Goal: Task Accomplishment & Management: Use online tool/utility

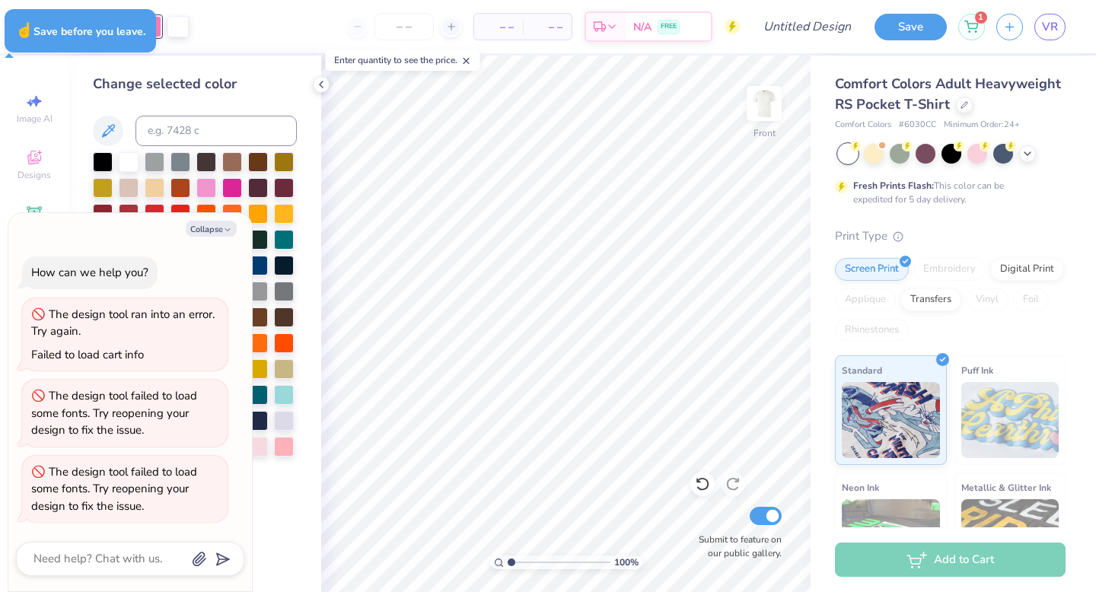
type textarea "x"
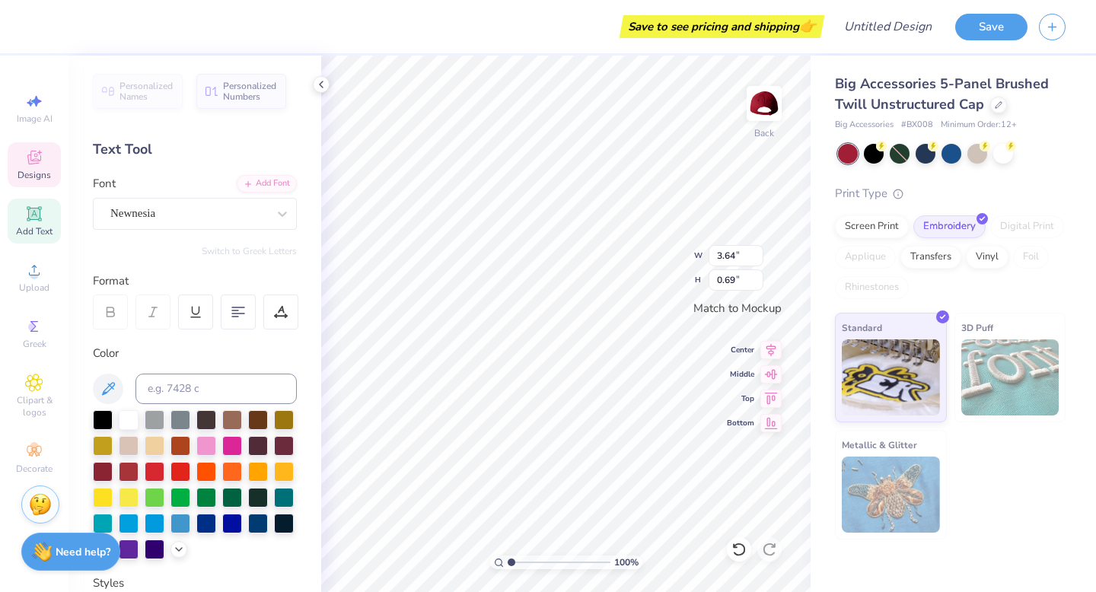
scroll to position [0, 3]
click at [237, 302] on div "Save to see pricing and shipping 👉 Design Title Save Image AI Designs Add Text …" at bounding box center [548, 296] width 1096 height 592
type textarea "Sig"
type textarea "S"
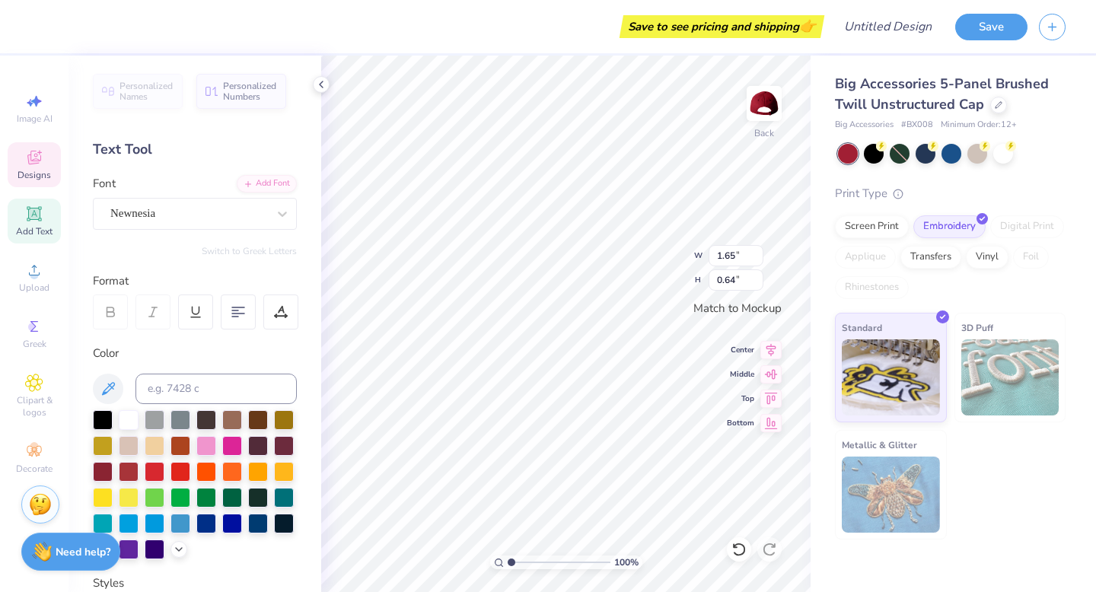
type textarea "c"
type textarea "h"
type textarea "cchams"
click at [319, 84] on icon at bounding box center [321, 84] width 12 height 12
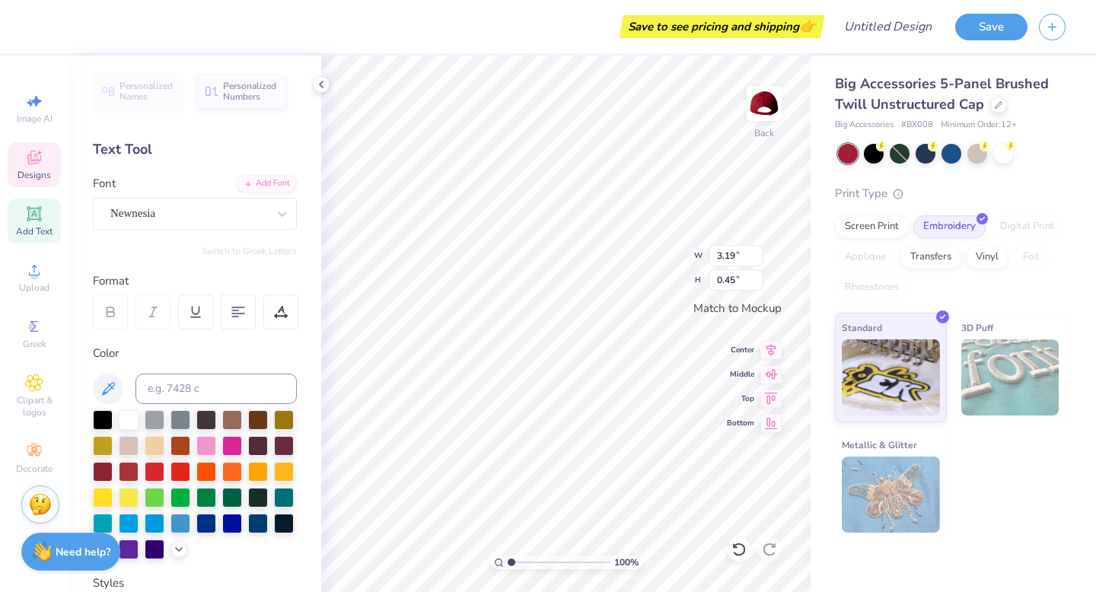
type textarea "hammertime"
type input "4.14"
type input "0.56"
type input "4.14"
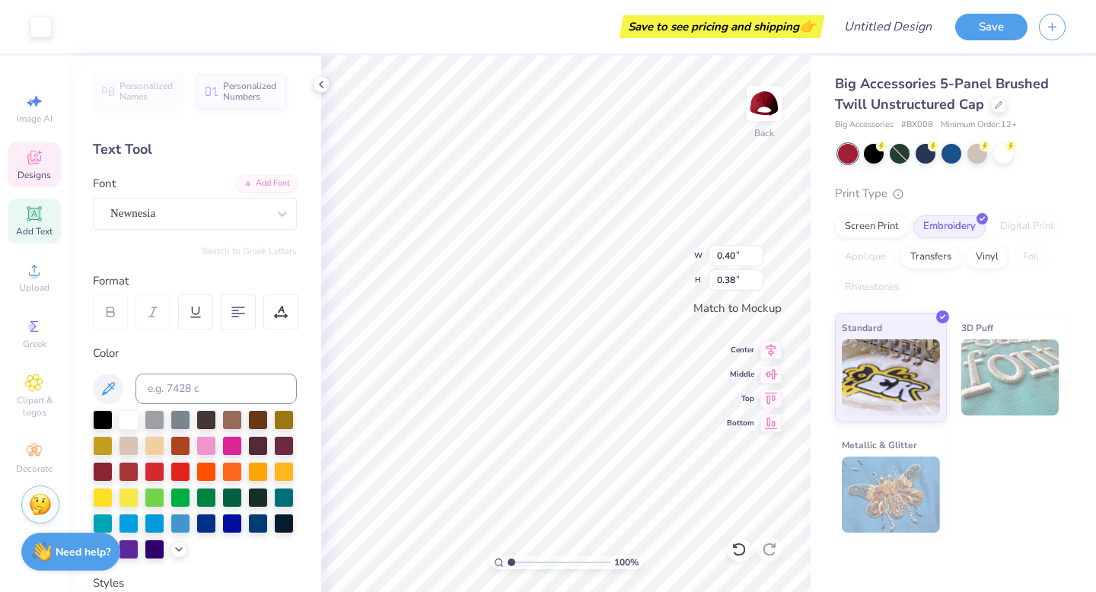
type input "0.37"
type textarea "Canadian Cornishams"
type input "4.38"
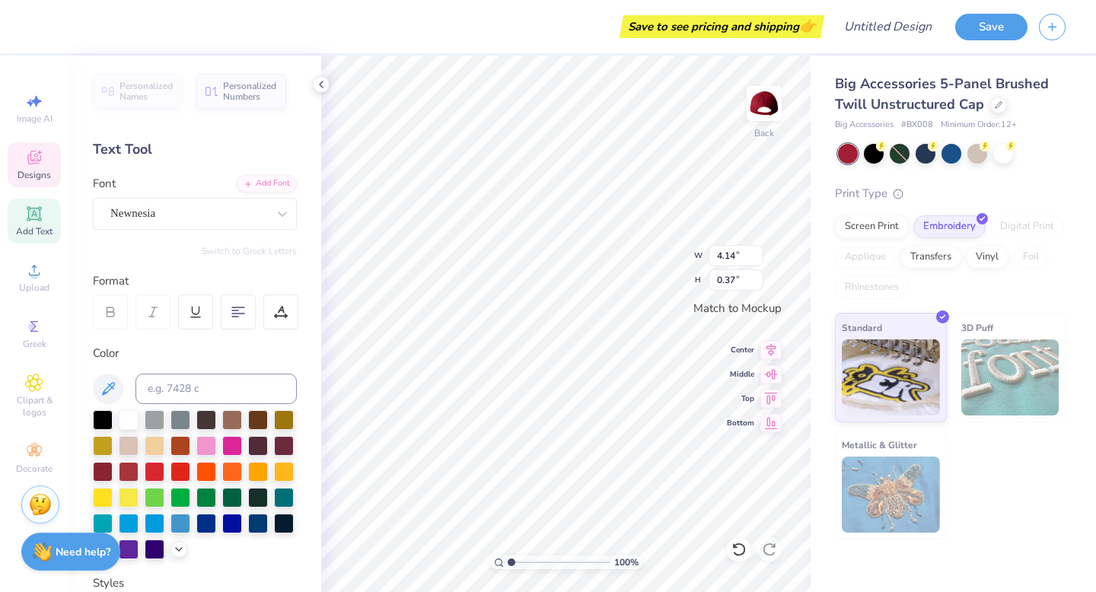
type input "1.10"
type textarea "C"
type textarea "cchams"
click at [323, 78] on icon at bounding box center [321, 84] width 12 height 12
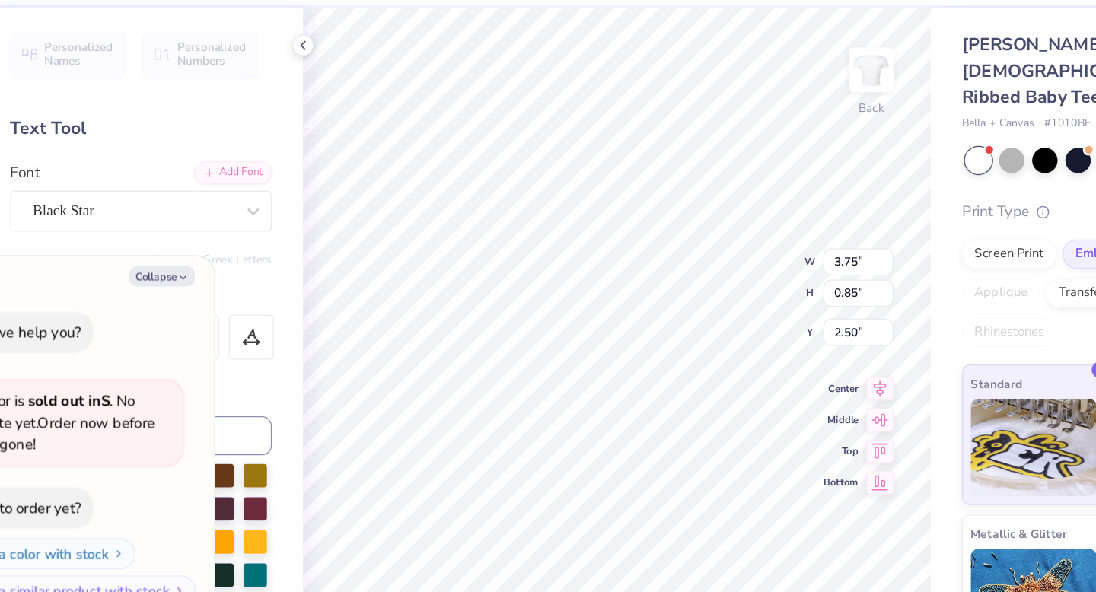
type textarea "x"
type input "5.11"
type input "1.08"
type input "3.18"
type textarea "x"
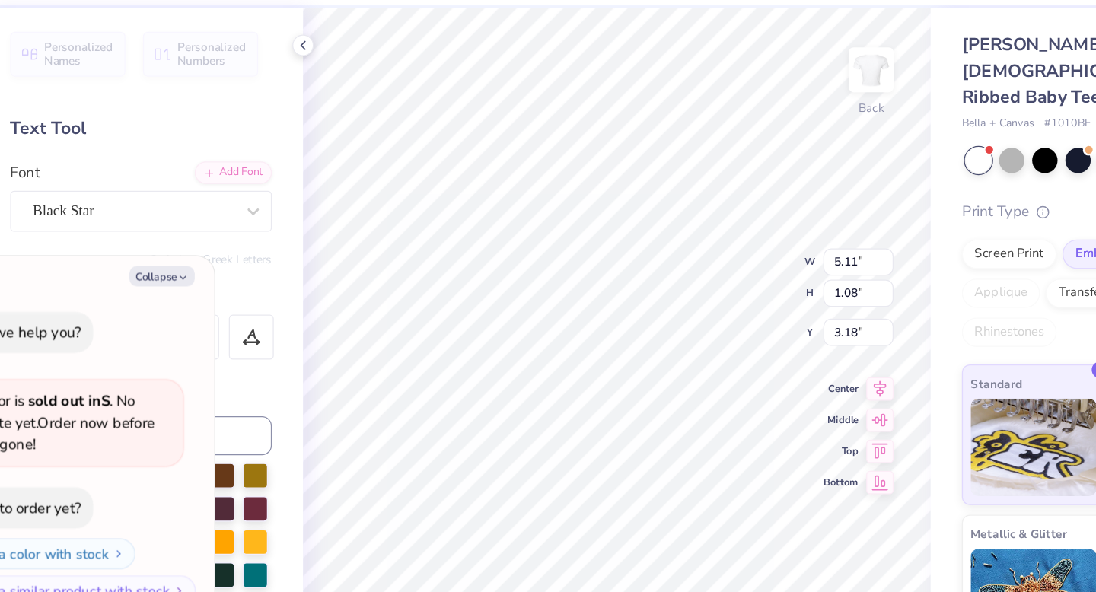
type textarea "C kappa"
type textarea "x"
type textarea "Ca kappa"
type textarea "x"
type textarea "Can kappa"
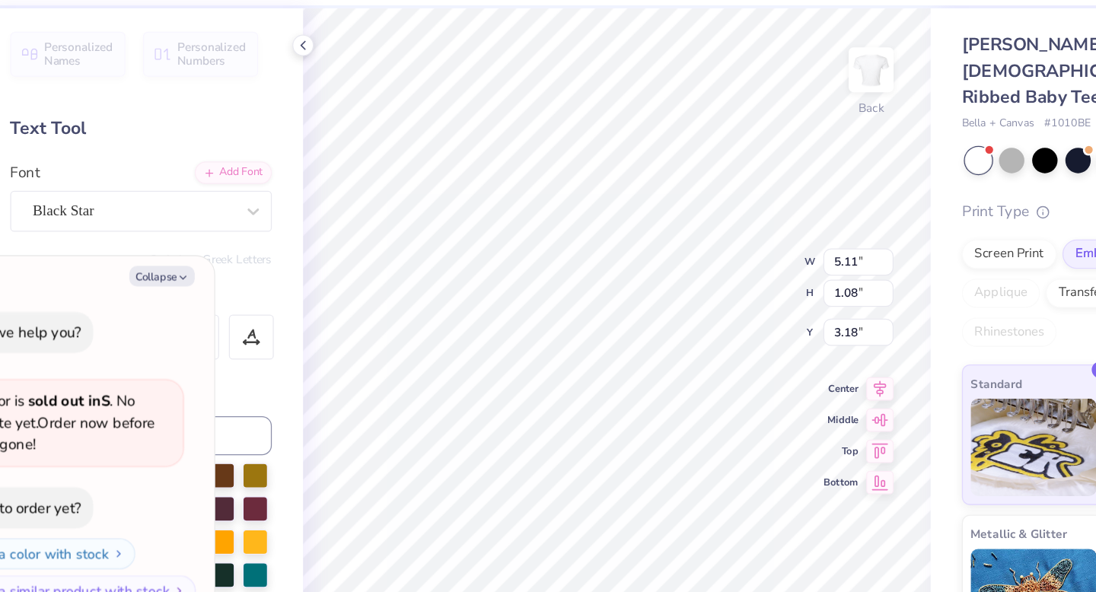
type textarea "x"
type textarea "Cana kappa"
type textarea "x"
type textarea "Canad kappa"
type textarea "x"
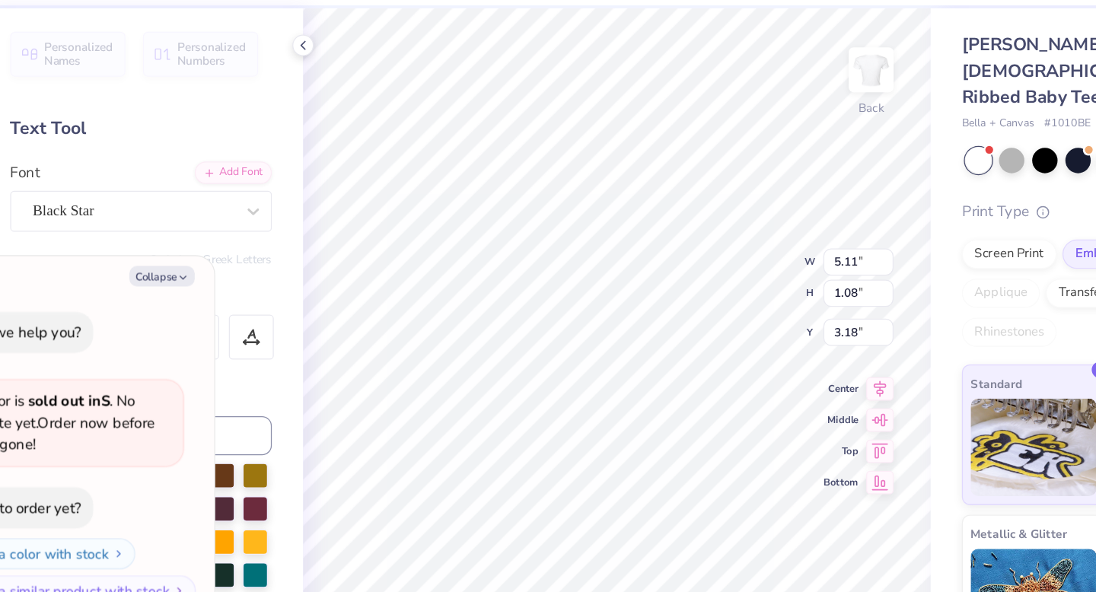
type textarea "Canadi kappa"
type textarea "x"
type textarea "Canadia kappa"
type textarea "x"
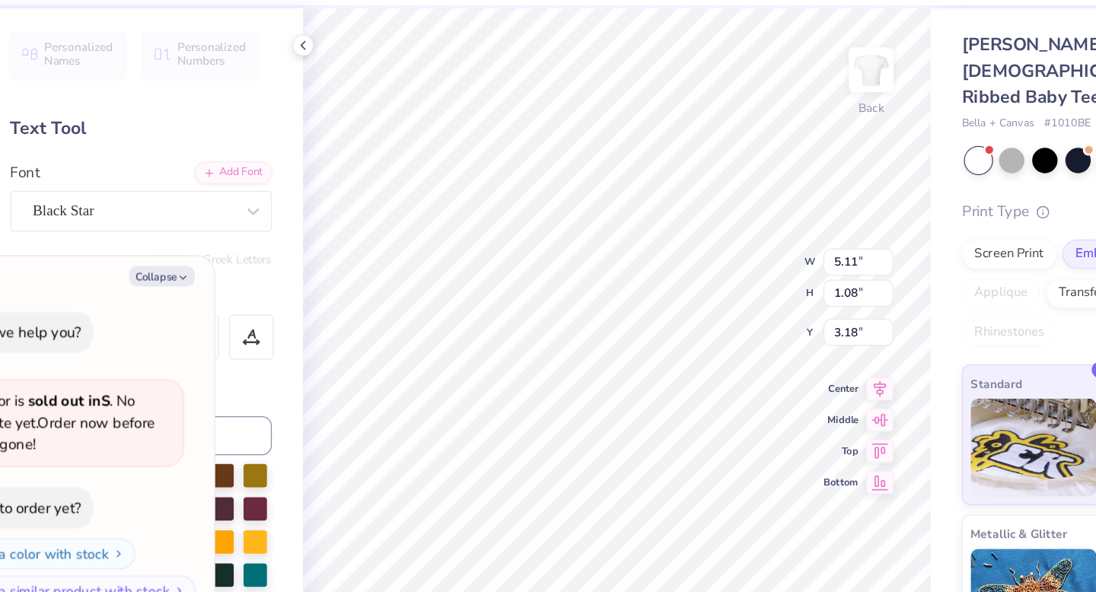
type textarea "Canadian kappa"
type textarea "x"
type textarea "anadian kappa"
type textarea "x"
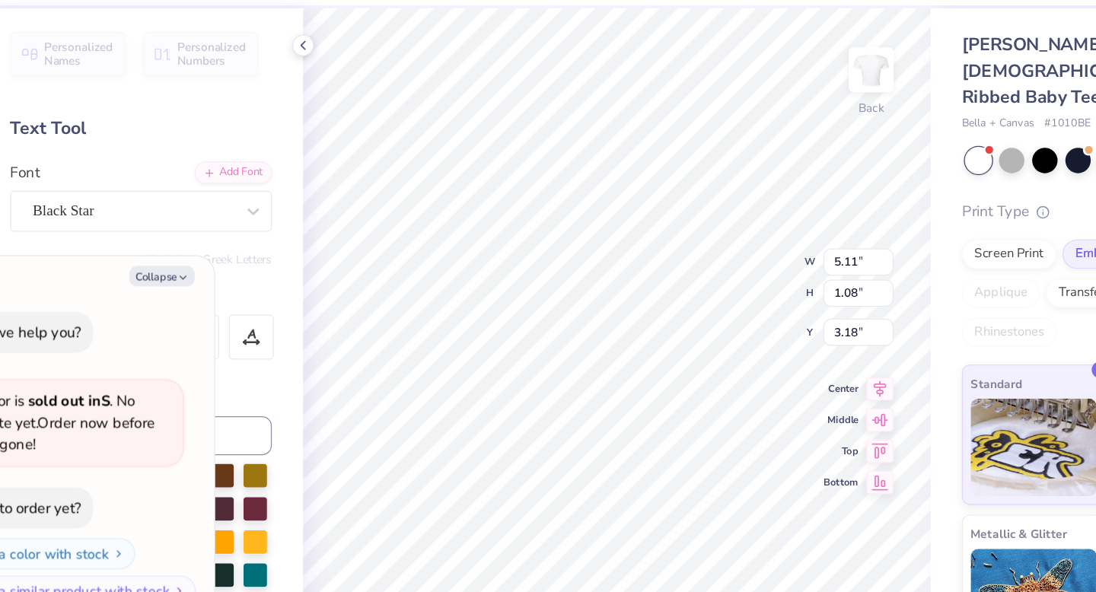
type textarea "canadian kappa"
type textarea "x"
type textarea "canadian c"
type textarea "x"
type textarea "canadian co"
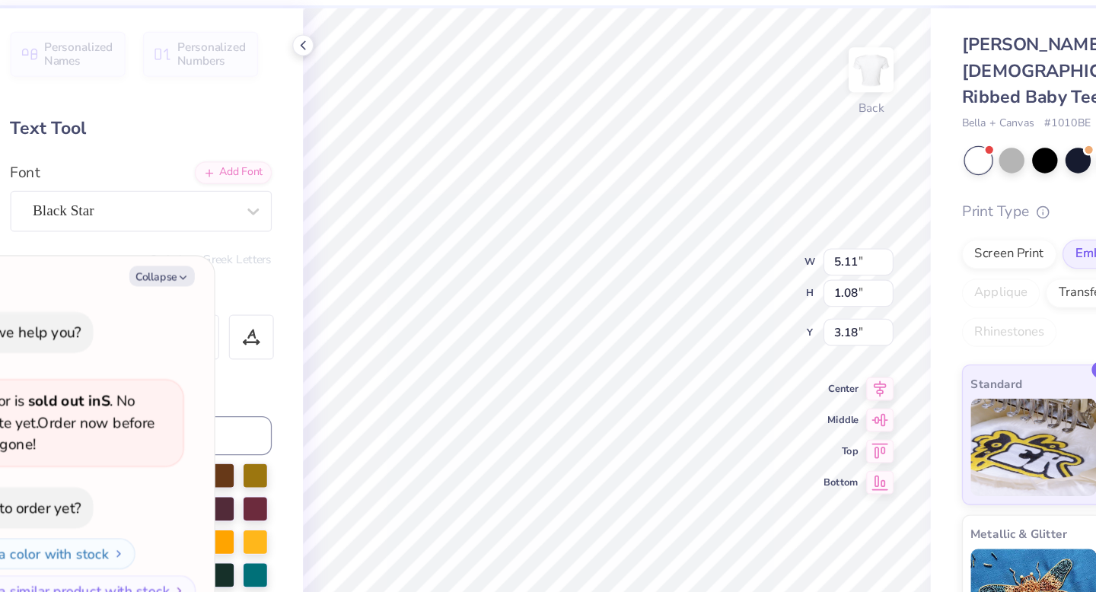
type textarea "x"
type textarea "canadian corn"
type textarea "x"
type textarea "canadian corni"
type textarea "x"
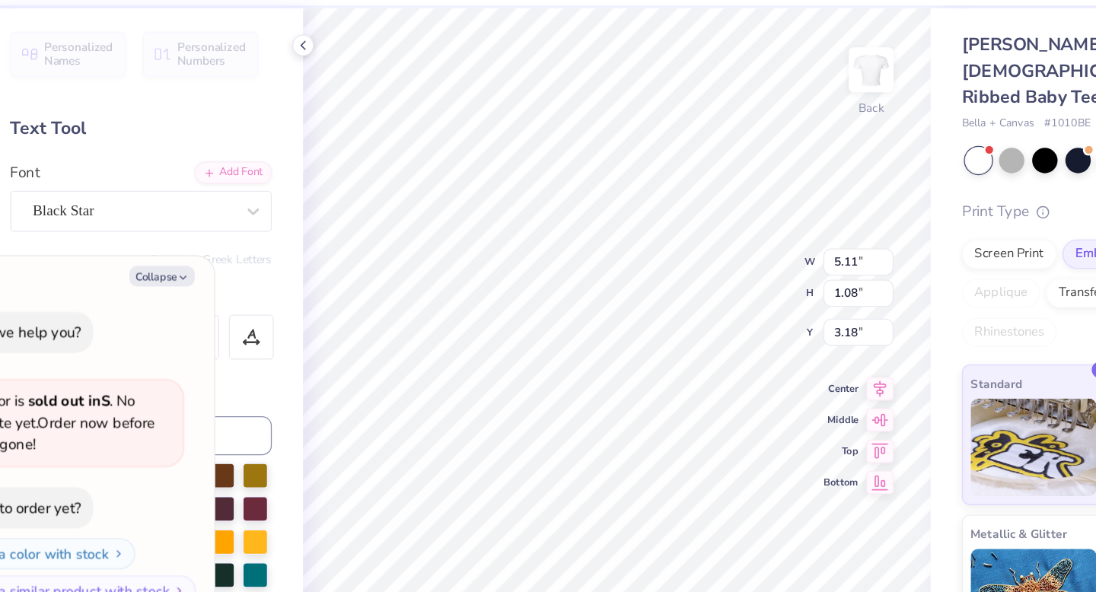
type textarea "canadian cornish"
type textarea "x"
type textarea "canadian cornisha"
type textarea "x"
type textarea "canadian cornisham"
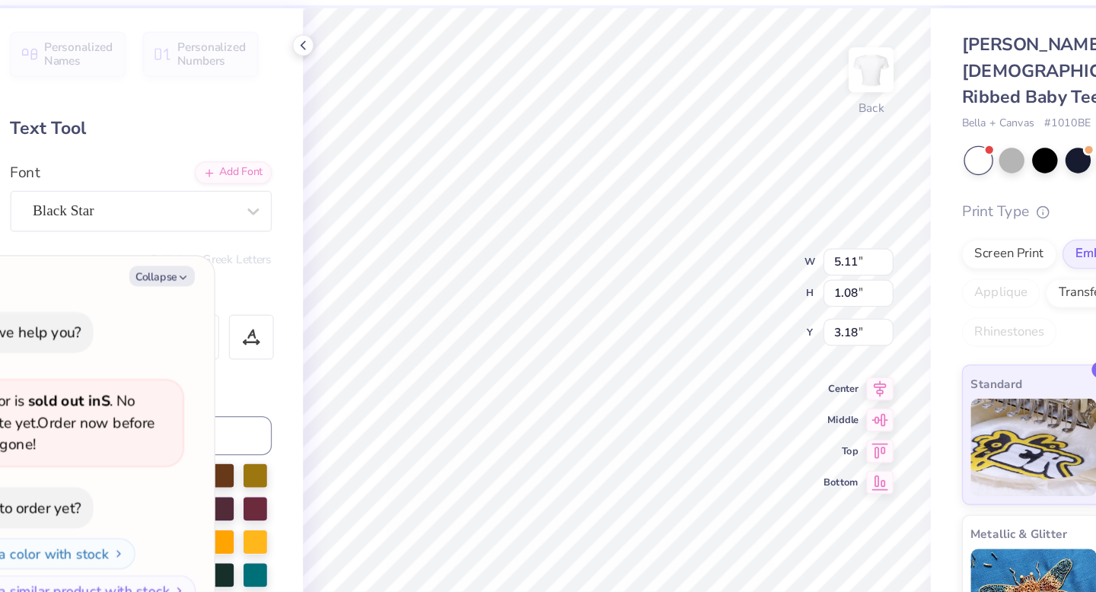
type textarea "x"
type textarea "canadian cornishams"
type textarea "x"
type input "3.87"
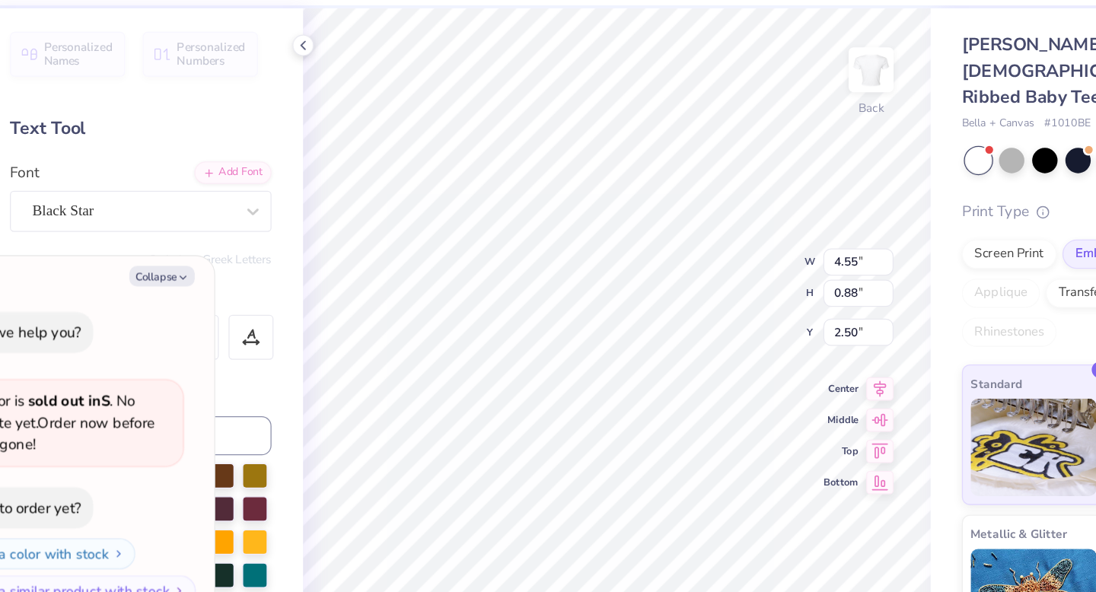
type textarea "x"
type input "3.00"
type textarea "x"
type input "3.88"
type textarea "x"
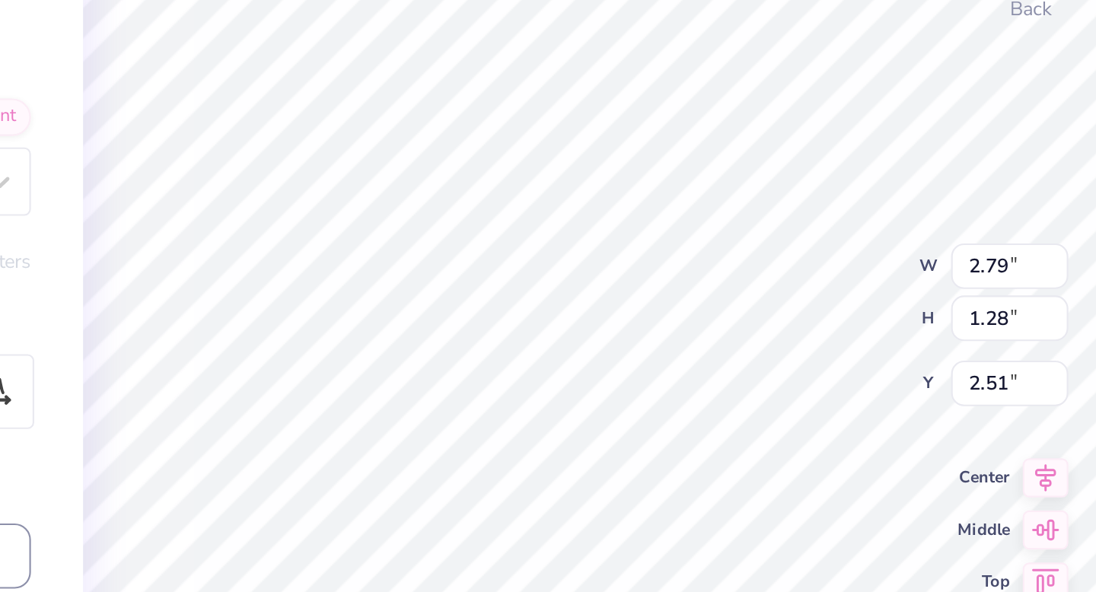
type textarea "x"
type textarea "c"
type textarea "x"
type textarea "cc"
type textarea "x"
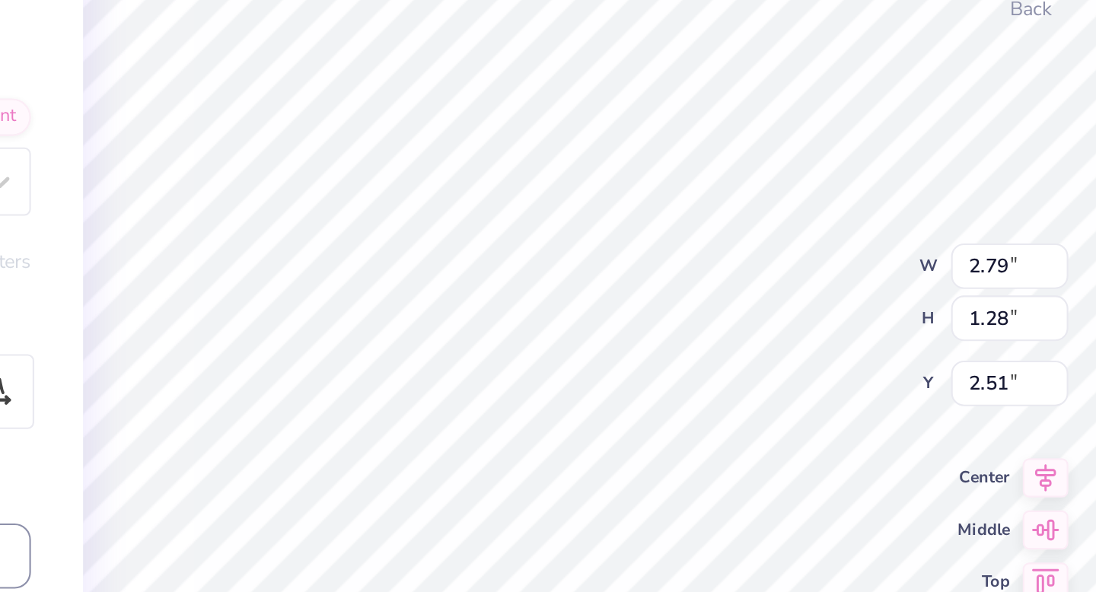
type textarea "cch"
type textarea "x"
type textarea "ccha"
type textarea "x"
type textarea "ccham"
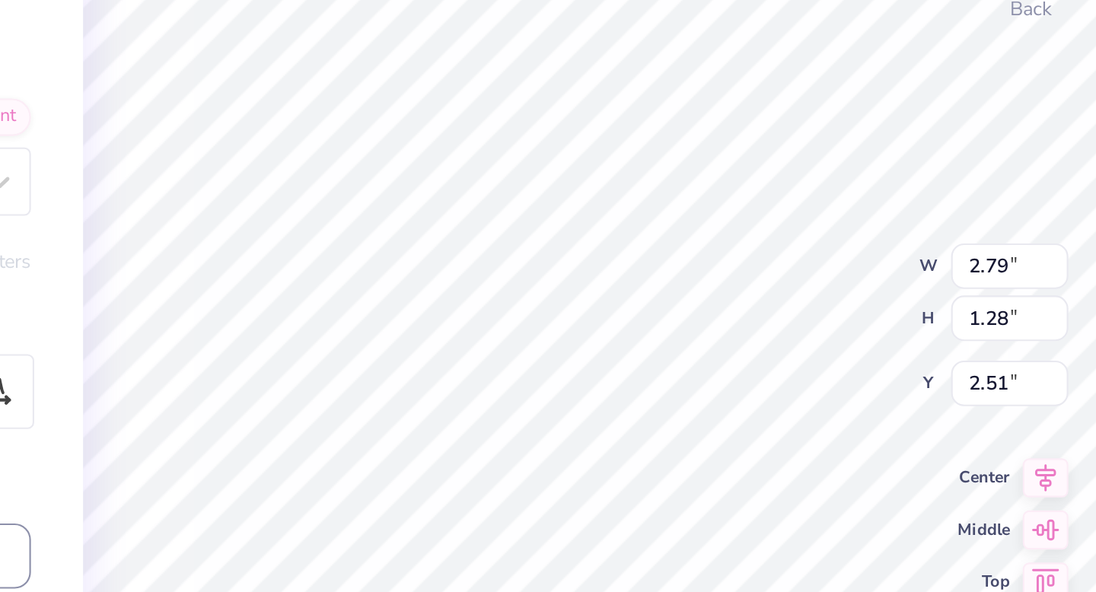
type textarea "x"
type textarea "cchams"
type textarea "x"
type input "2.17"
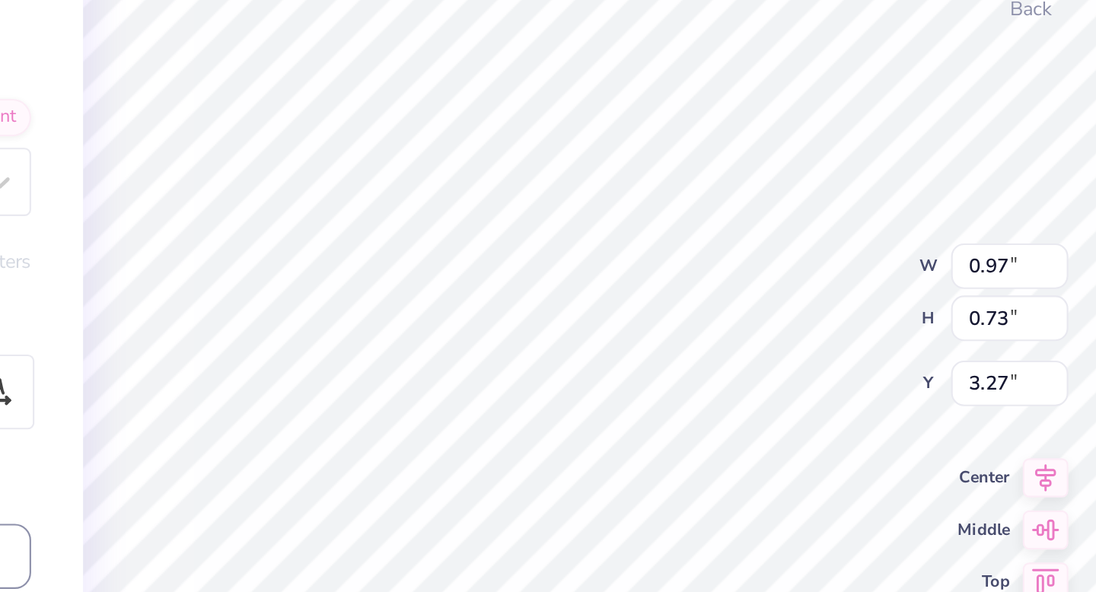
type textarea "x"
type input "3.19"
type textarea "x"
type input "2.42"
type textarea "x"
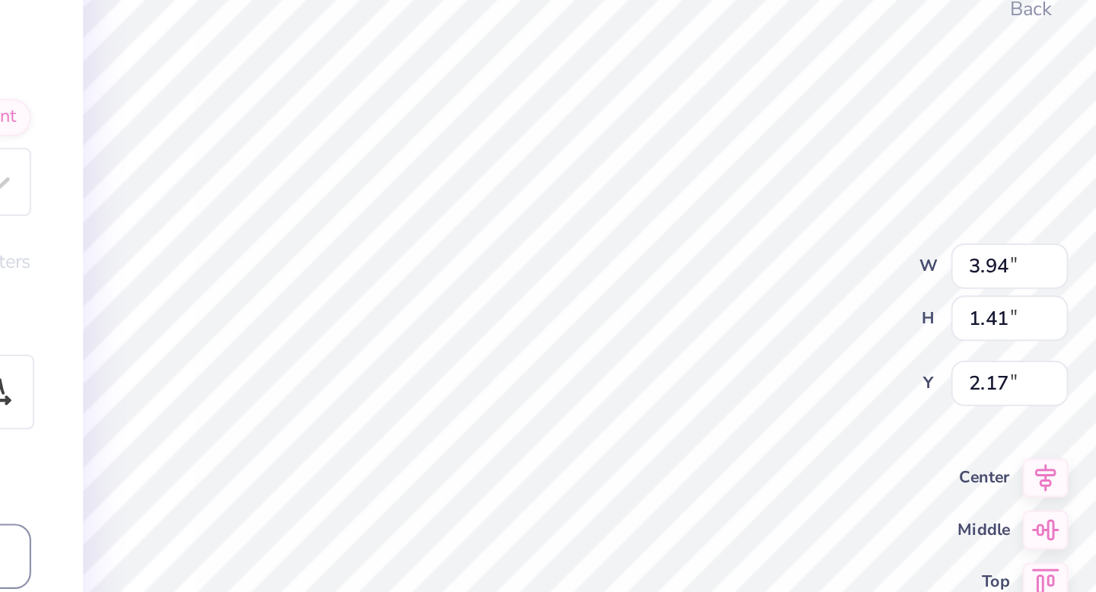
type input "5.59"
type textarea "x"
type input "5.13"
type input "1.83"
type input "5.16"
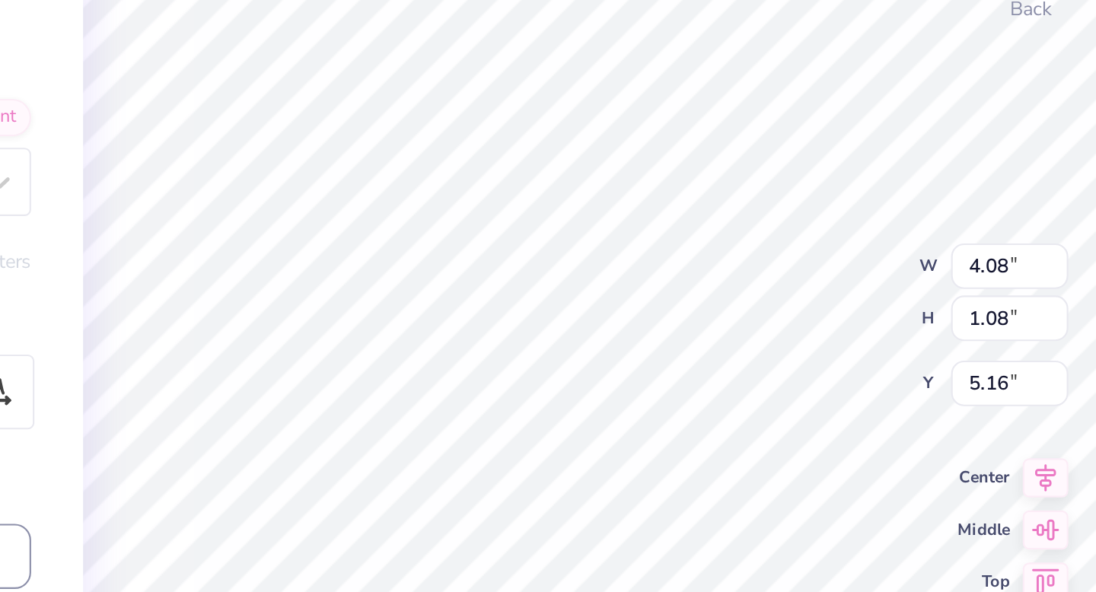
type textarea "x"
type input "5.19"
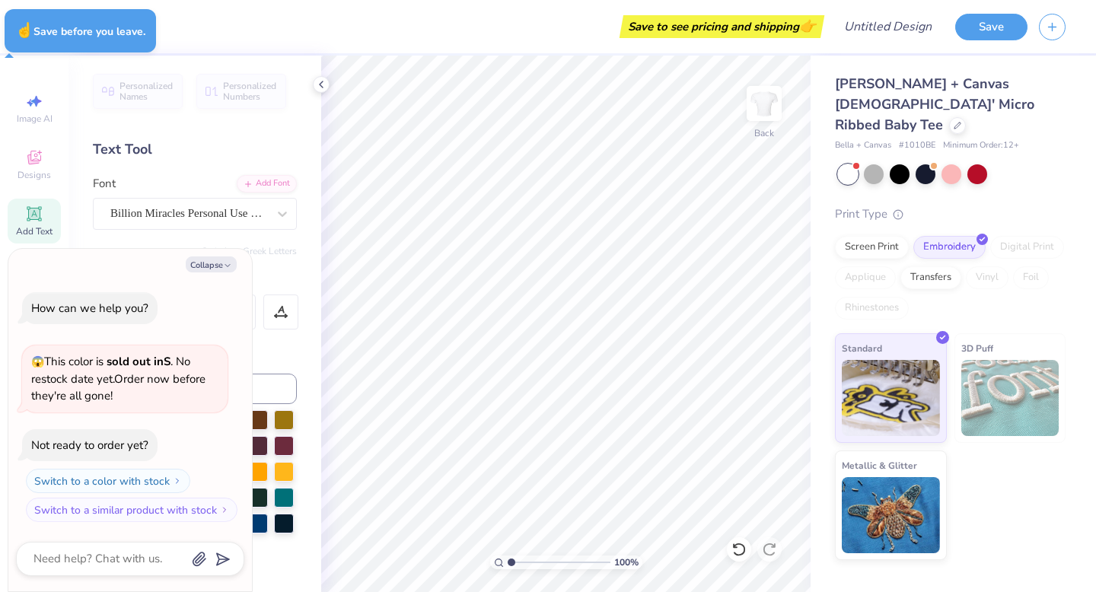
type textarea "x"
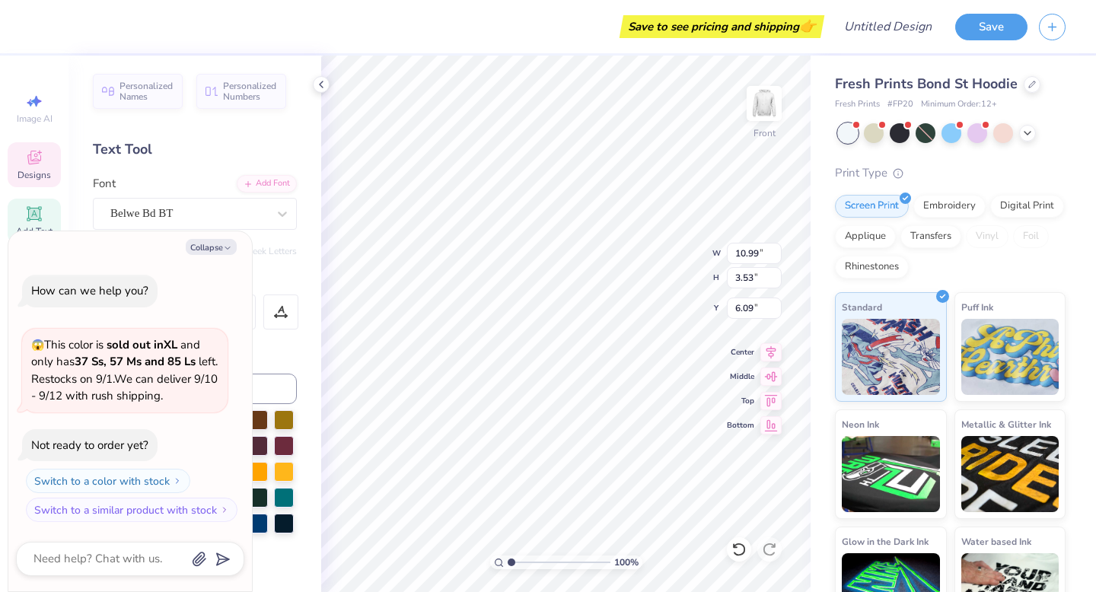
scroll to position [0, 3]
type textarea "x"
type textarea "C"
type textarea "x"
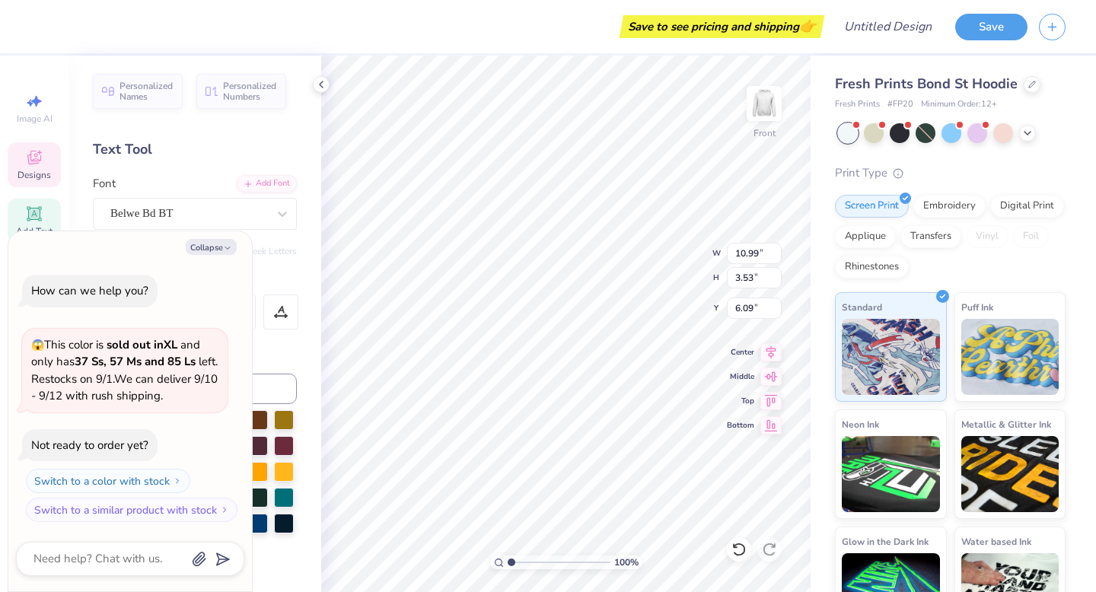
type textarea "Ca"
type textarea "x"
type textarea "Can"
type textarea "x"
type textarea "Cana"
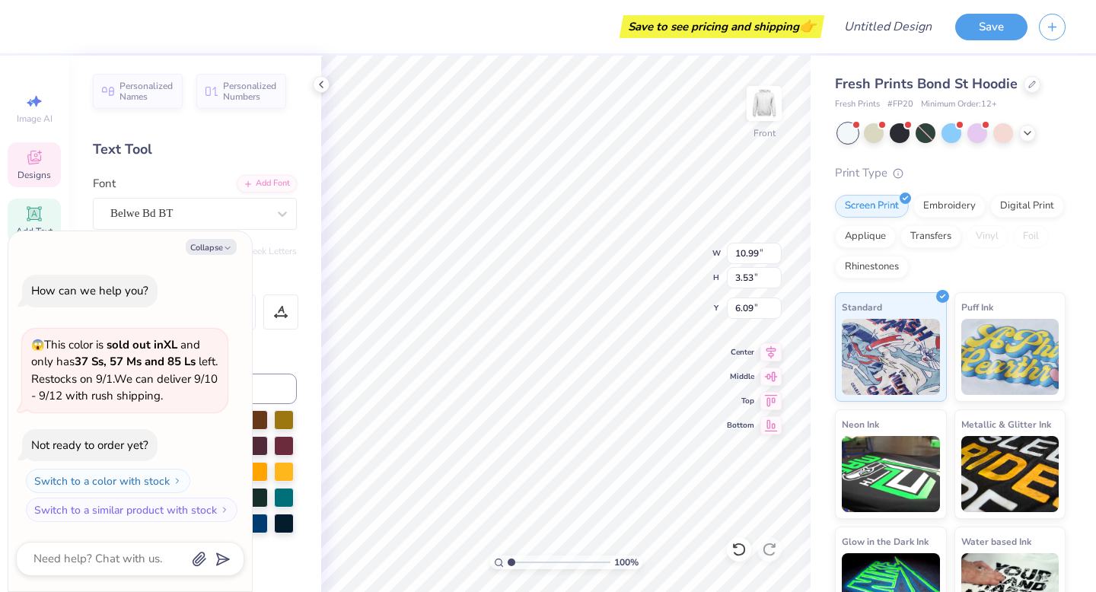
type textarea "x"
type textarea "Can"
type textarea "x"
type textarea "Ca"
type textarea "x"
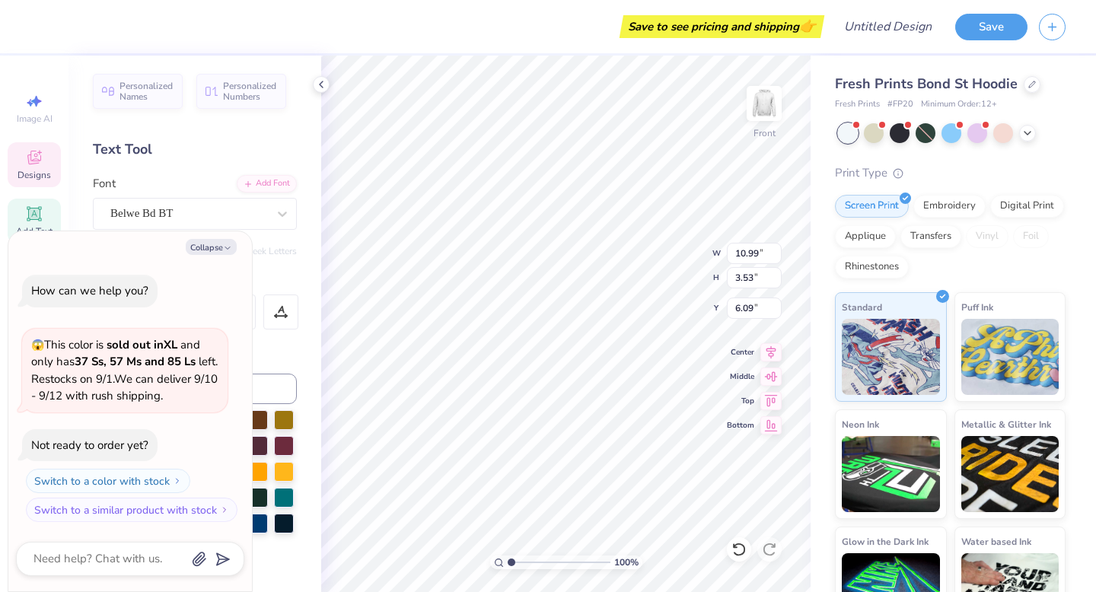
type textarea "C"
type textarea "x"
type textarea "C"
type textarea "x"
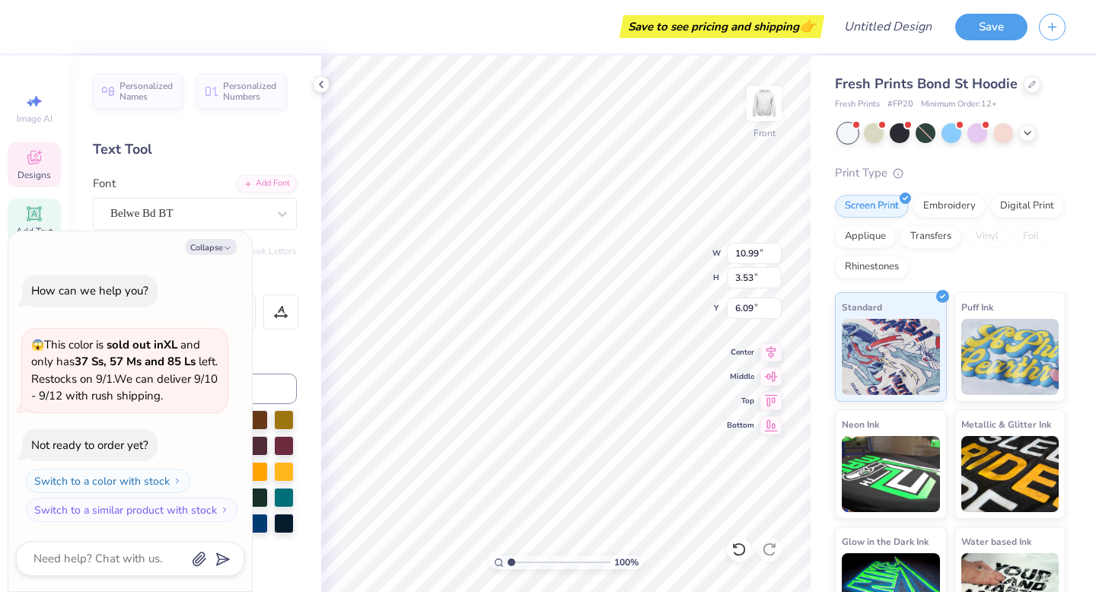
type textarea "CA"
type textarea "x"
type textarea "CAN"
type textarea "x"
type textarea "CANA"
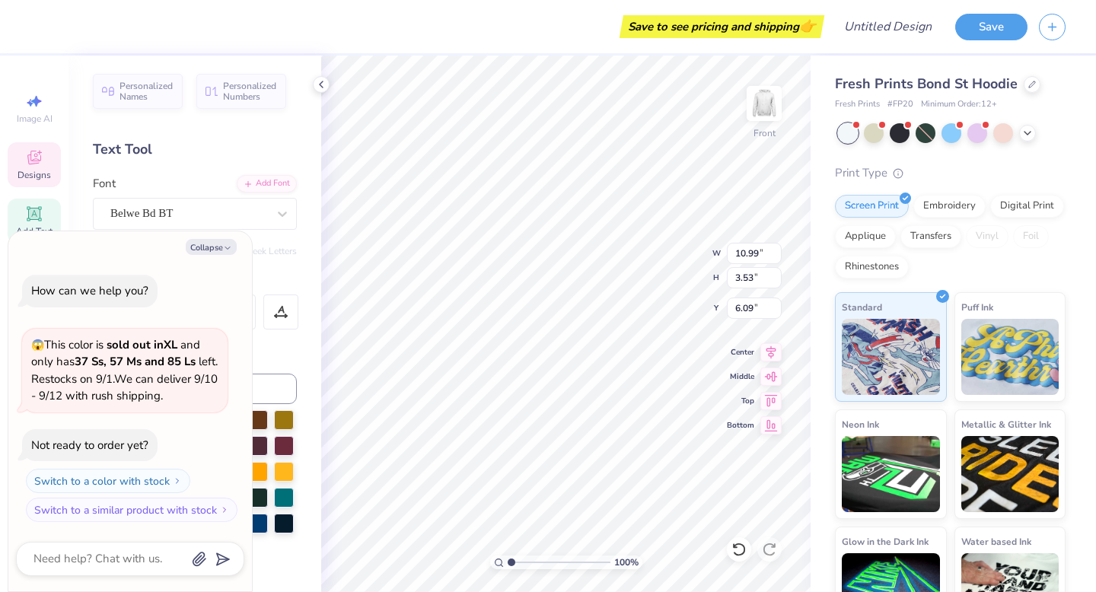
type textarea "x"
type textarea "CANAD"
type textarea "x"
type textarea "CANADI"
type textarea "x"
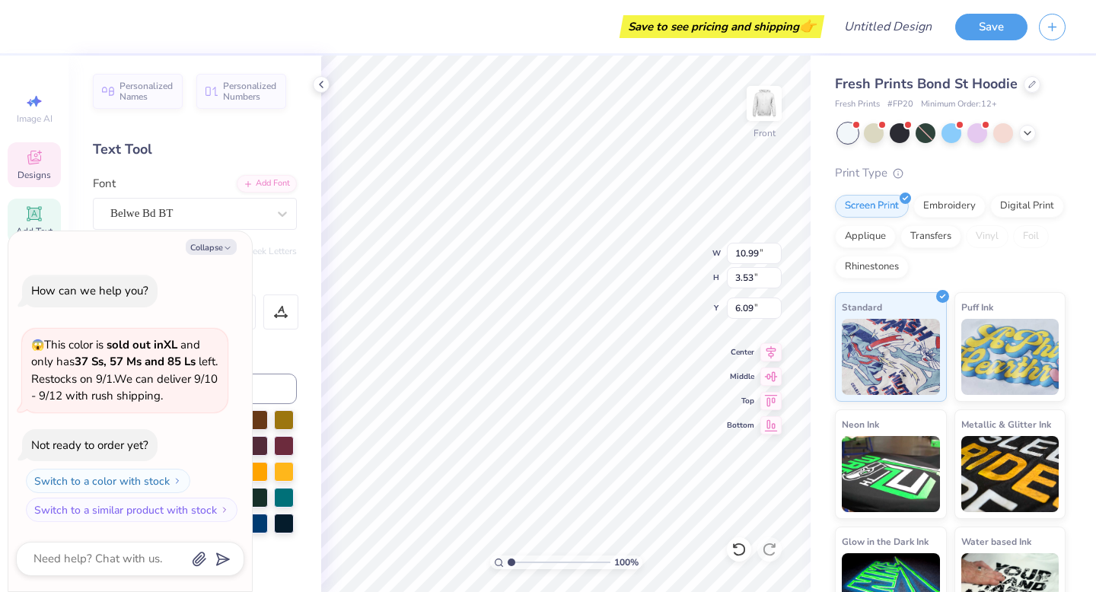
type textarea "CANADIA"
type textarea "x"
type textarea "CANADIAN"
type textarea "x"
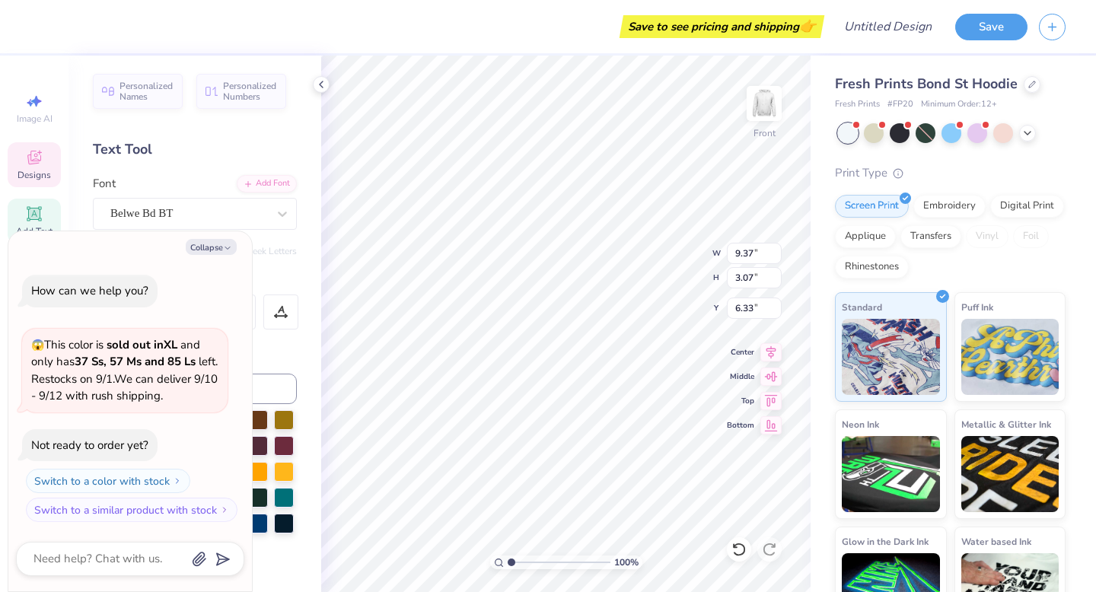
type input "5.83"
type textarea "x"
type input "10.07"
type input "3.30"
type input "13.24"
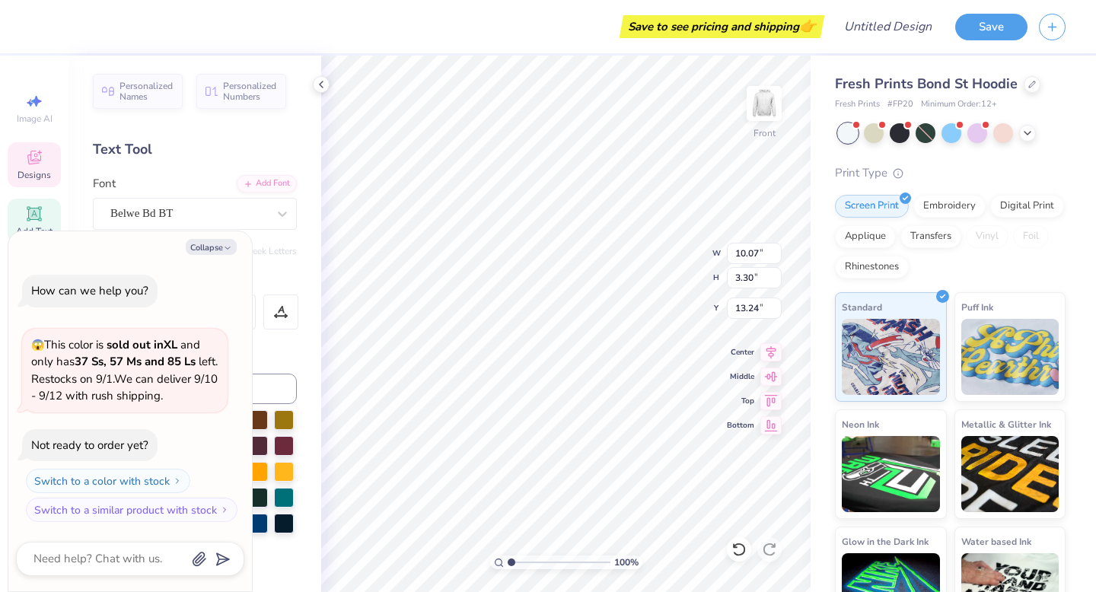
type textarea "x"
type textarea "C"
type textarea "x"
type textarea "CO"
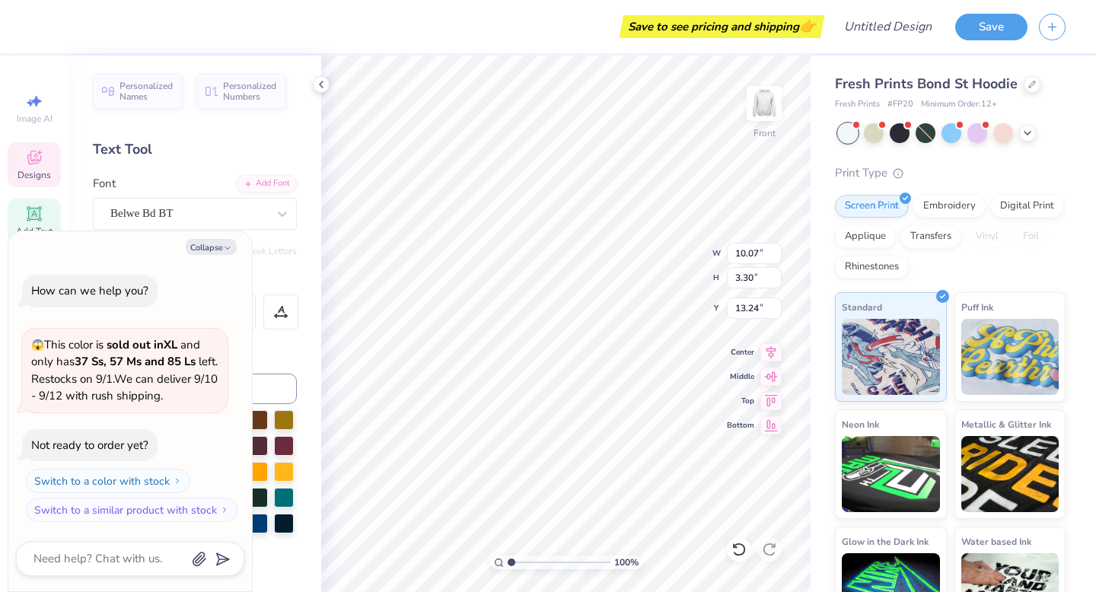
type textarea "x"
type textarea "COR"
type textarea "x"
type textarea "CORN"
type textarea "x"
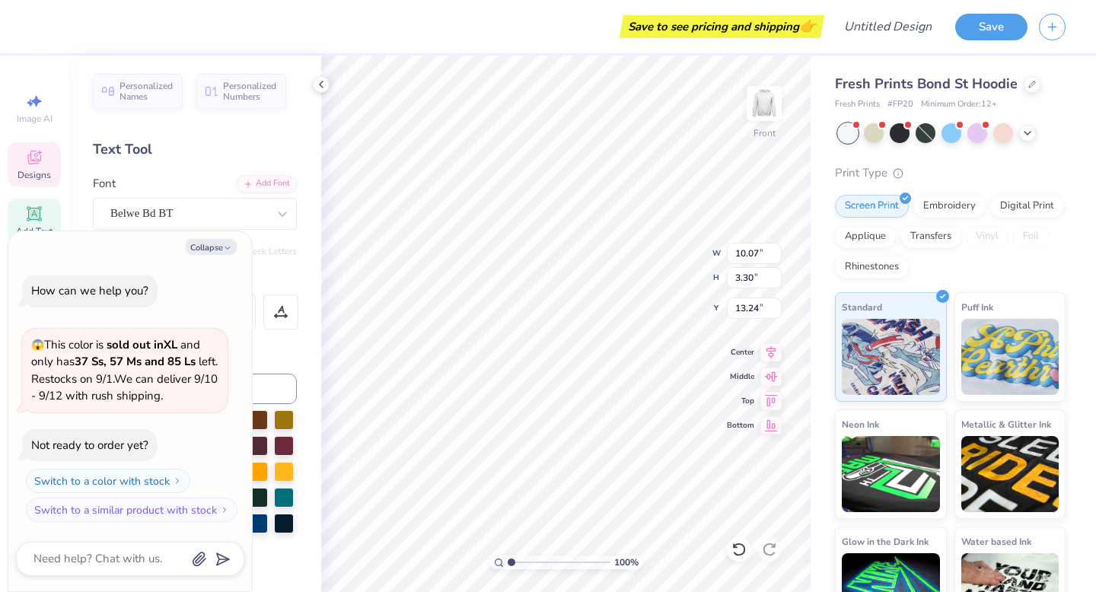
type textarea "CORNI"
type textarea "x"
type textarea "CORNISH"
type textarea "x"
type textarea "CORNISHA"
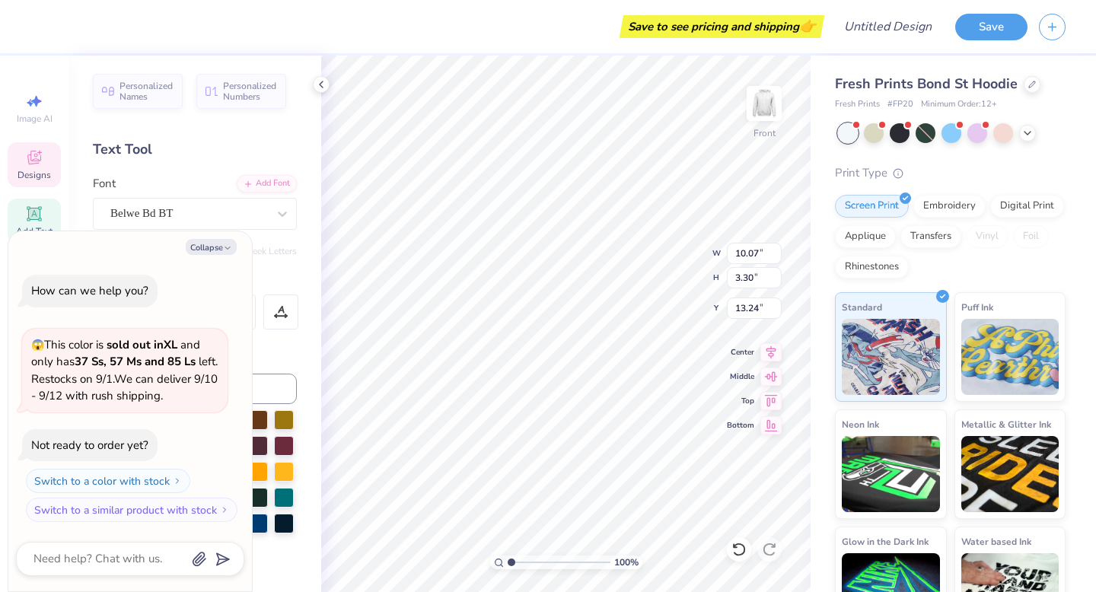
type textarea "x"
type textarea "CORNISHAM"
type textarea "x"
type textarea "CORNISHAMS"
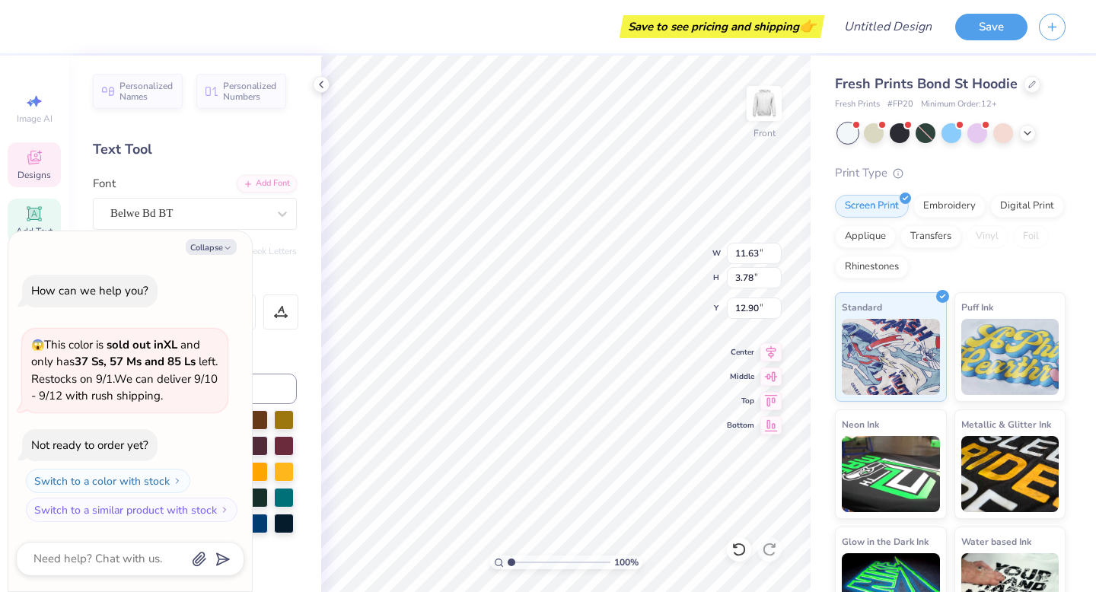
type textarea "x"
type input "13.01"
type textarea "x"
type input "10.29"
type input "3.35"
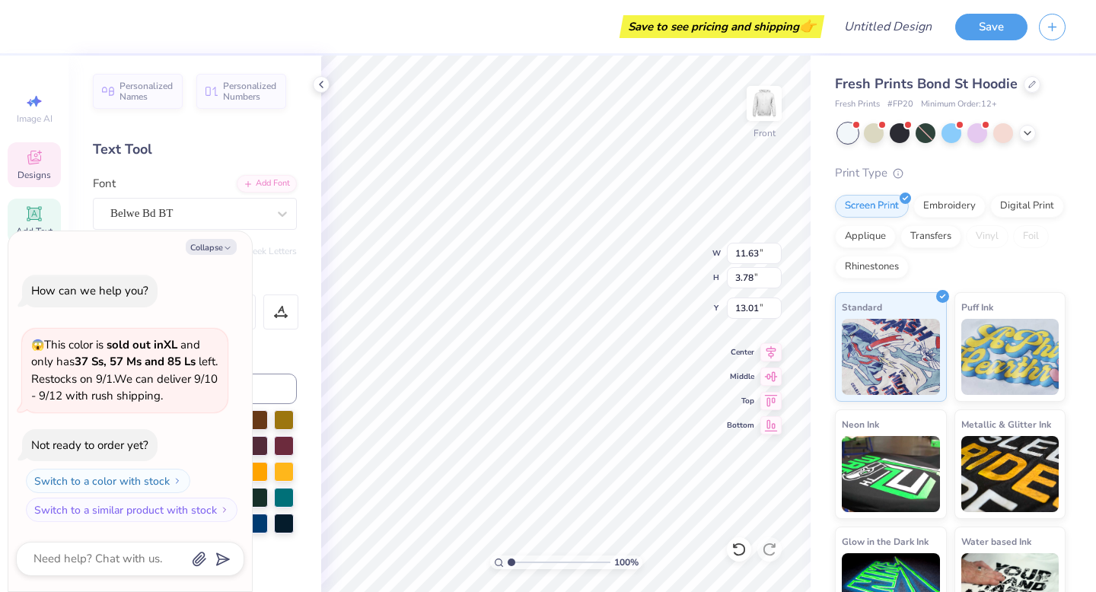
type input "13.44"
type textarea "x"
type input "13.22"
type textarea "x"
type input "7.62"
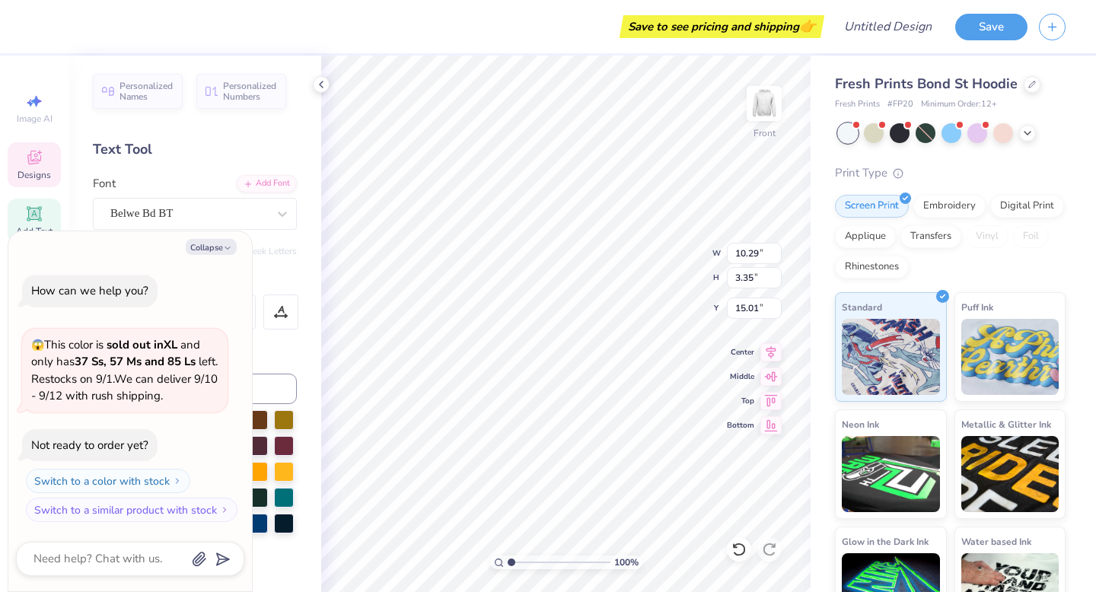
type textarea "x"
type textarea "H"
type textarea "x"
type textarea "HA"
type textarea "x"
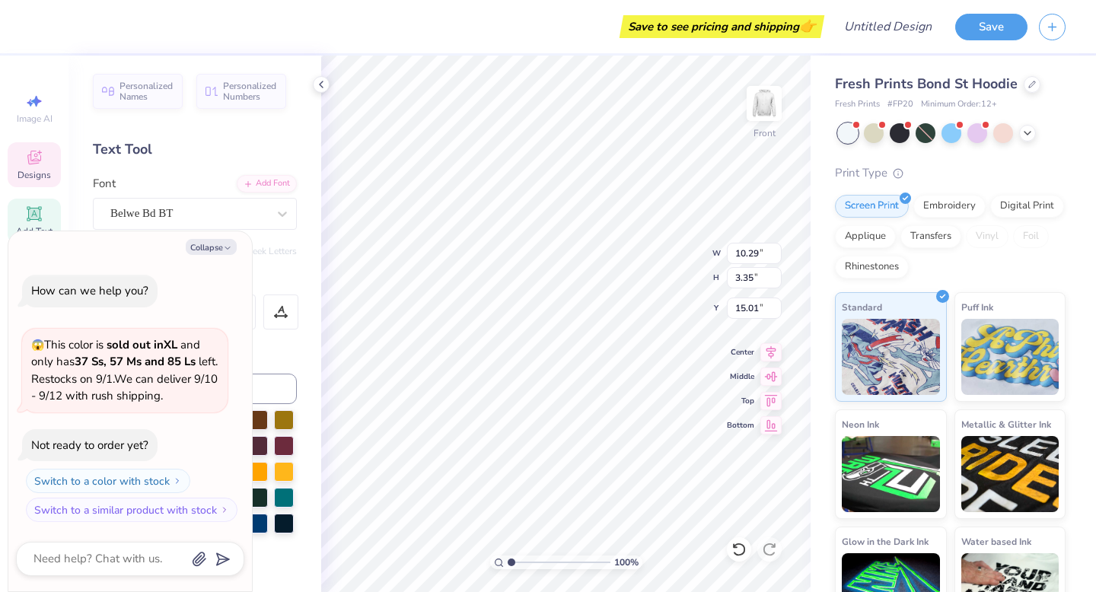
type textarea "HAM"
type textarea "x"
type textarea "HAMM"
type textarea "x"
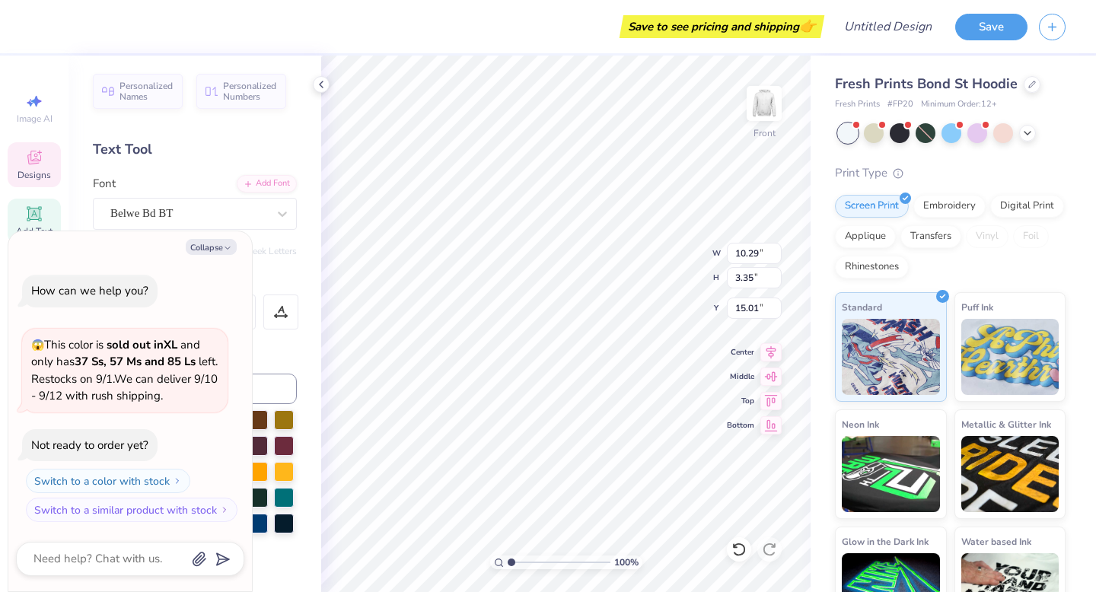
type textarea "HAMME"
type textarea "x"
type textarea "HAMMER"
type textarea "x"
type textarea "HAMMERT"
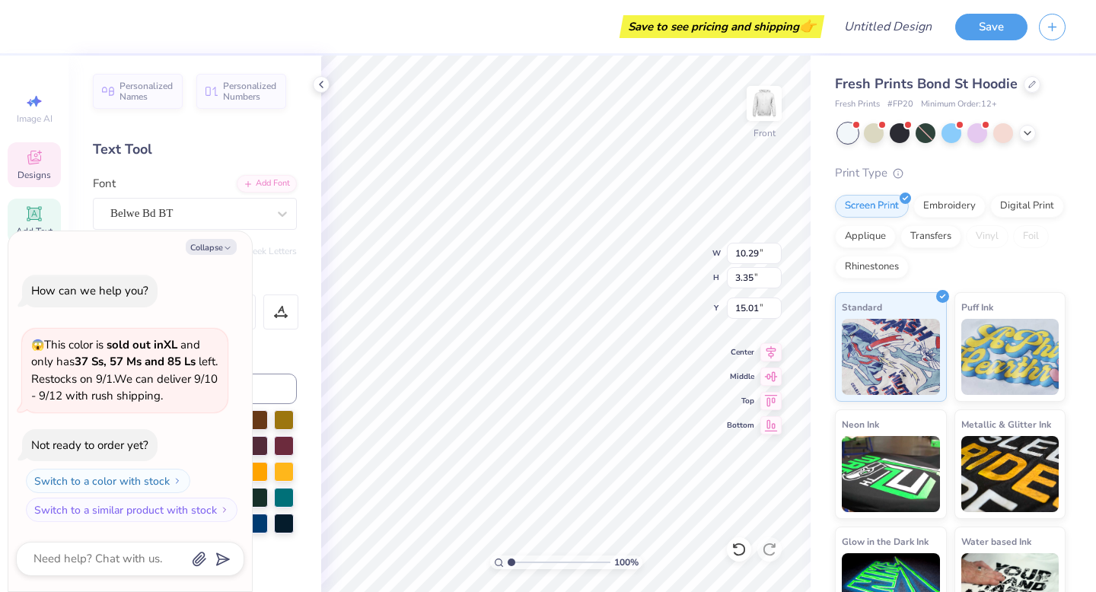
type textarea "x"
type textarea "HAMMERTI"
type textarea "x"
type textarea "HAMMERTIM"
type textarea "x"
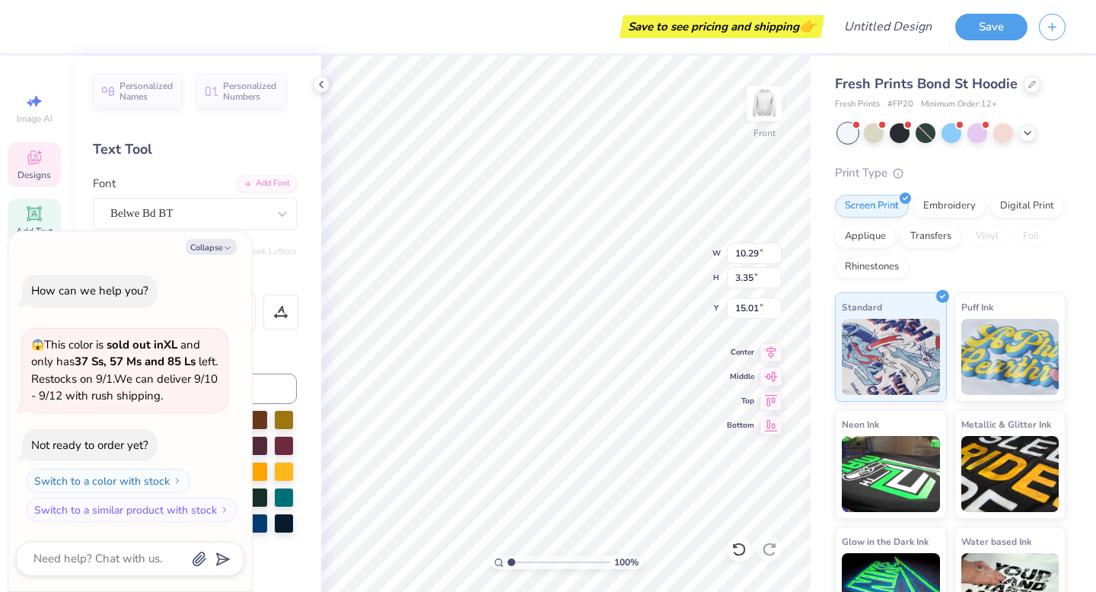
type textarea "HAMMERTIME"
type textarea "x"
type input "8.30"
type input "2.62"
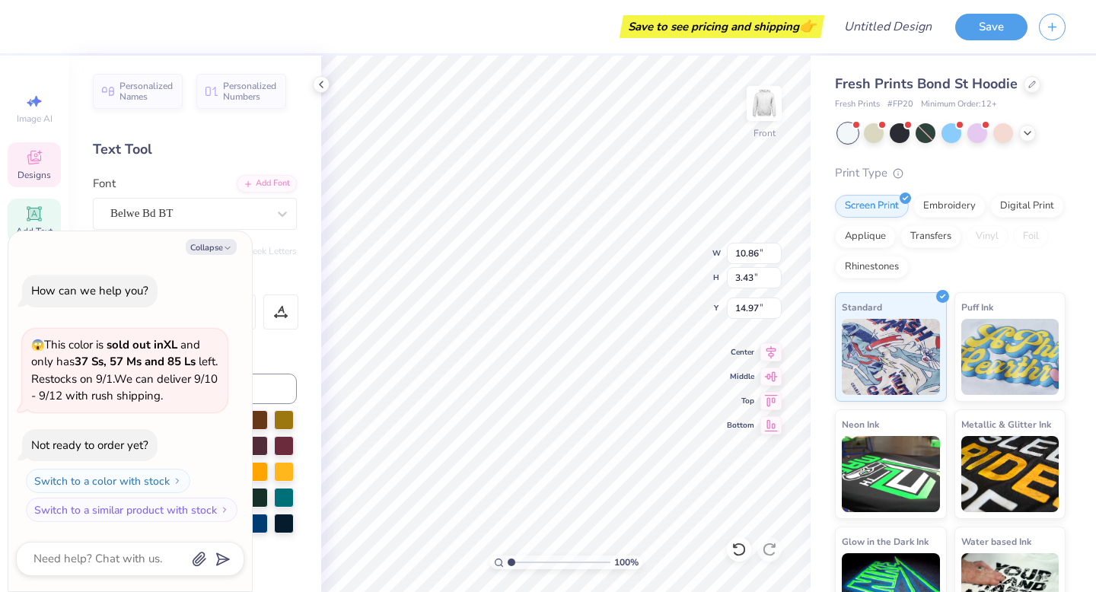
type input "15.78"
type textarea "x"
type input "15.50"
type textarea "x"
type input "4.78"
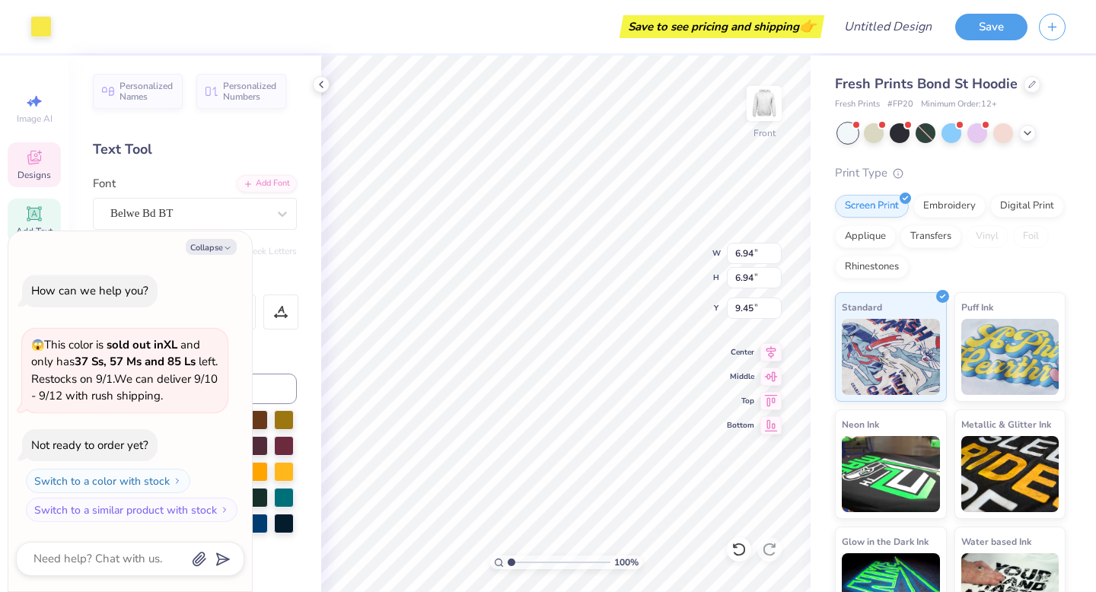
type input "2.54"
type input "12.72"
type textarea "x"
type input "8.30"
type input "2.62"
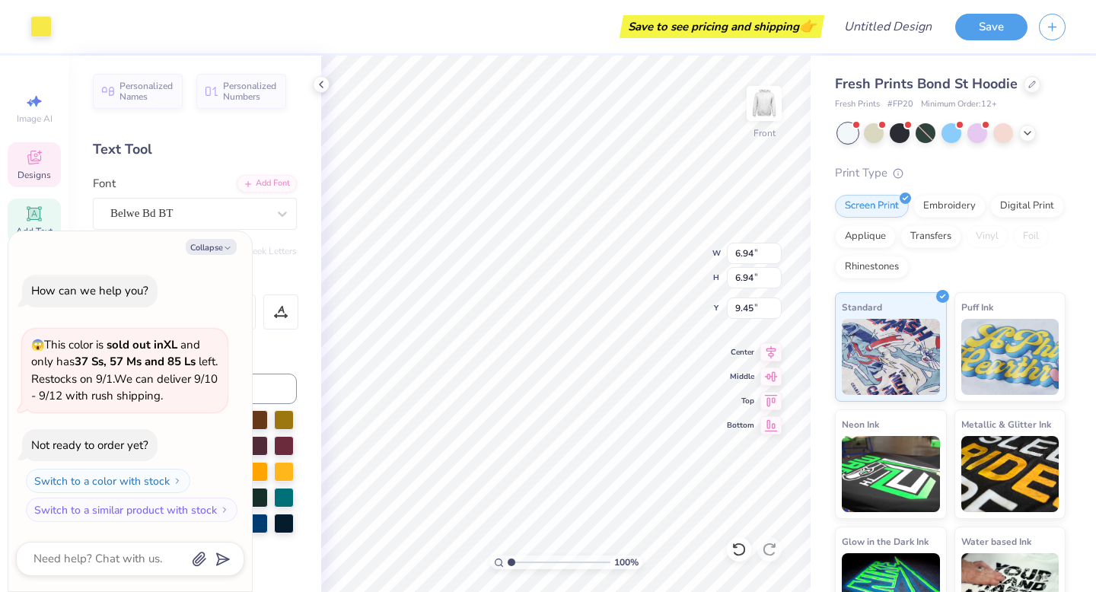
type input "15.50"
type textarea "x"
type input "12.88"
type textarea "x"
type input "5.82"
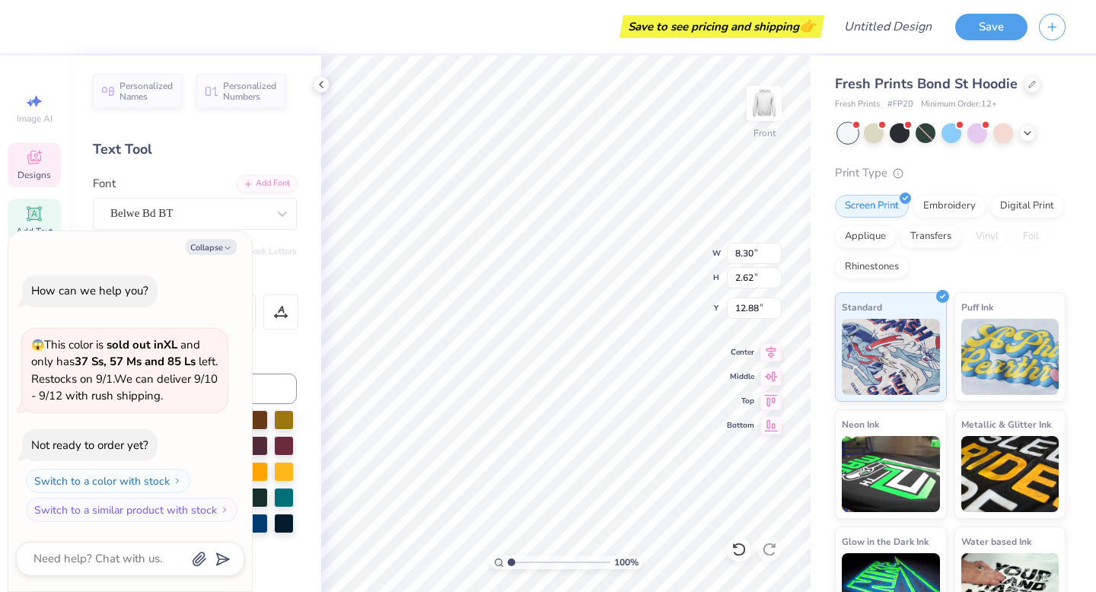
type input "1.84"
type input "13.66"
type textarea "x"
type input "12.92"
click at [217, 254] on button "Collapse" at bounding box center [211, 247] width 51 height 16
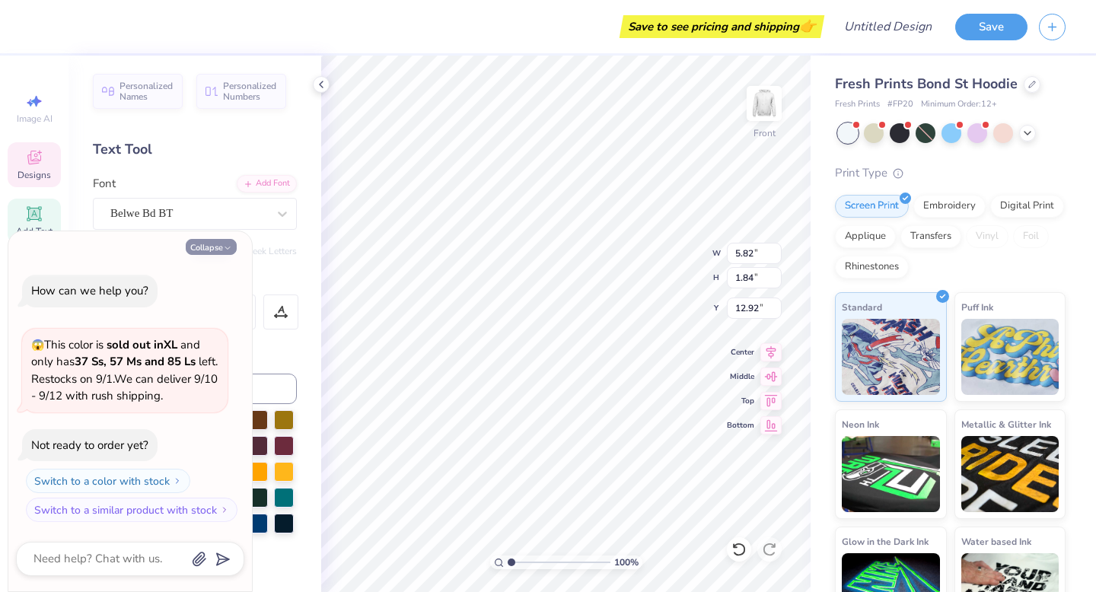
type textarea "x"
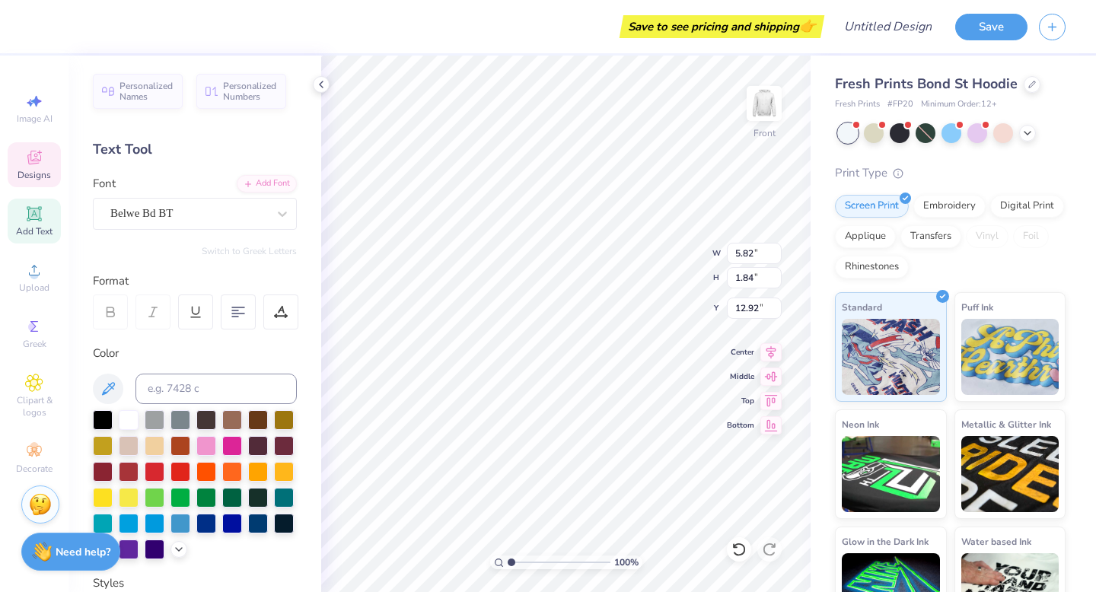
scroll to position [292, 0]
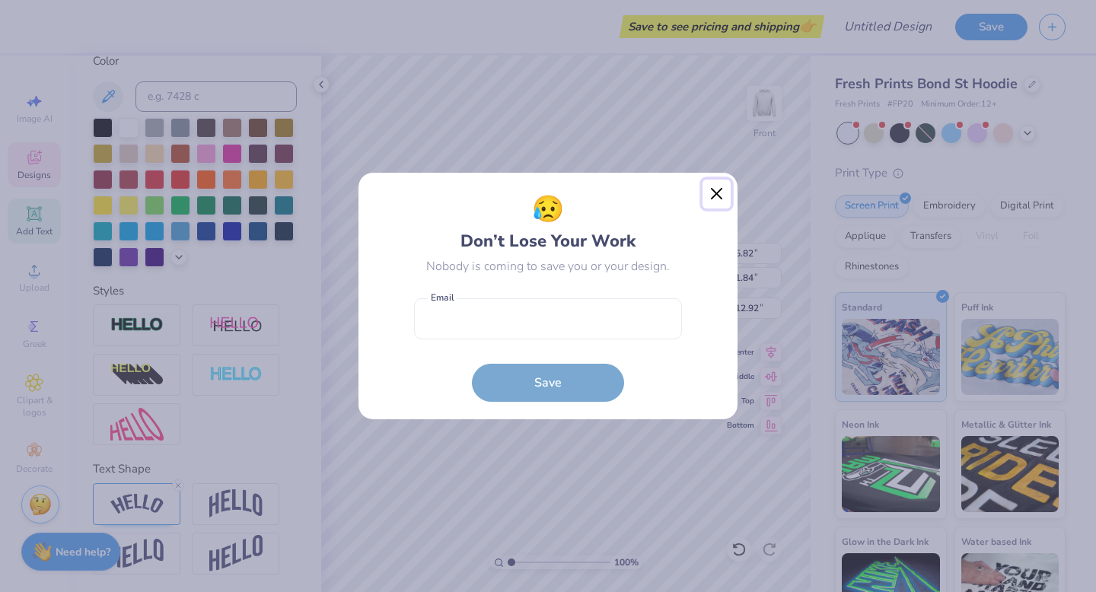
click at [715, 195] on button "Close" at bounding box center [716, 194] width 29 height 29
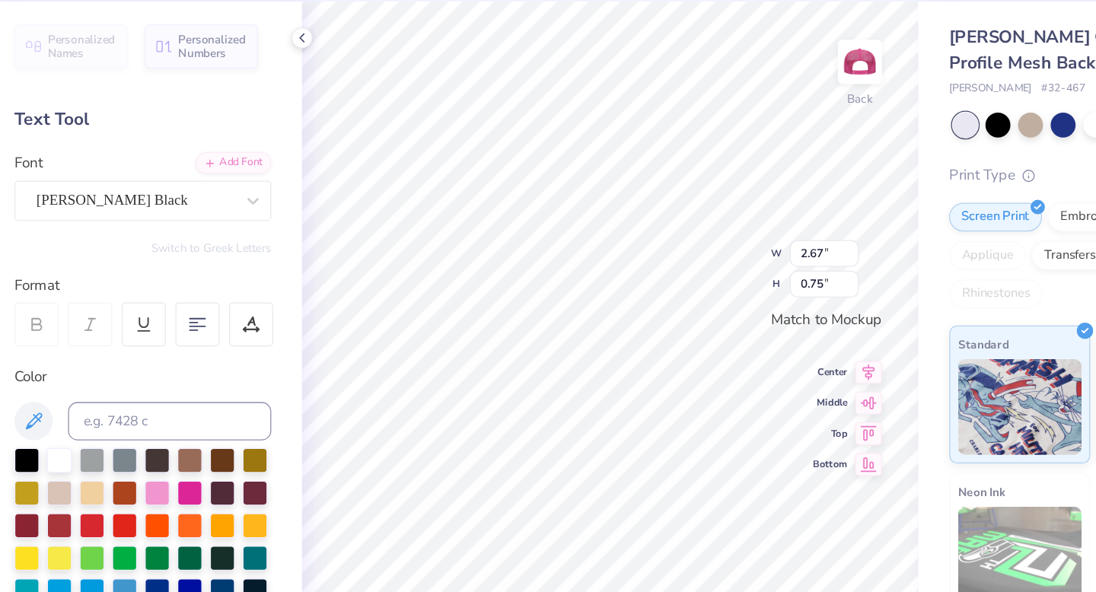
type textarea "We"
type input "1.49"
type input "0.61"
type textarea "Love"
type input "2.92"
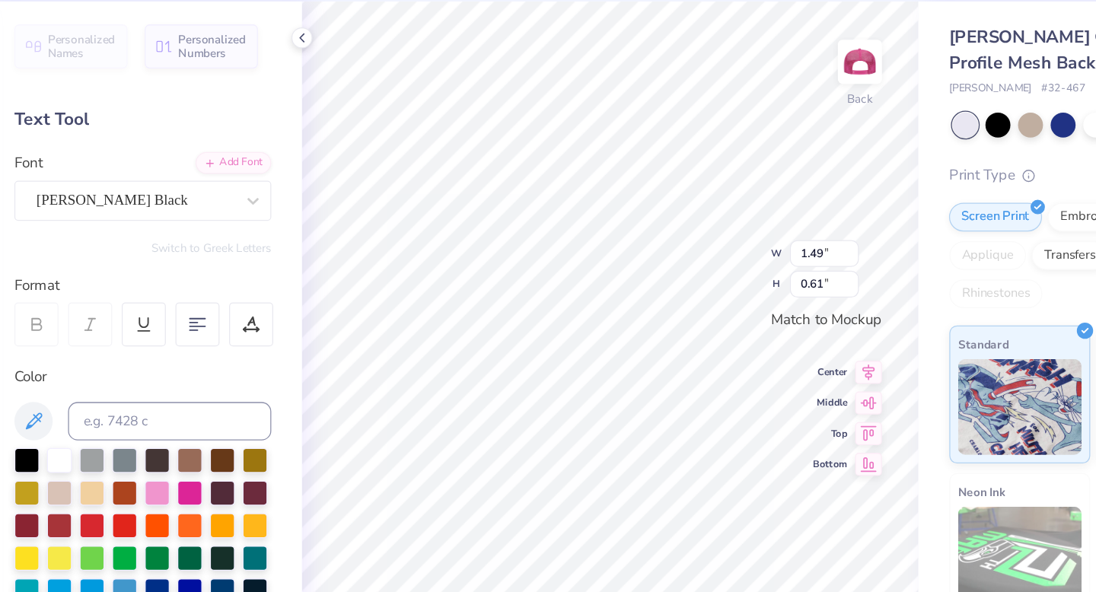
type input "0.76"
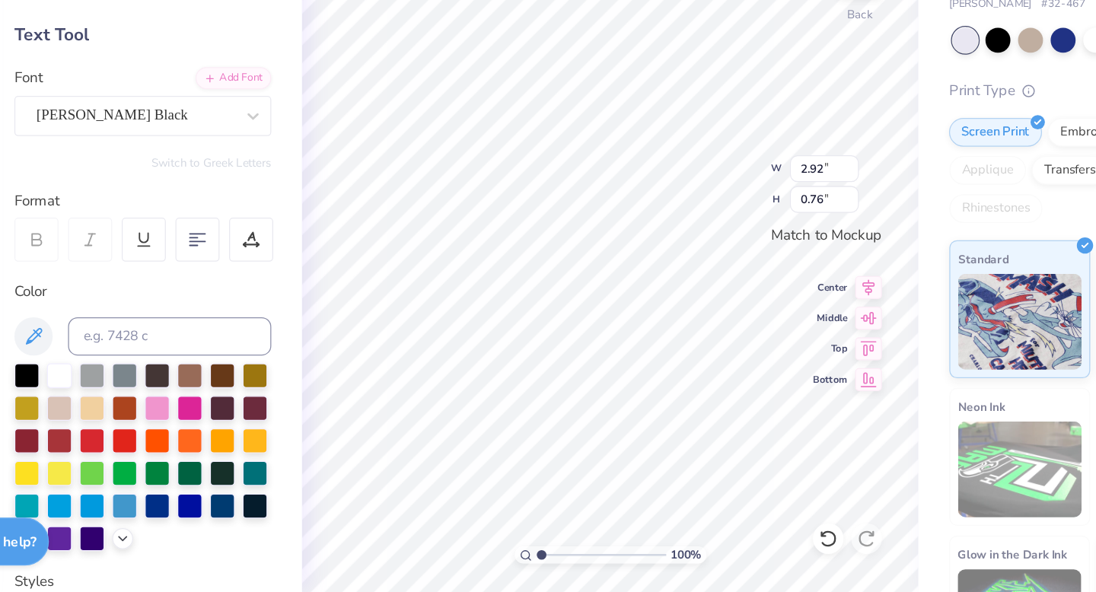
type textarea "Hammers"
type textarea "C"
type textarea "Cchams"
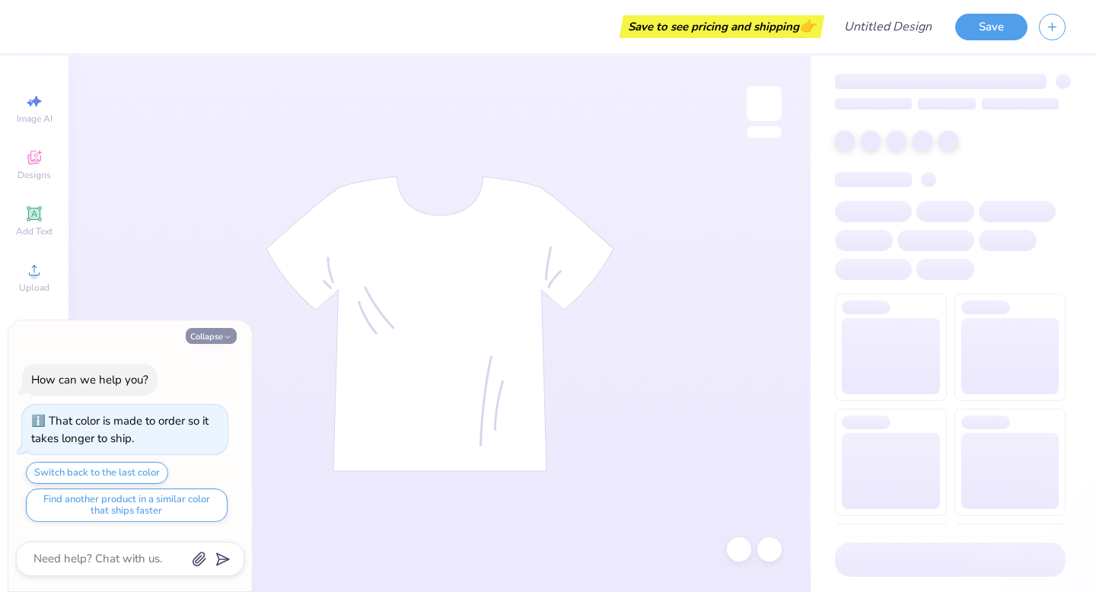
click at [219, 332] on button "Collapse" at bounding box center [211, 336] width 51 height 16
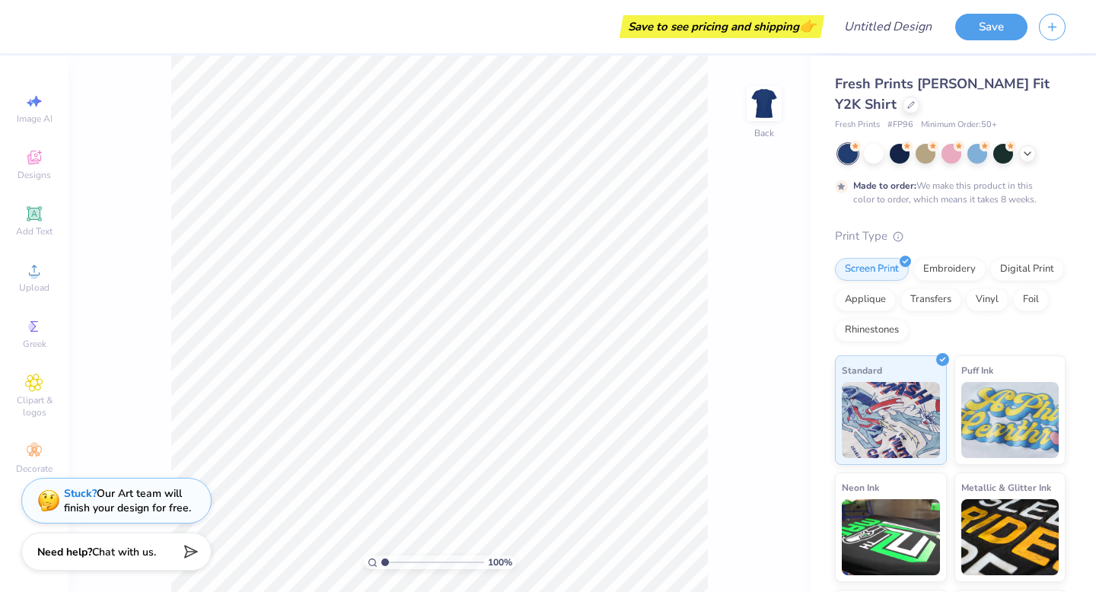
type textarea "x"
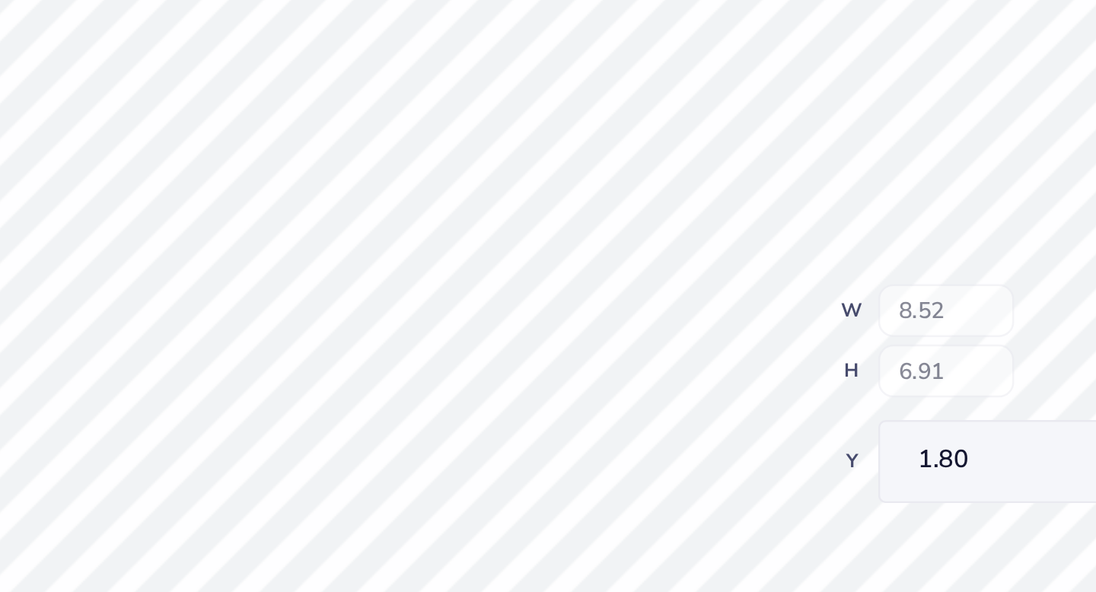
type input "1.80"
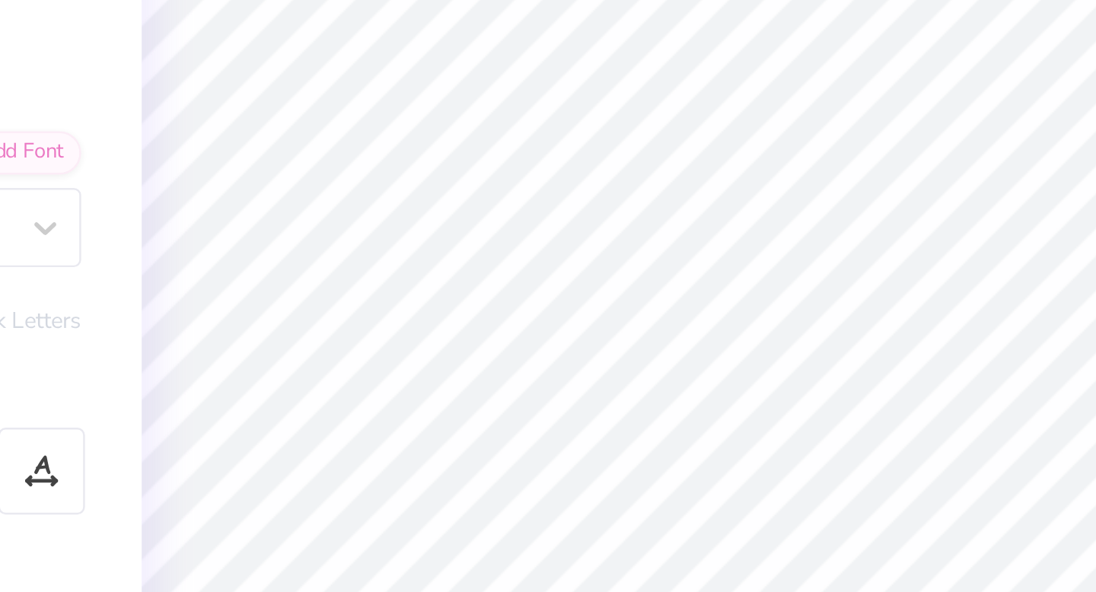
type textarea "CC Hams"
type textarea "Born to be"
type textarea "a"
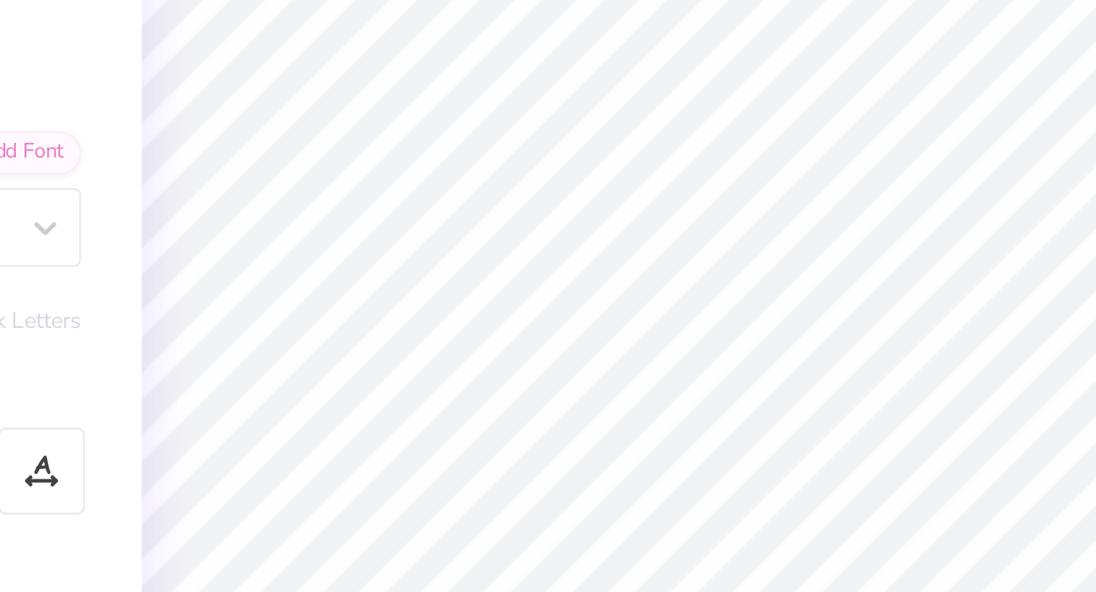
type input "6.11"
type input "1.82"
type input "5.50"
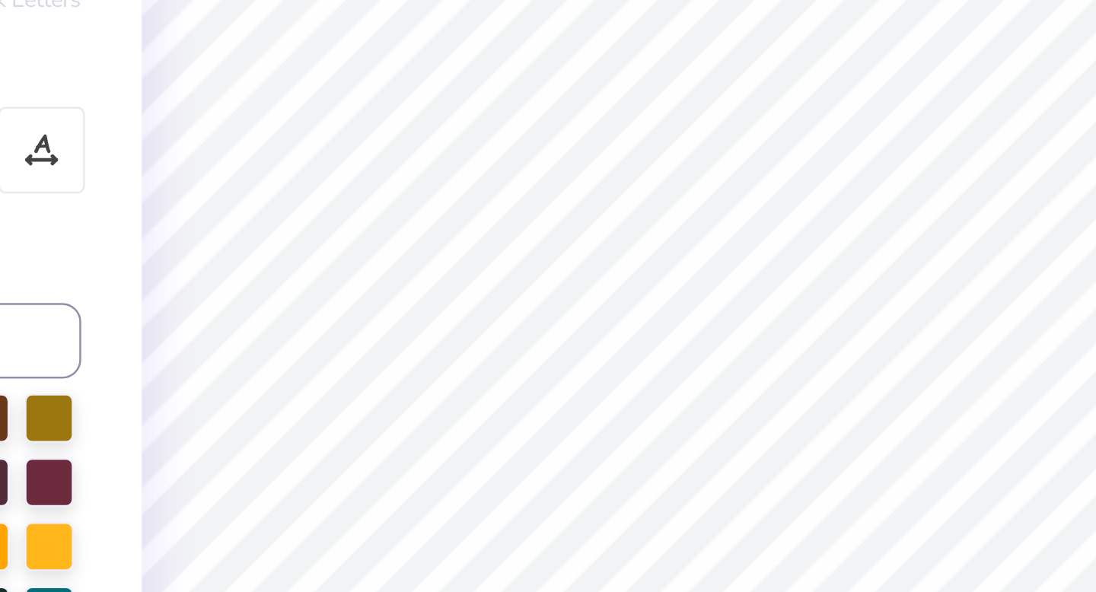
scroll to position [0, 1]
type textarea "hammer"
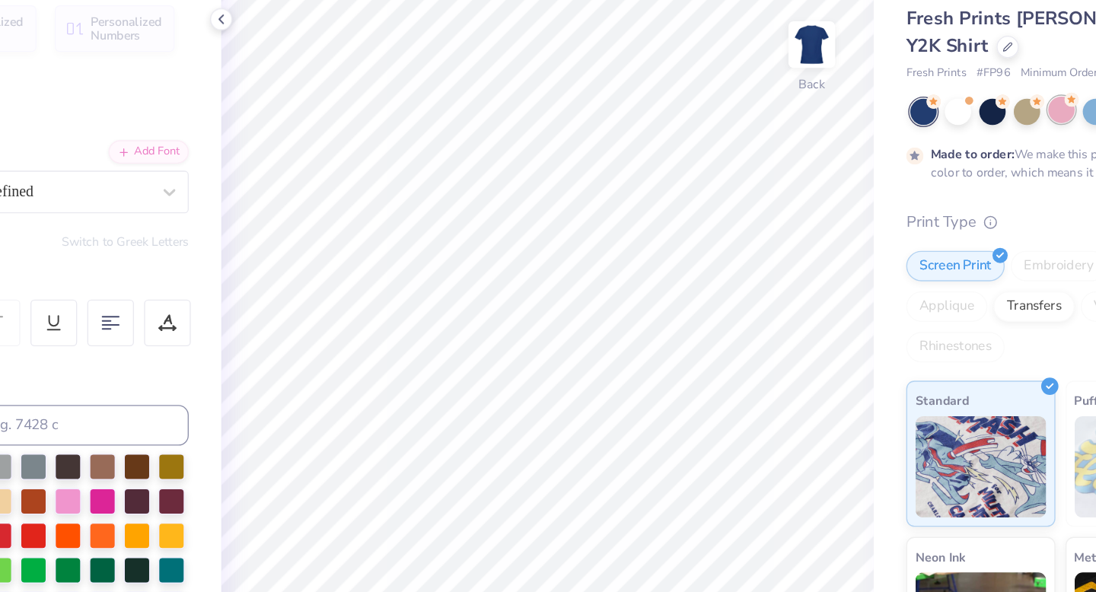
click at [958, 151] on div at bounding box center [951, 152] width 20 height 20
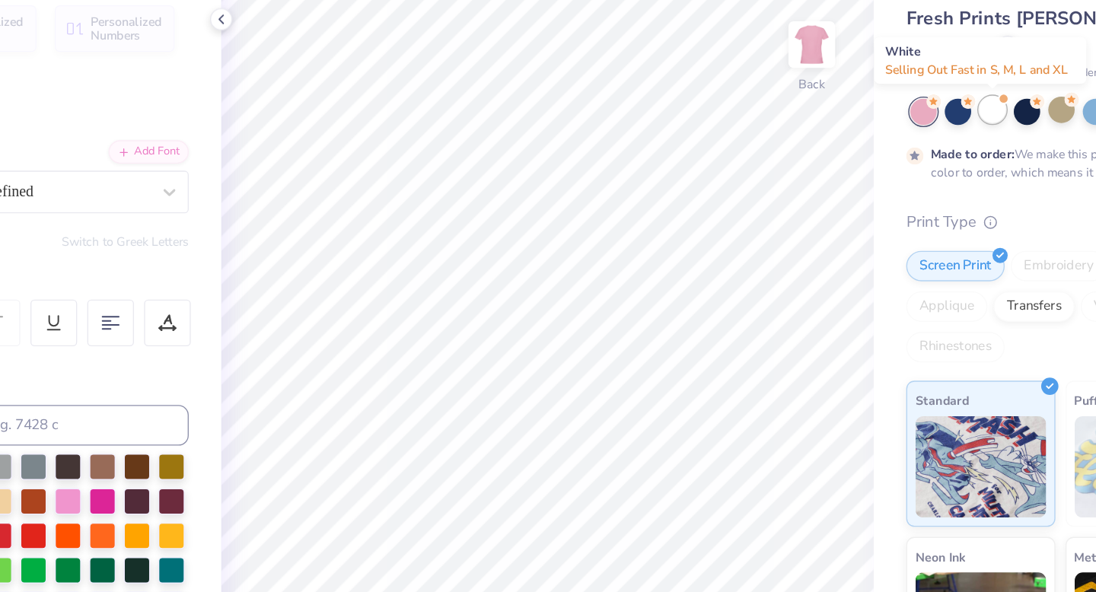
click at [901, 158] on div at bounding box center [900, 152] width 20 height 20
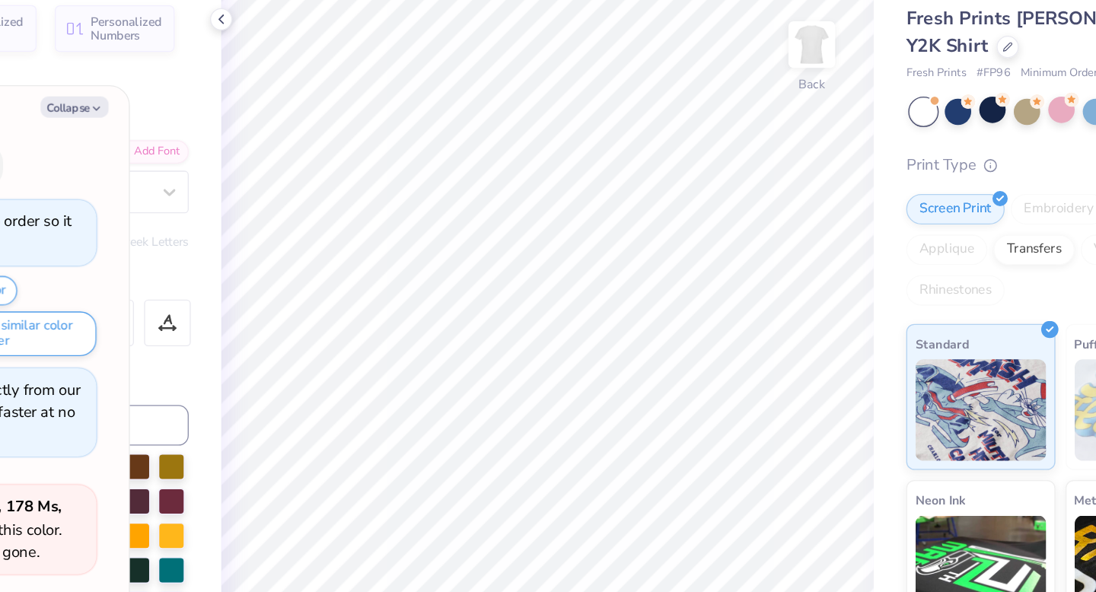
scroll to position [88, 0]
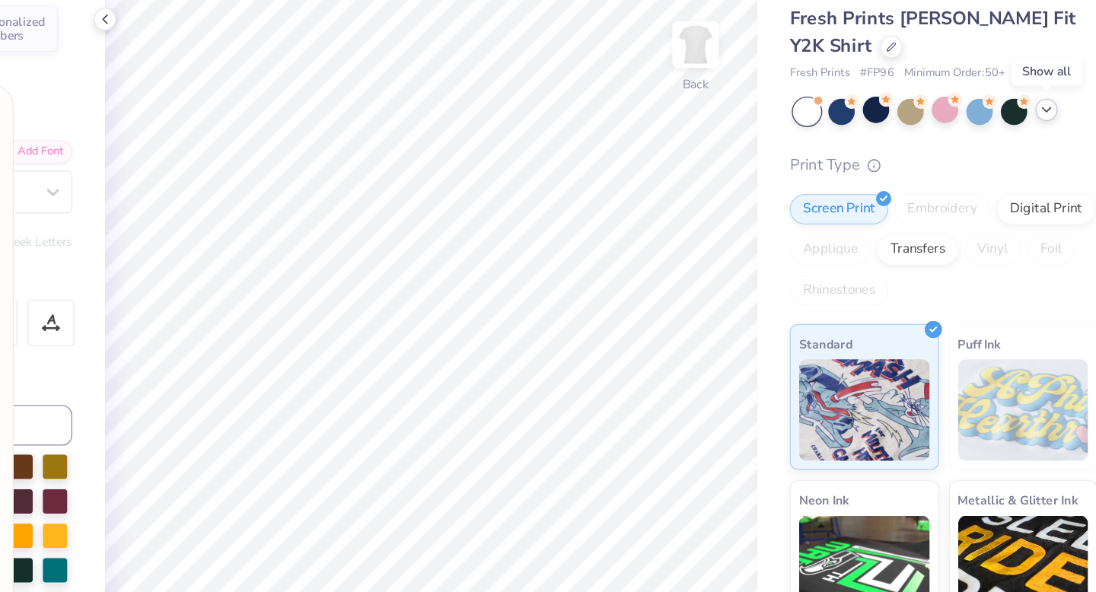
click at [1027, 152] on polyline at bounding box center [1027, 152] width 6 height 3
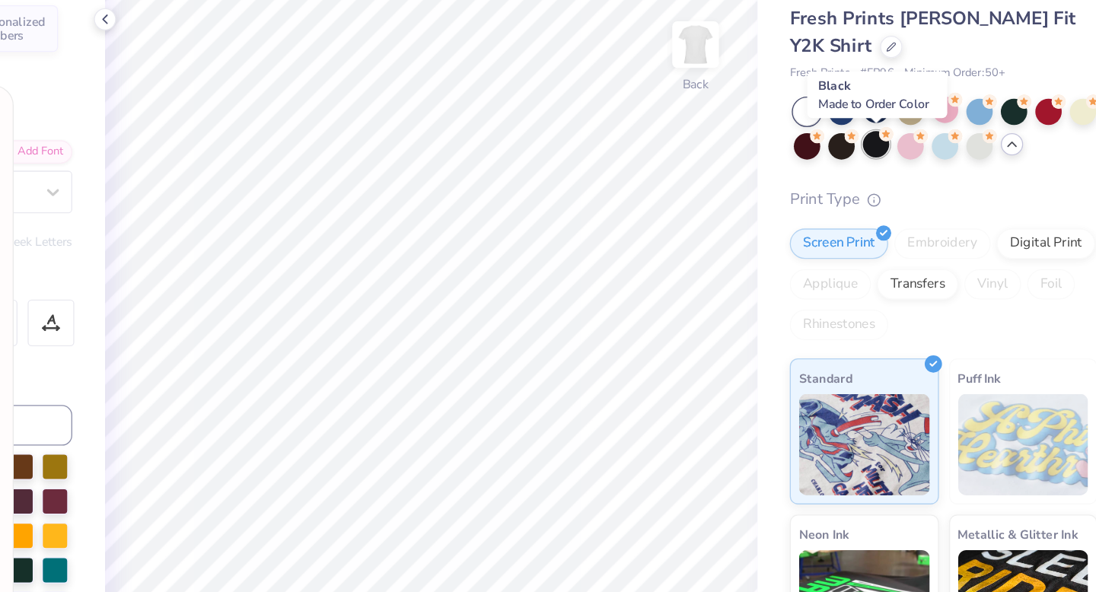
click at [899, 178] on div at bounding box center [900, 178] width 20 height 20
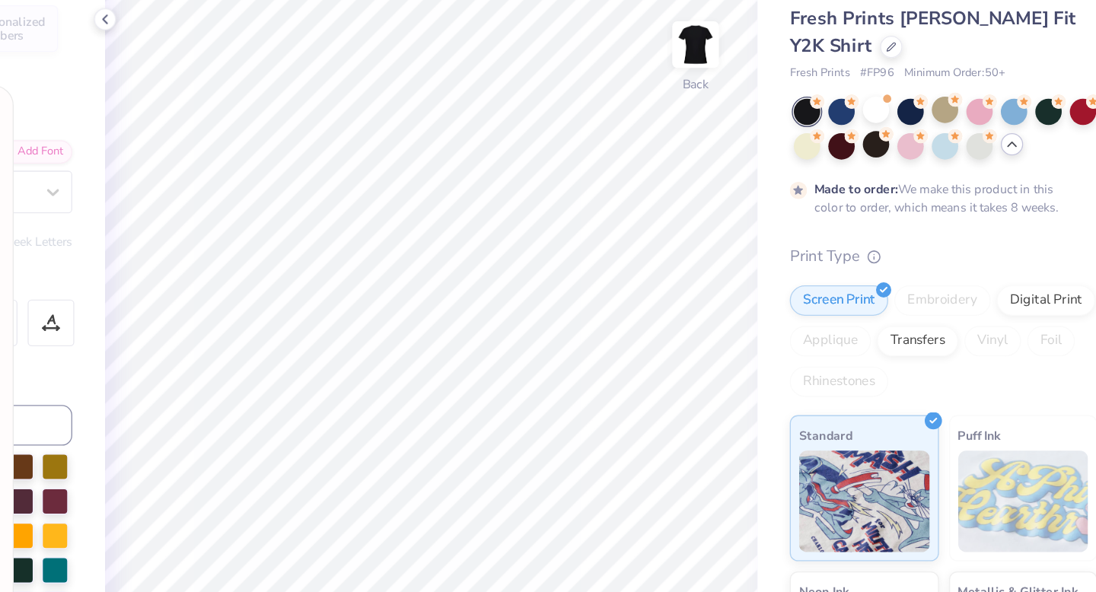
scroll to position [215, 0]
click at [1001, 180] on icon at bounding box center [1001, 178] width 12 height 12
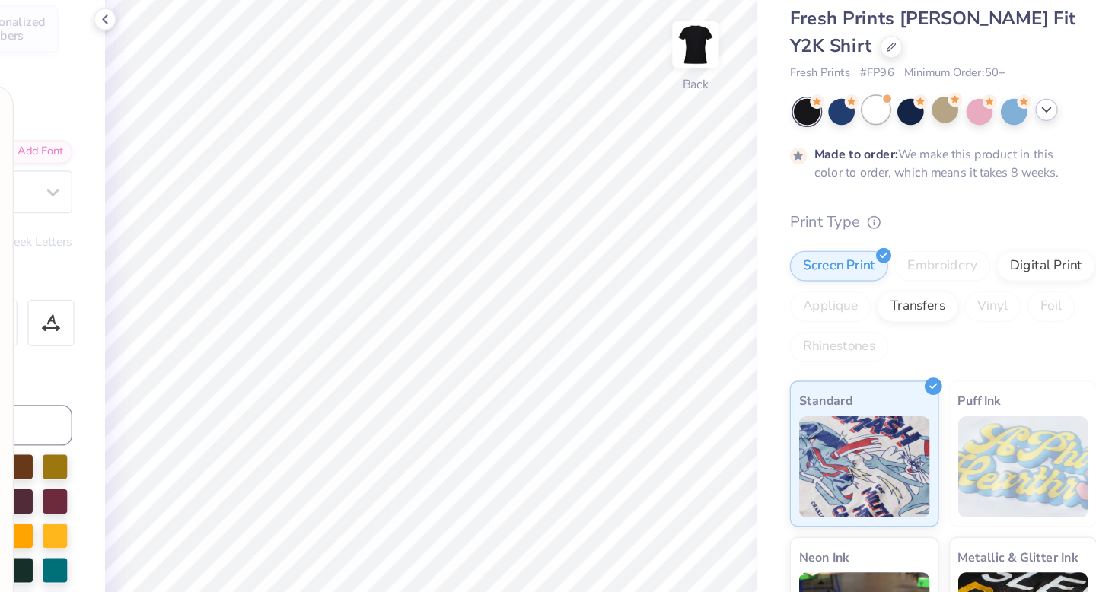
click at [894, 158] on div at bounding box center [900, 152] width 20 height 20
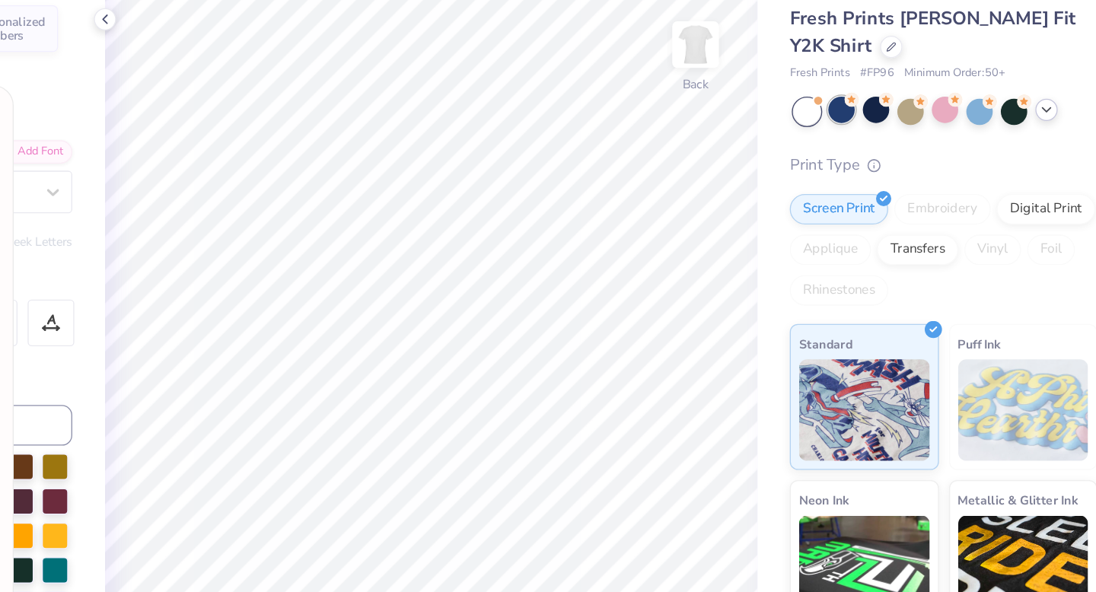
scroll to position [488, 0]
click at [874, 158] on div at bounding box center [874, 152] width 20 height 20
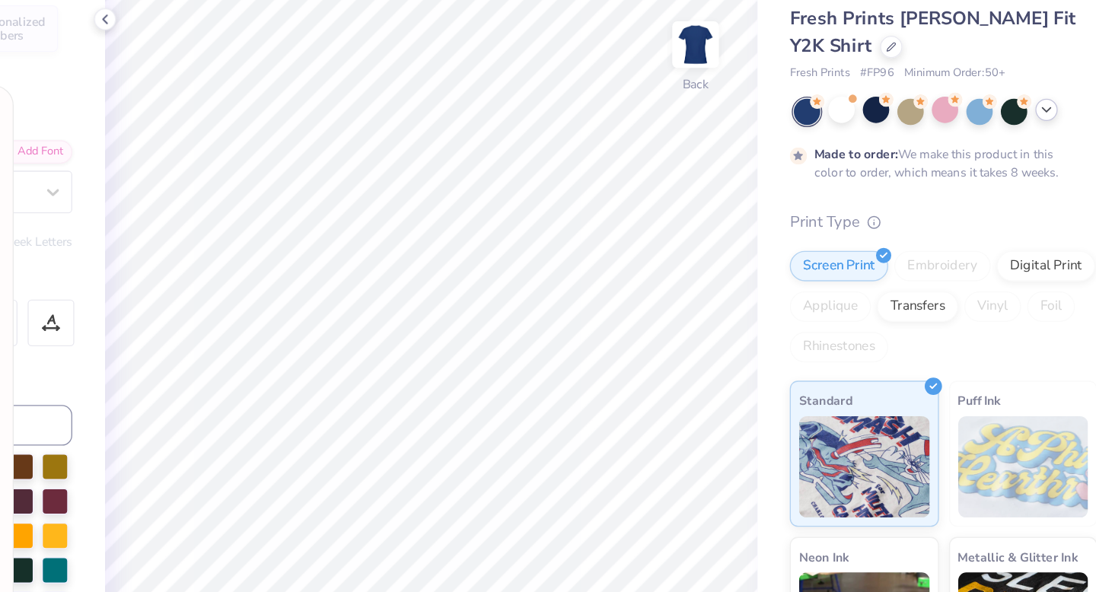
scroll to position [614, 0]
click at [879, 151] on div at bounding box center [874, 152] width 20 height 20
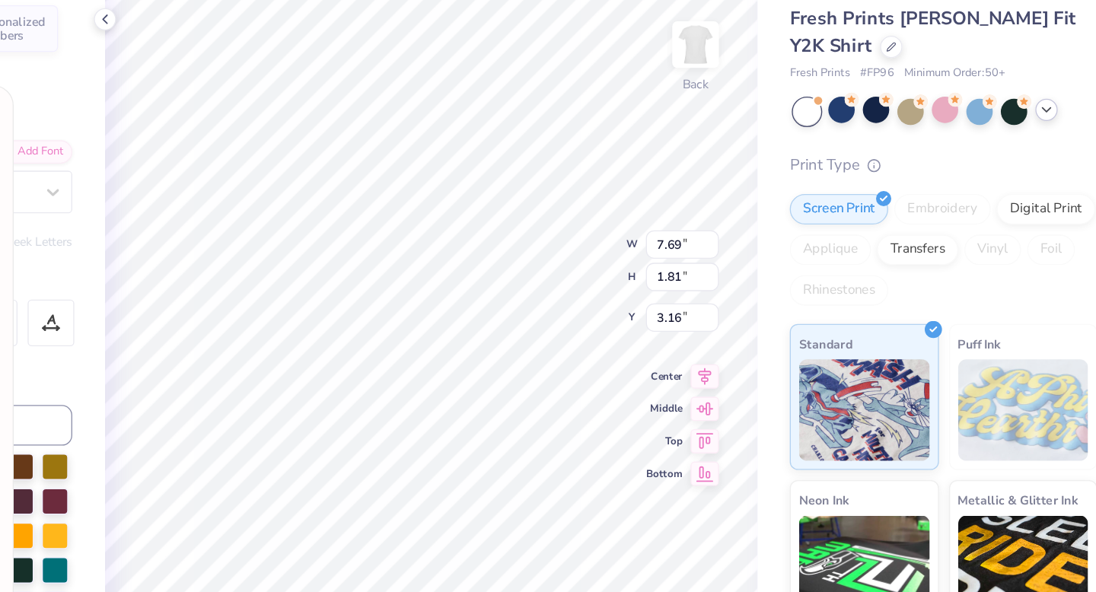
scroll to position [888, 0]
type textarea "x"
type input "1.00"
type input "1.22"
type input "3.37"
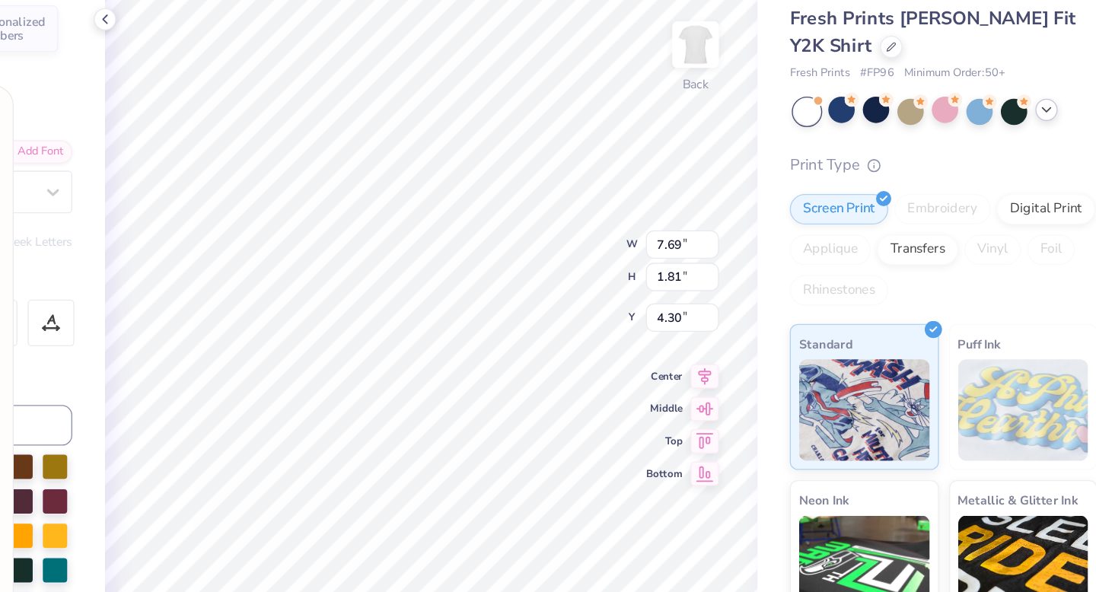
type textarea "x"
type input "3.19"
type textarea "x"
type input "0.81"
type input "1.17"
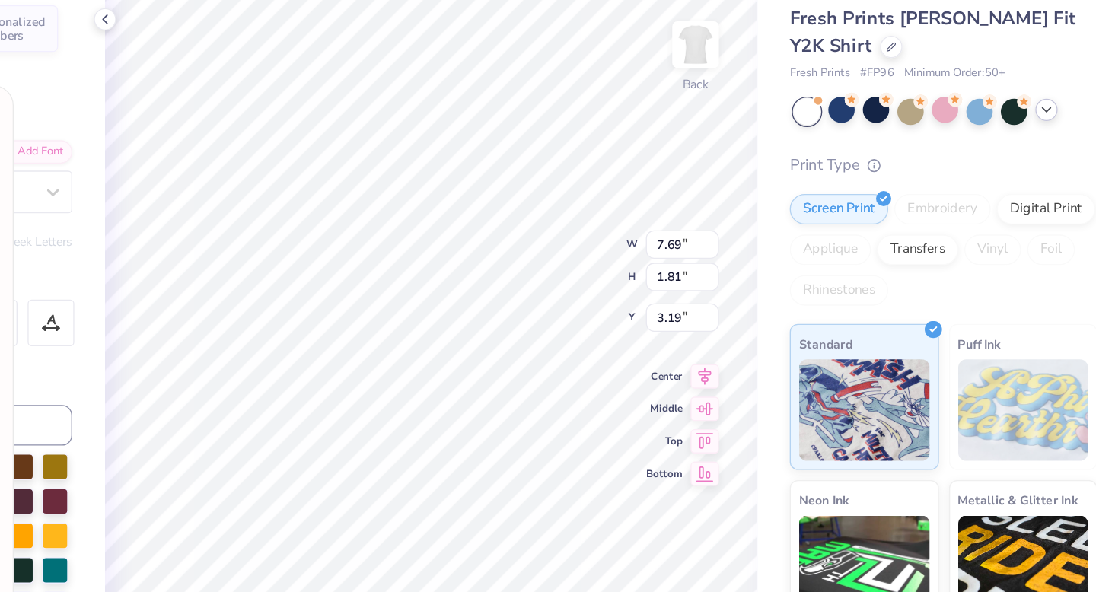
type input "5.69"
click at [1029, 156] on icon at bounding box center [1027, 152] width 12 height 12
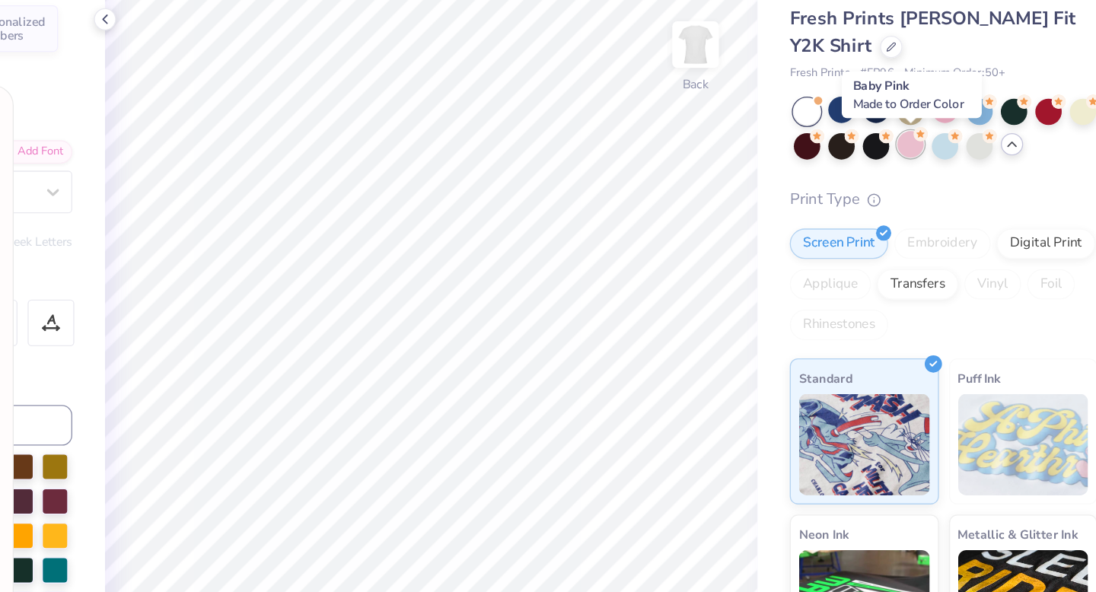
click at [927, 181] on div at bounding box center [925, 178] width 20 height 20
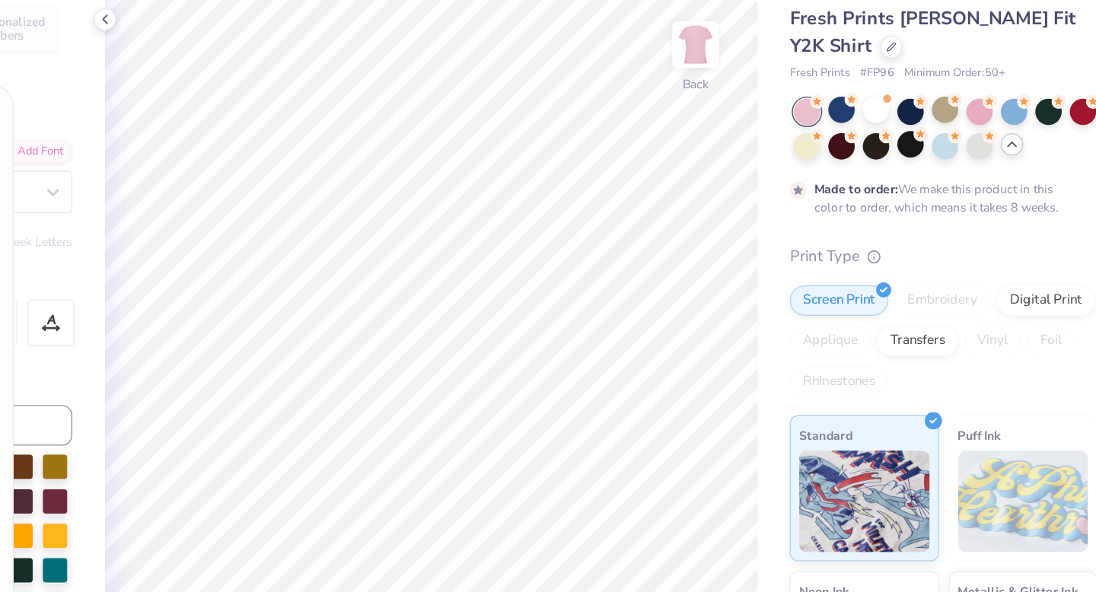
scroll to position [1014, 0]
click at [979, 175] on icon at bounding box center [984, 170] width 11 height 11
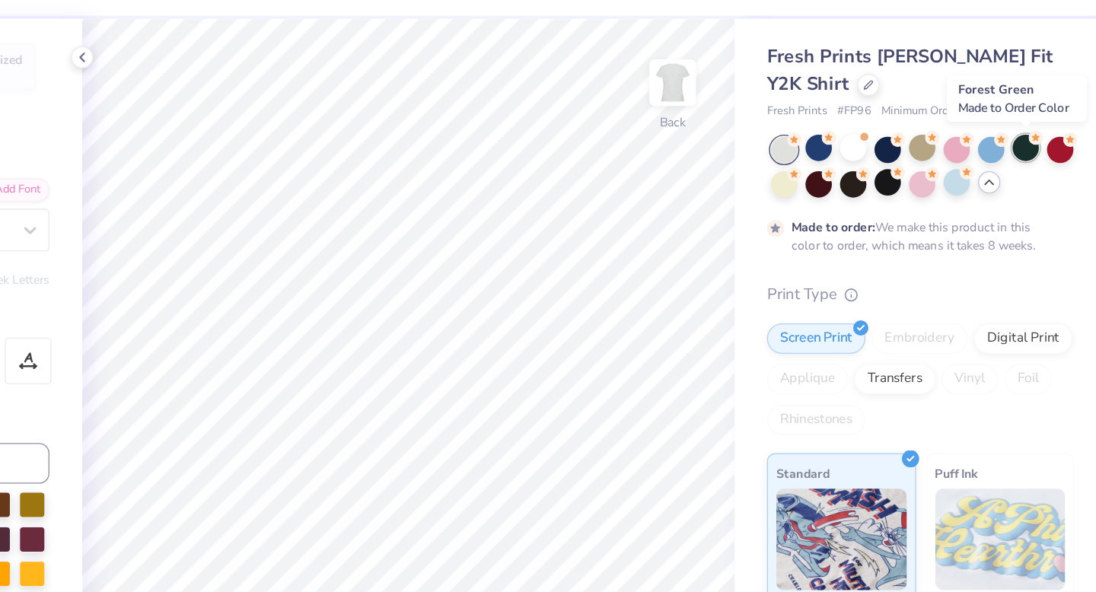
click at [1027, 154] on div at bounding box center [1029, 152] width 20 height 20
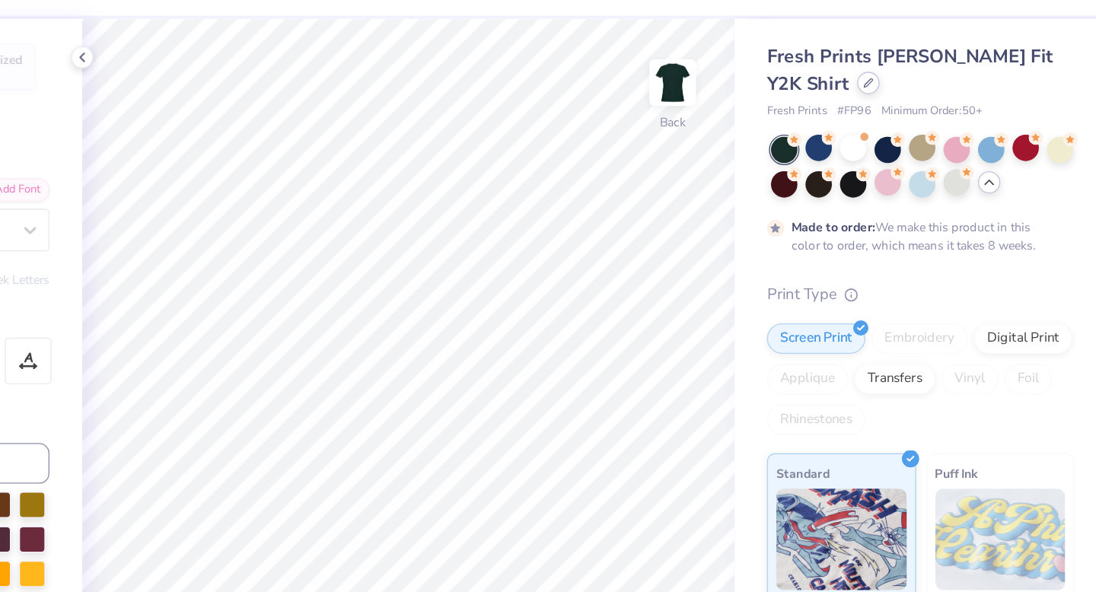
click at [907, 104] on icon at bounding box center [911, 104] width 8 height 8
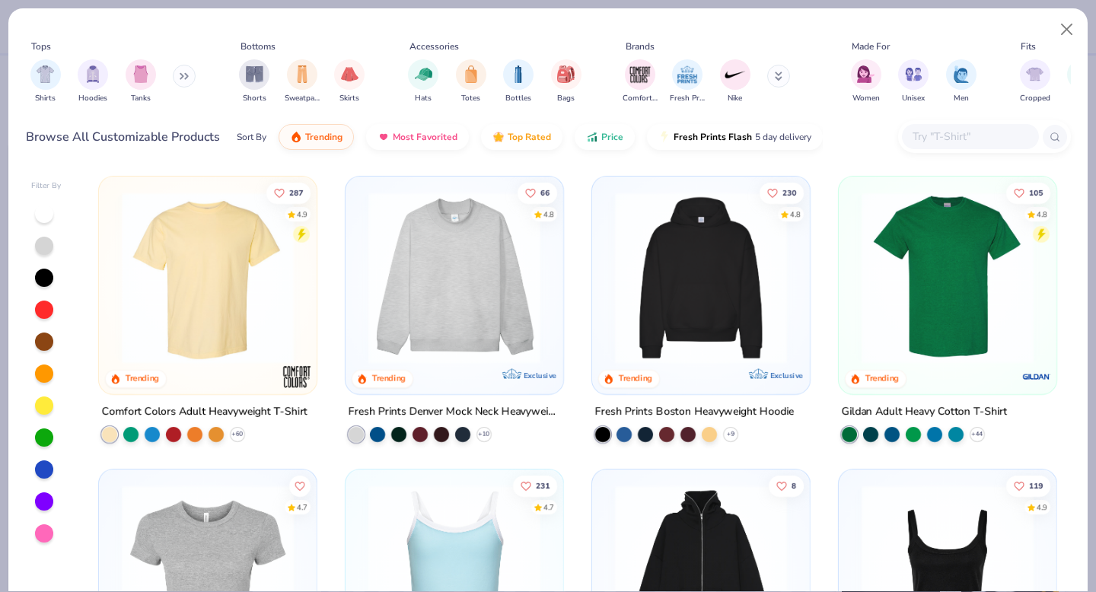
click at [205, 305] on img at bounding box center [207, 278] width 187 height 172
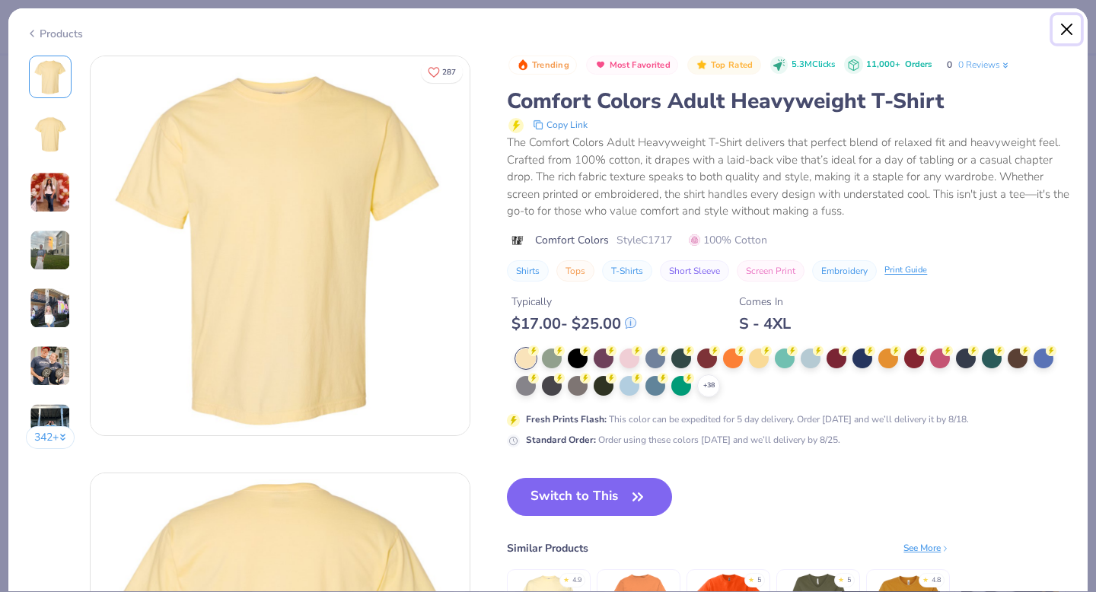
click at [1069, 24] on button "Close" at bounding box center [1066, 29] width 29 height 29
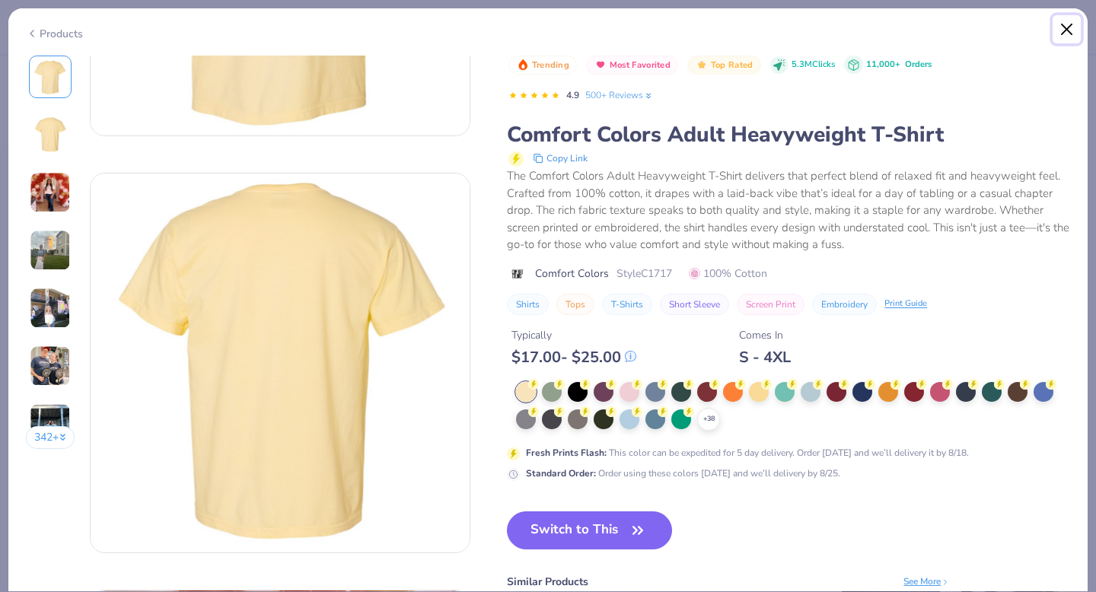
scroll to position [393, 0]
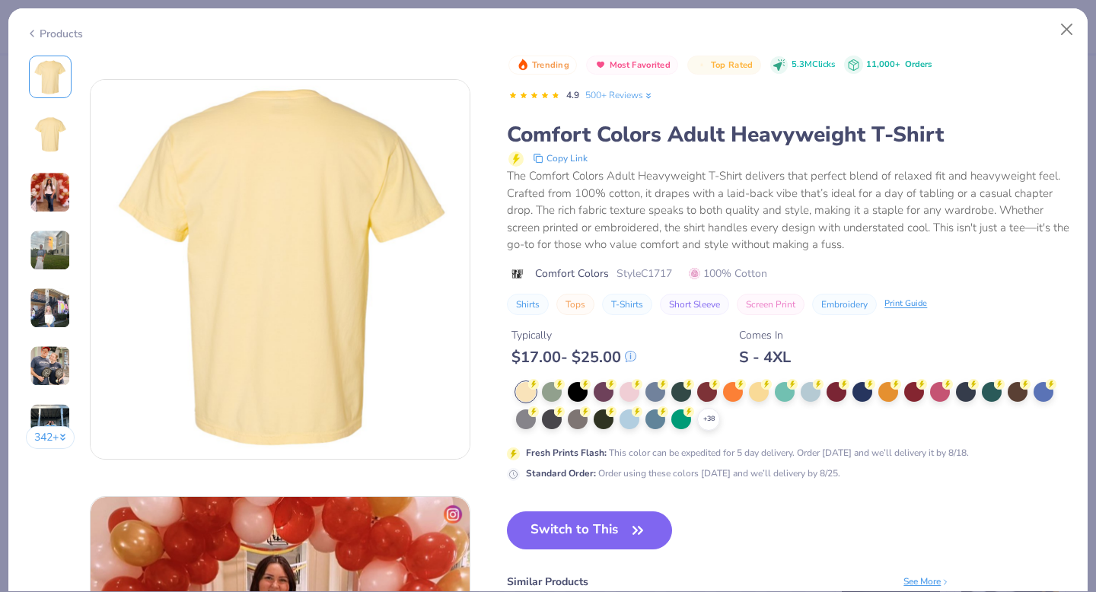
click at [1074, 21] on button "Close" at bounding box center [1066, 29] width 29 height 29
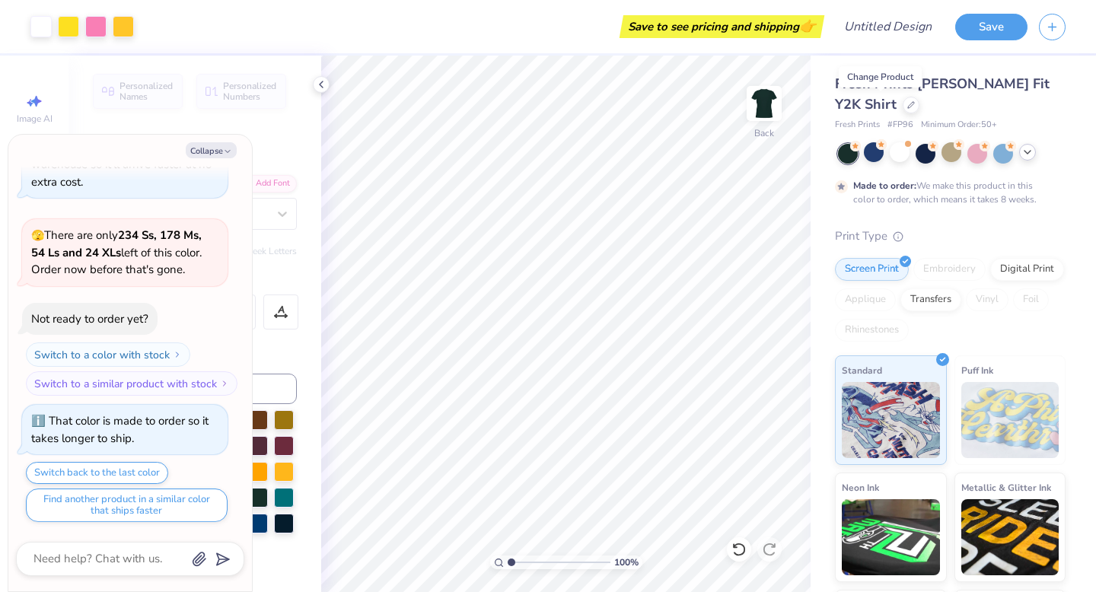
click at [1025, 152] on icon at bounding box center [1027, 152] width 12 height 12
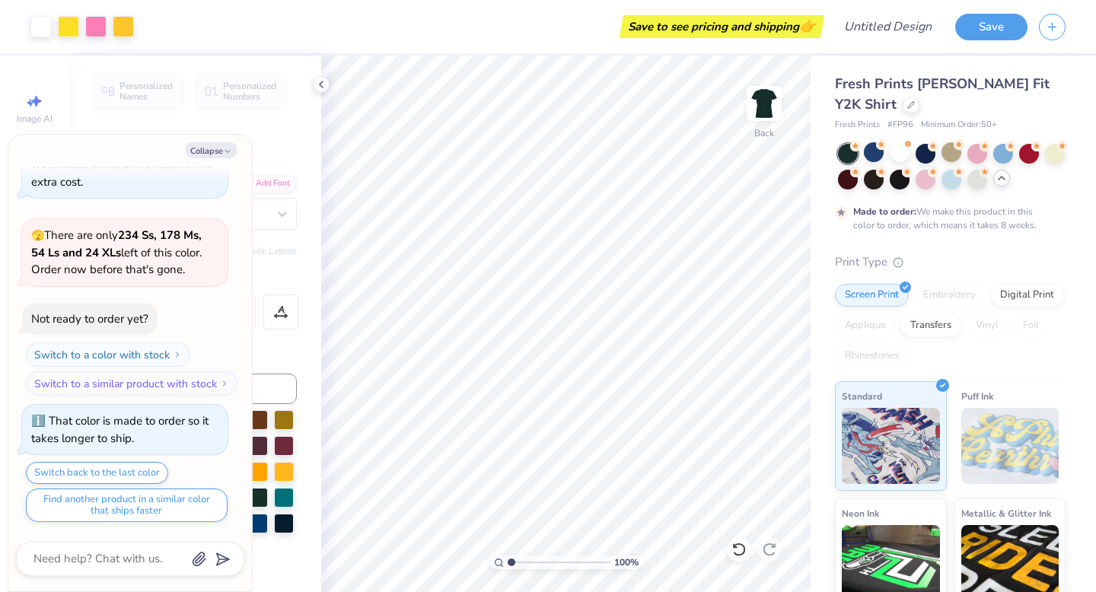
click at [1004, 184] on div at bounding box center [1001, 178] width 17 height 17
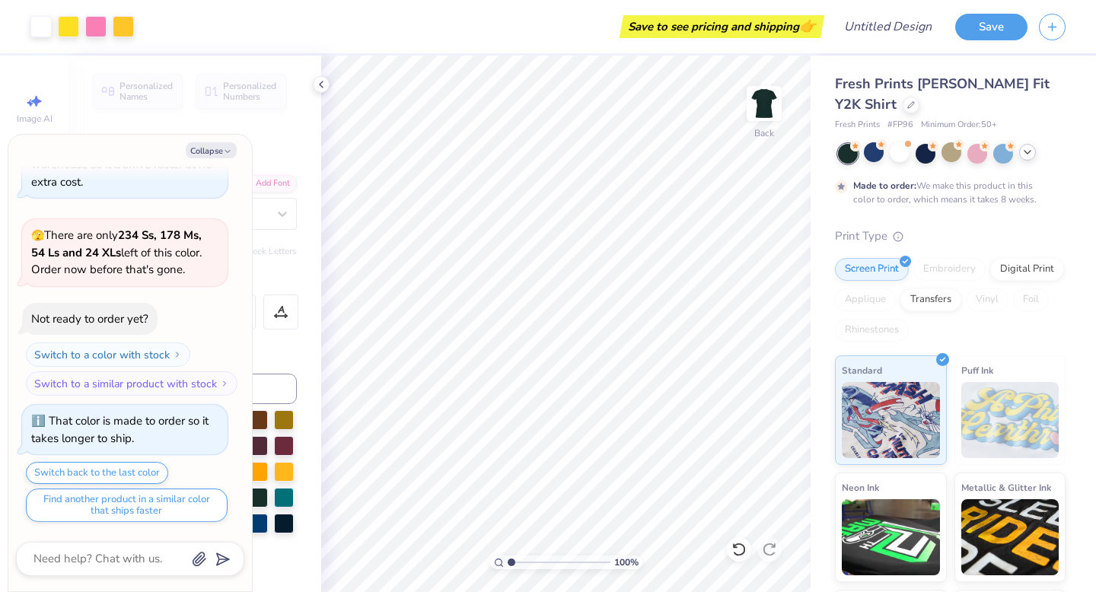
click at [1004, 184] on div "Made to order: We make this product in this color to order, which means it take…" at bounding box center [946, 192] width 187 height 27
click at [1027, 158] on icon at bounding box center [1027, 152] width 12 height 12
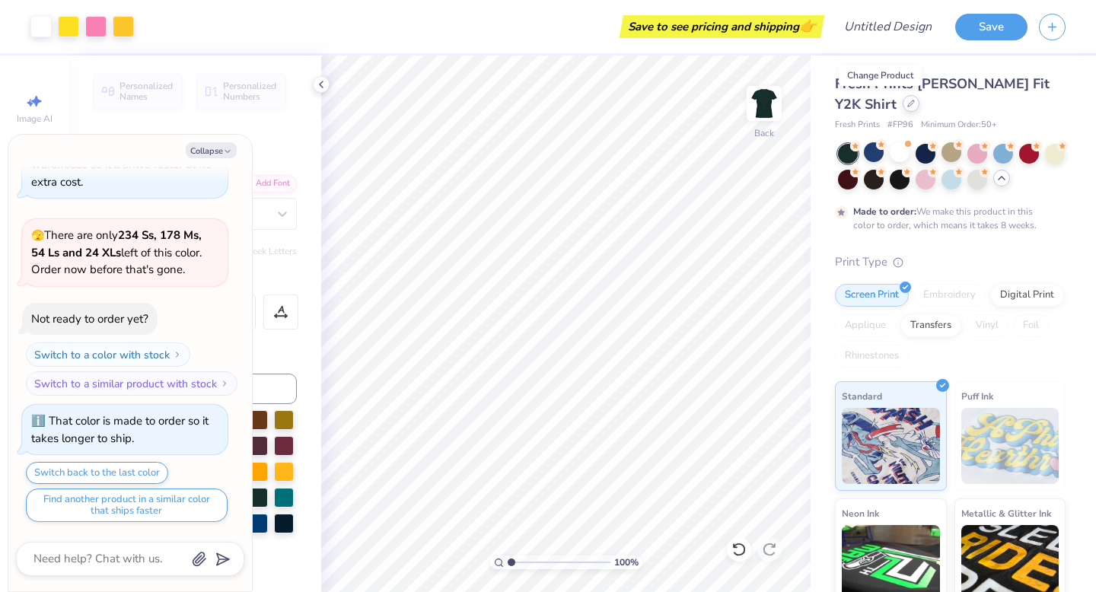
click at [907, 105] on icon at bounding box center [911, 104] width 8 height 8
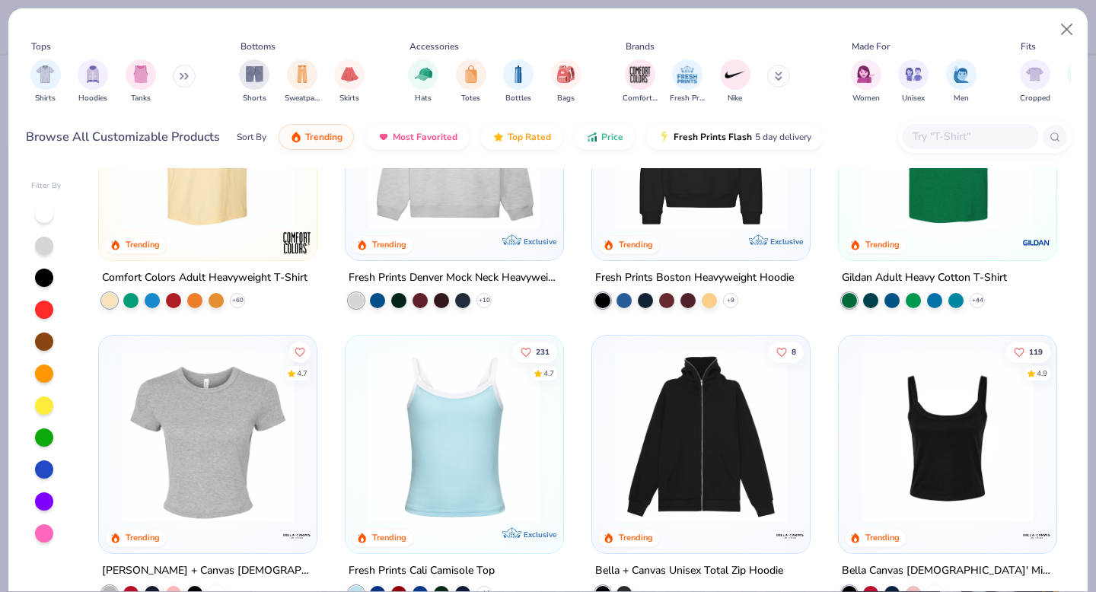
scroll to position [133, 0]
click at [221, 433] on img at bounding box center [207, 438] width 187 height 172
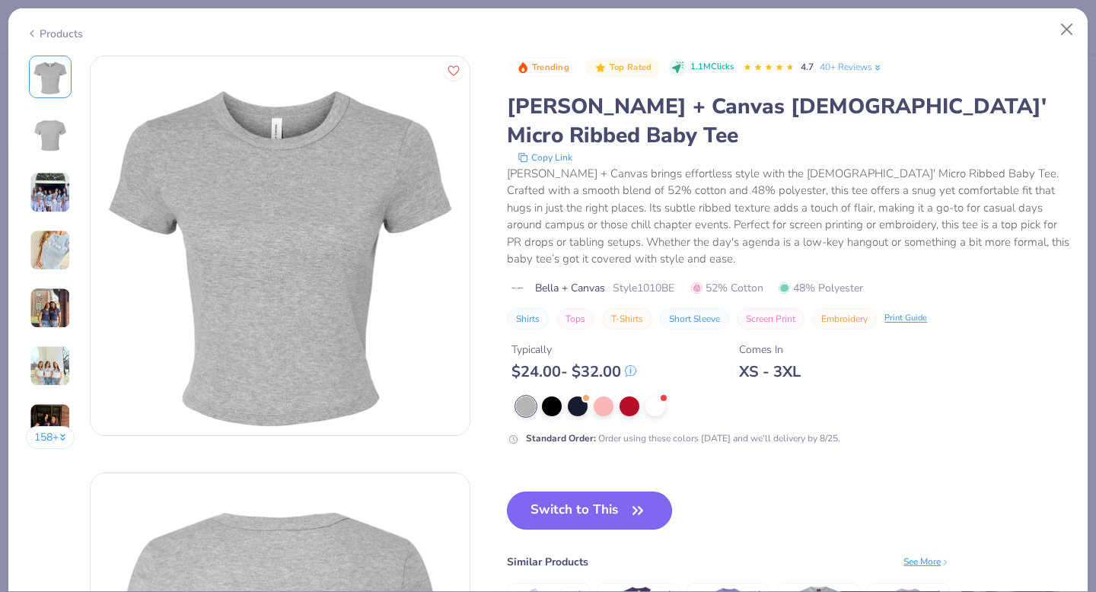
click at [587, 492] on button "Switch to This" at bounding box center [589, 511] width 165 height 38
click at [585, 492] on button "Switch to This" at bounding box center [589, 511] width 165 height 38
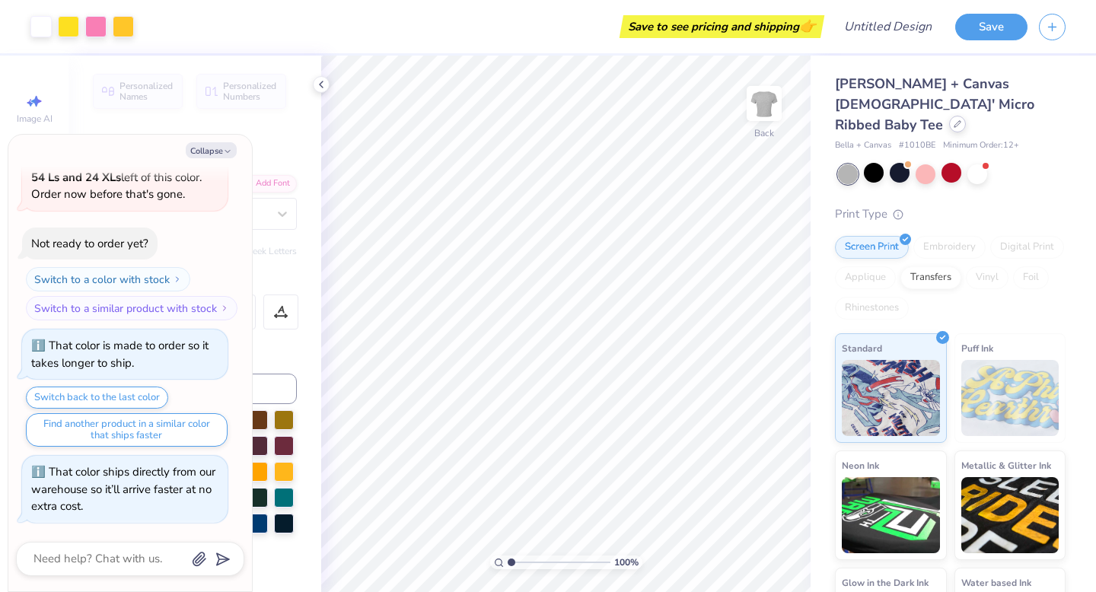
click at [954, 121] on icon at bounding box center [957, 124] width 6 height 6
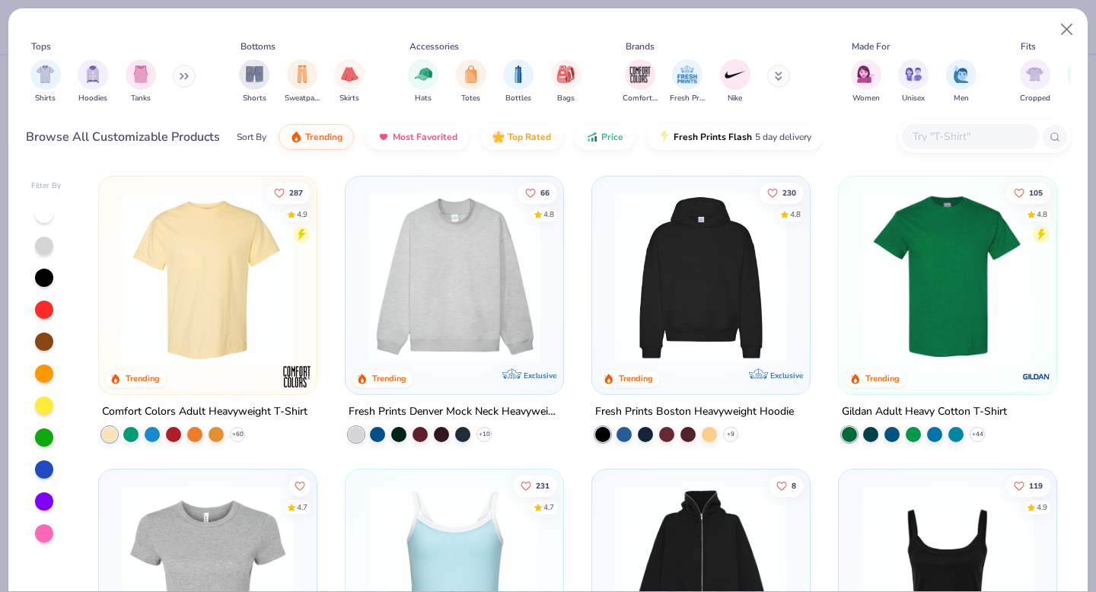
click at [190, 278] on img at bounding box center [207, 278] width 187 height 172
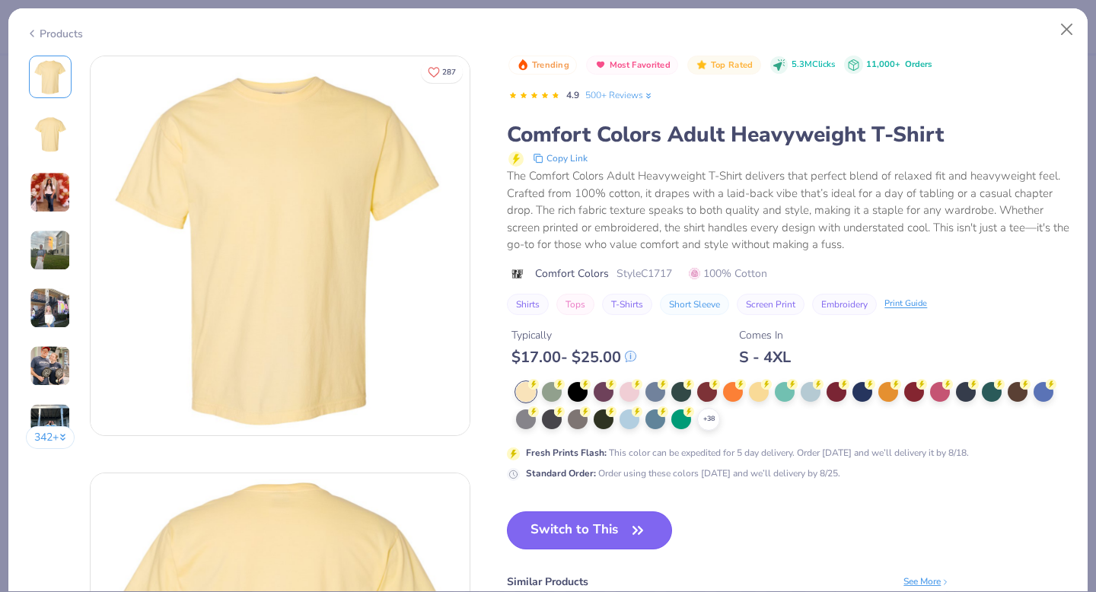
click at [598, 531] on button "Switch to This" at bounding box center [589, 530] width 165 height 38
click at [612, 534] on button "Switch to This" at bounding box center [589, 530] width 165 height 38
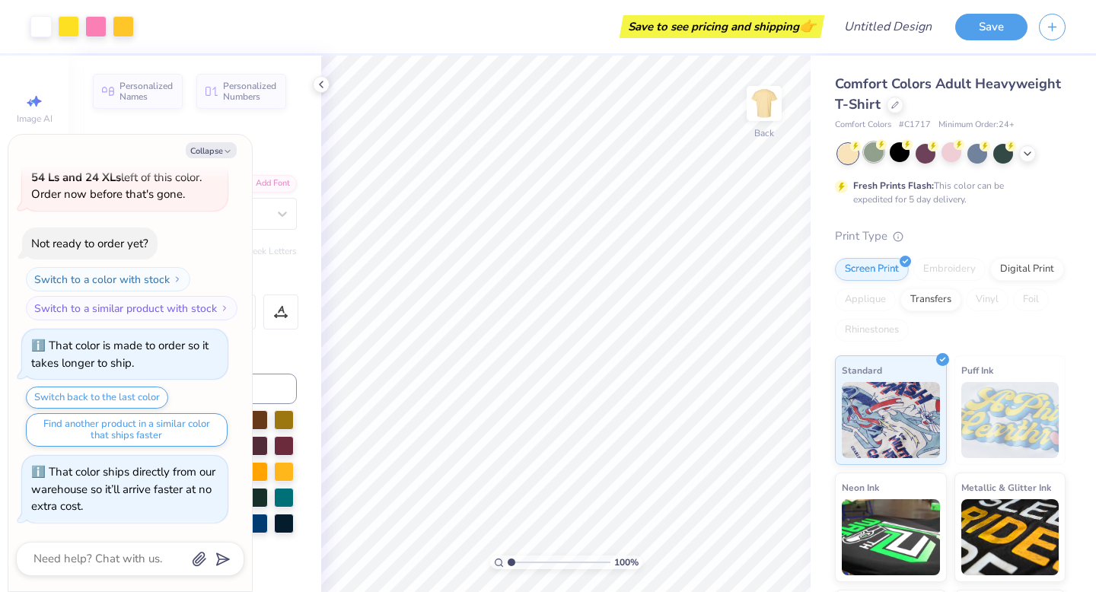
click at [877, 149] on icon at bounding box center [881, 144] width 11 height 11
click at [1032, 152] on icon at bounding box center [1027, 152] width 12 height 12
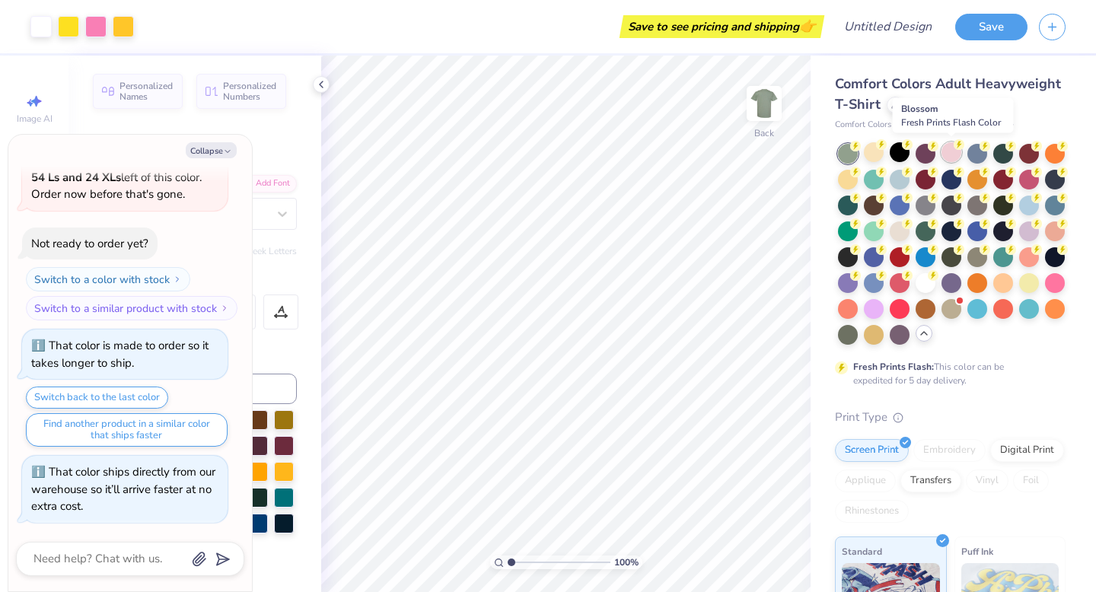
click at [953, 154] on div at bounding box center [951, 152] width 20 height 20
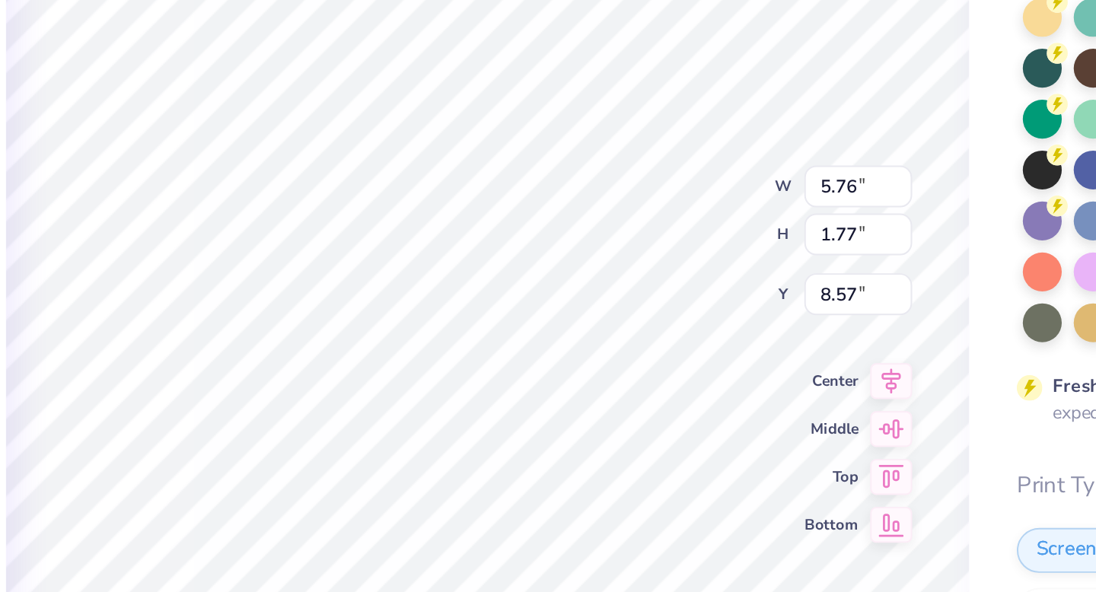
type textarea "x"
type input "8.67"
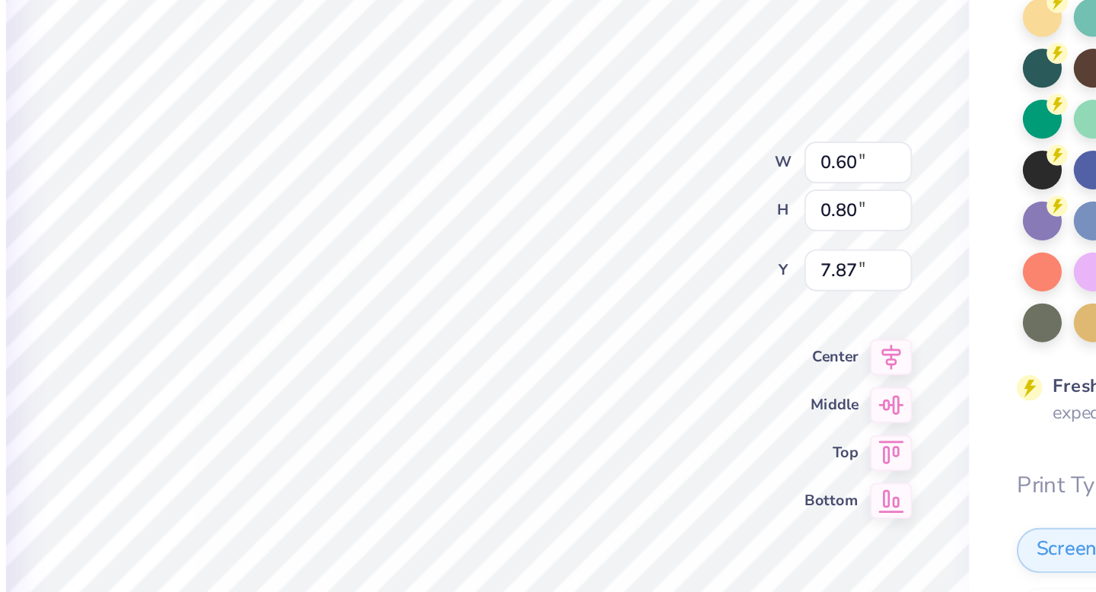
type textarea "x"
type input "5.76"
type input "1.77"
type input "8.67"
type textarea "x"
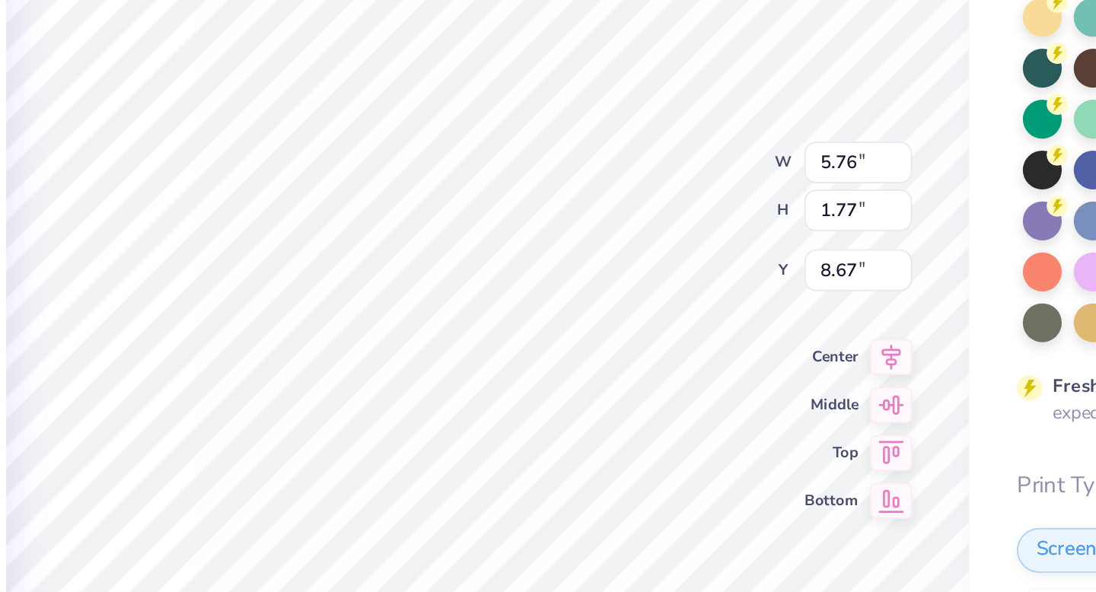
type input "9.52"
type textarea "x"
type input "9.07"
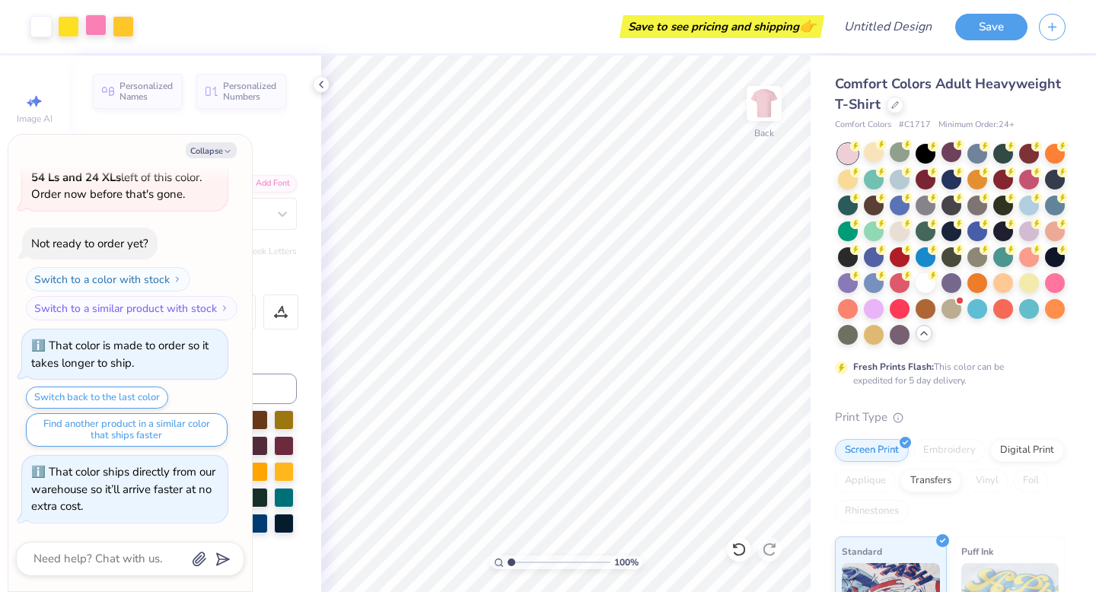
click at [96, 28] on div at bounding box center [95, 24] width 21 height 21
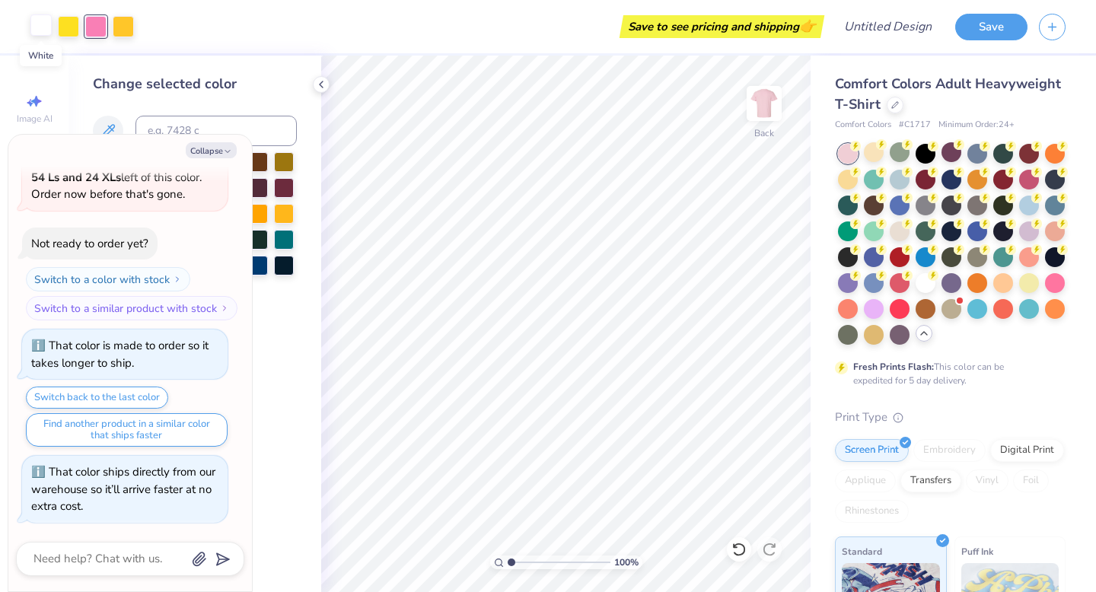
click at [46, 27] on div at bounding box center [40, 24] width 21 height 21
click at [224, 152] on icon "button" at bounding box center [227, 151] width 9 height 9
type textarea "x"
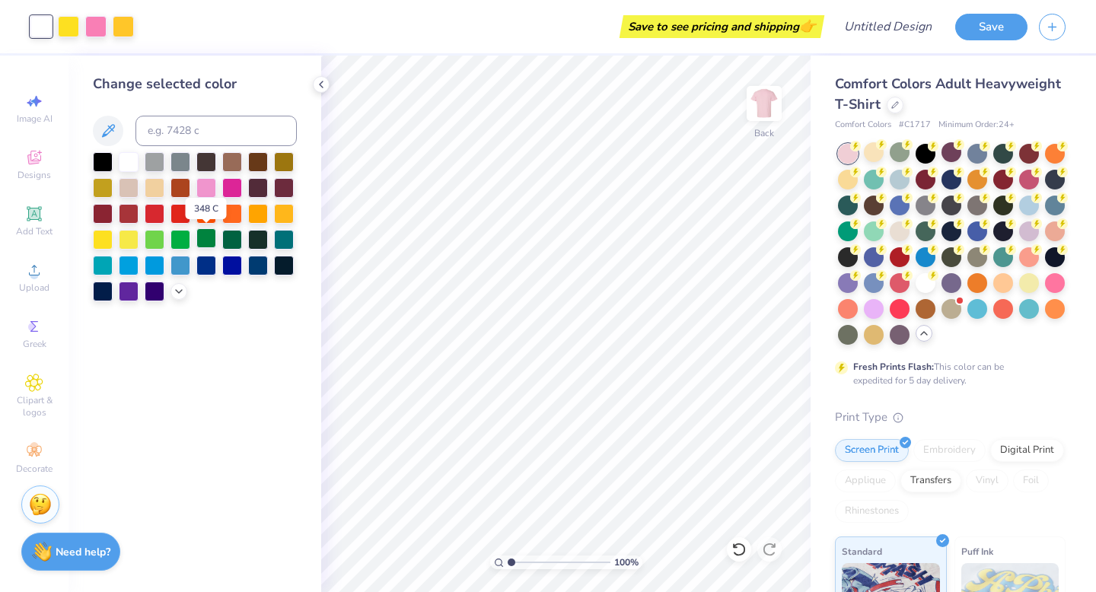
click at [211, 240] on div at bounding box center [206, 238] width 20 height 20
click at [131, 157] on div at bounding box center [129, 161] width 20 height 20
click at [921, 208] on div at bounding box center [925, 204] width 20 height 20
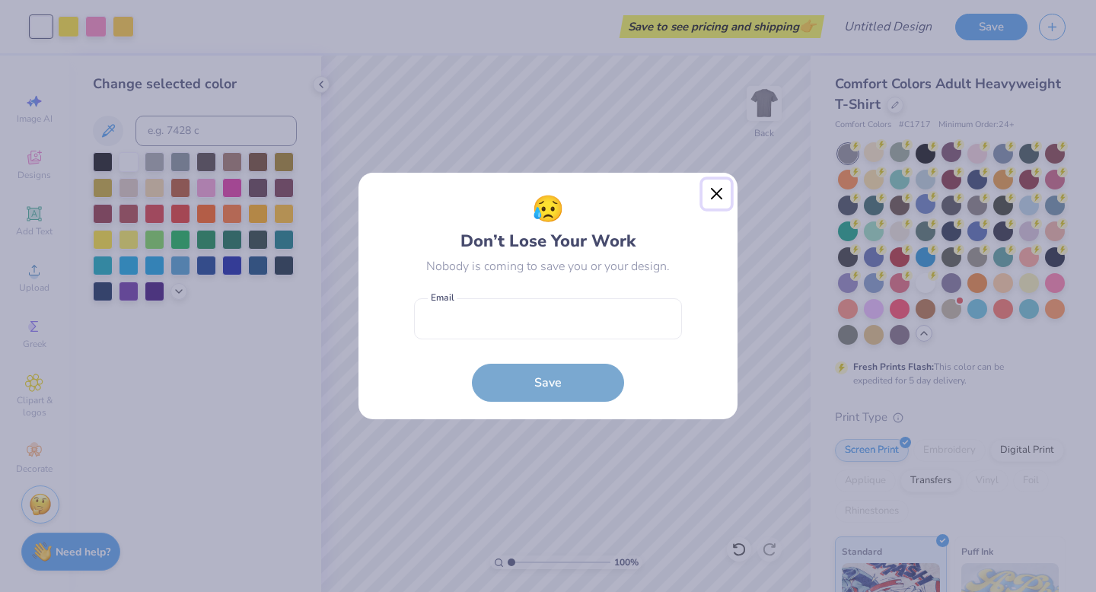
click at [709, 195] on button "Close" at bounding box center [716, 194] width 29 height 29
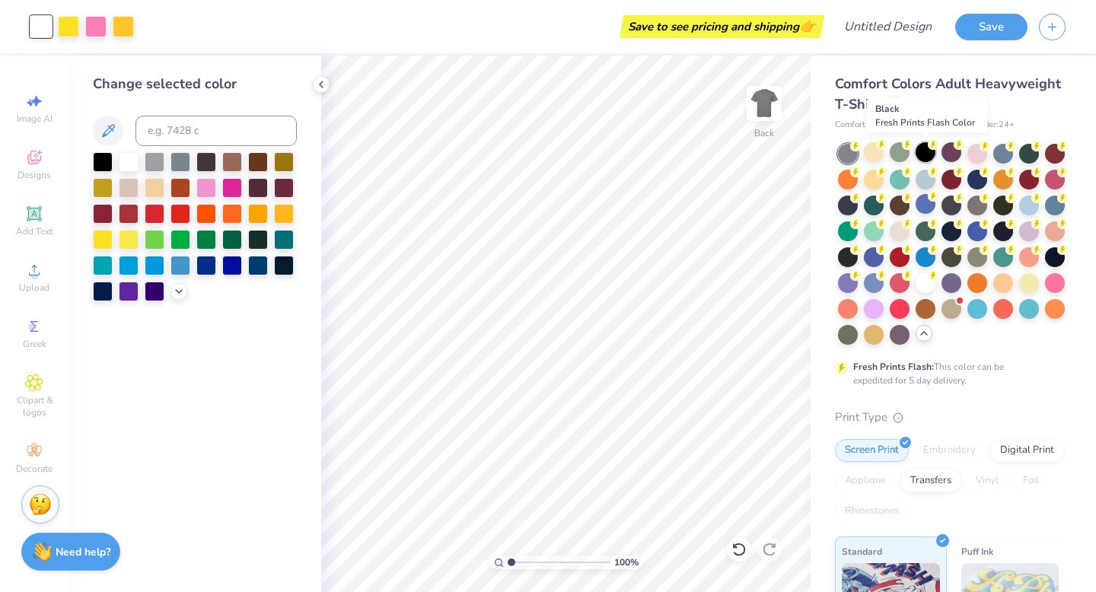
click at [927, 152] on div at bounding box center [925, 152] width 20 height 20
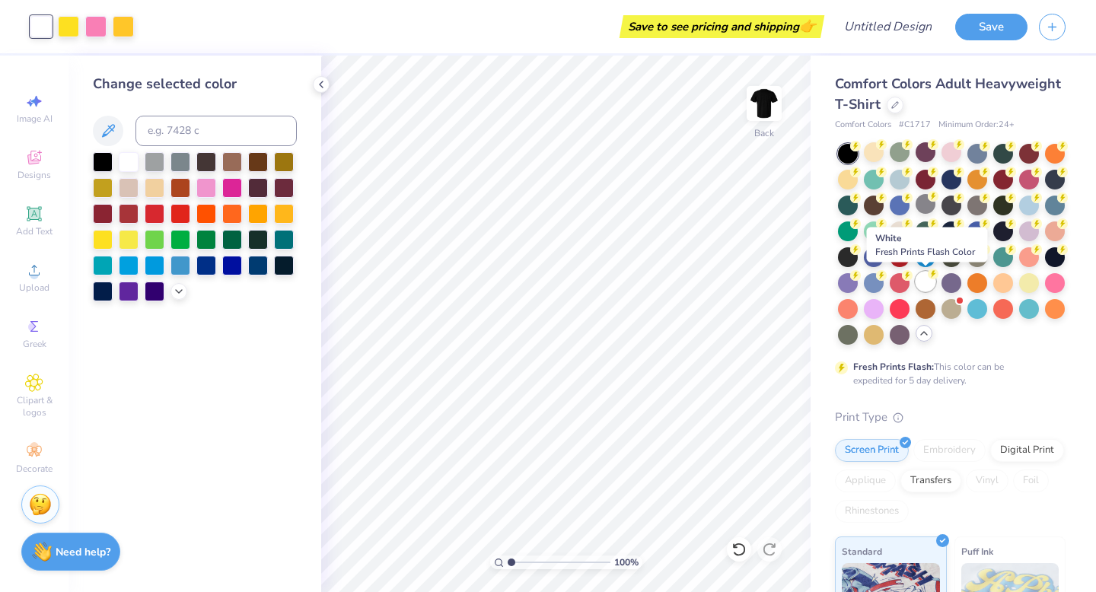
click at [932, 279] on div at bounding box center [925, 282] width 20 height 20
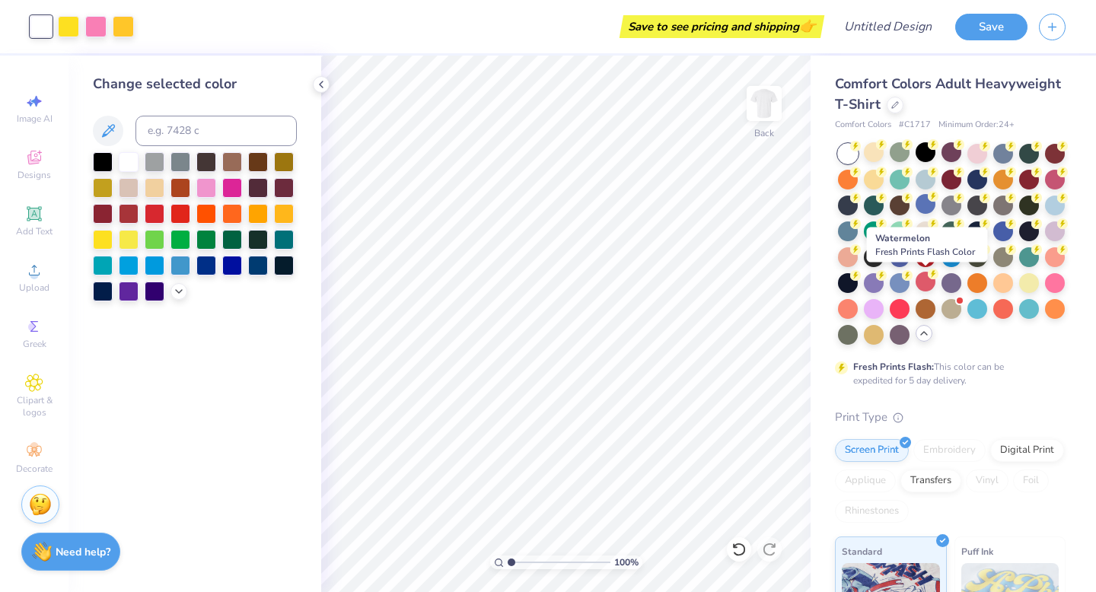
click at [927, 288] on div at bounding box center [925, 282] width 20 height 20
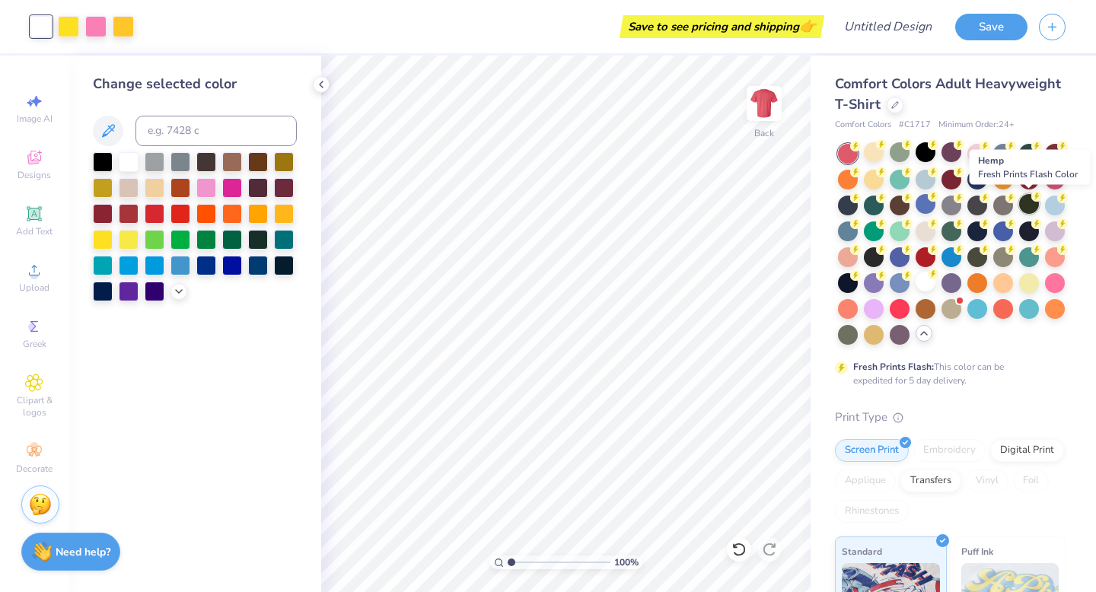
click at [1031, 199] on icon at bounding box center [1036, 196] width 11 height 11
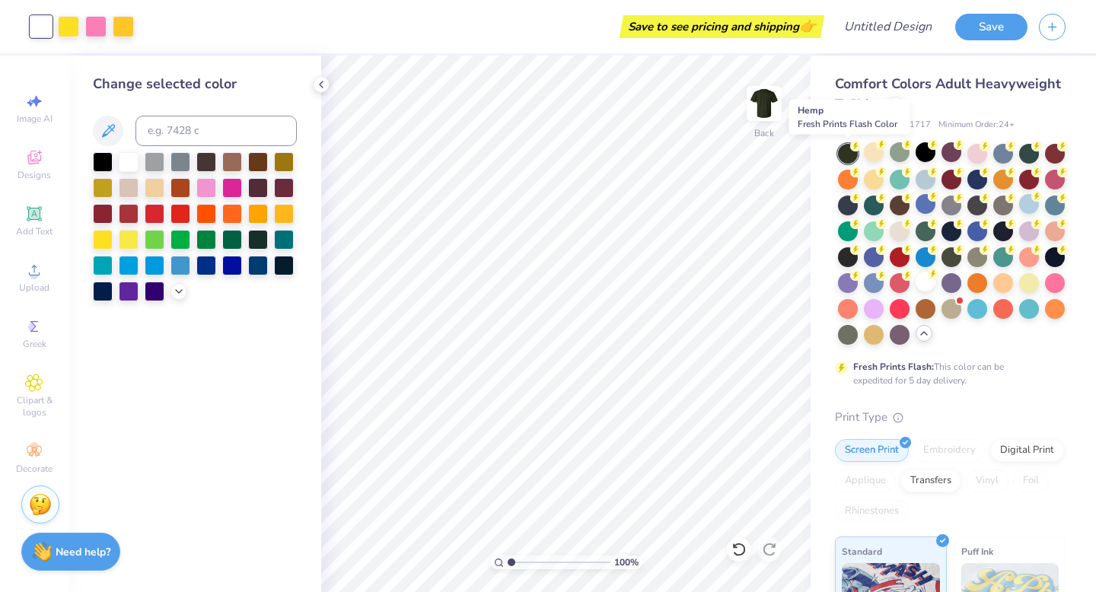
click at [842, 144] on div at bounding box center [848, 154] width 20 height 20
click at [1005, 151] on div at bounding box center [1003, 152] width 20 height 20
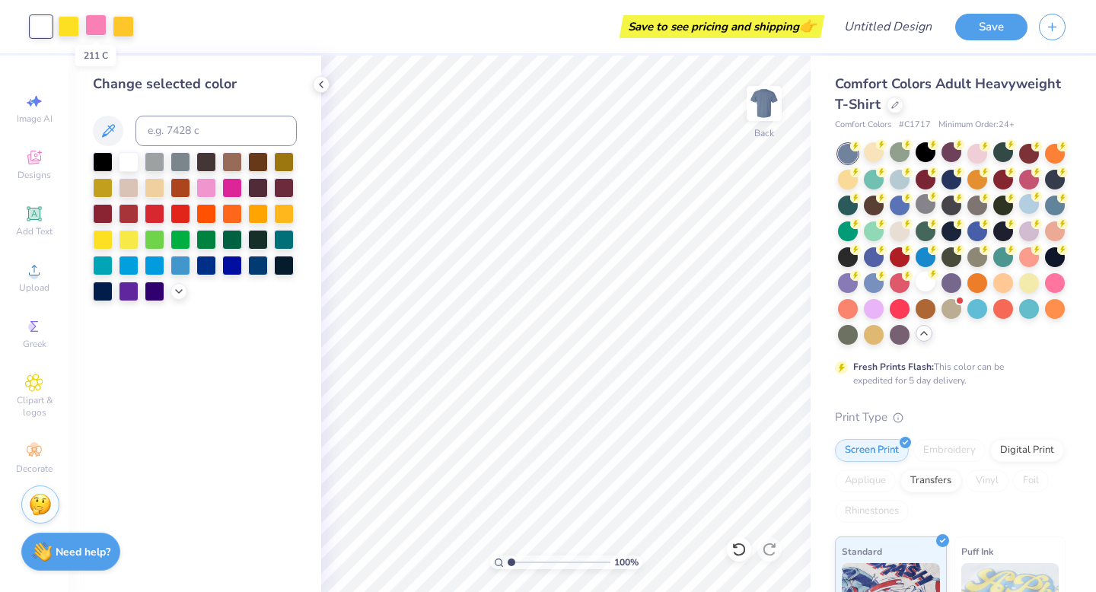
click at [91, 25] on div at bounding box center [95, 24] width 21 height 21
click at [205, 240] on div at bounding box center [206, 238] width 20 height 20
click at [177, 213] on div at bounding box center [180, 212] width 20 height 20
click at [203, 181] on div at bounding box center [206, 187] width 20 height 20
click at [737, 546] on icon at bounding box center [738, 549] width 15 height 15
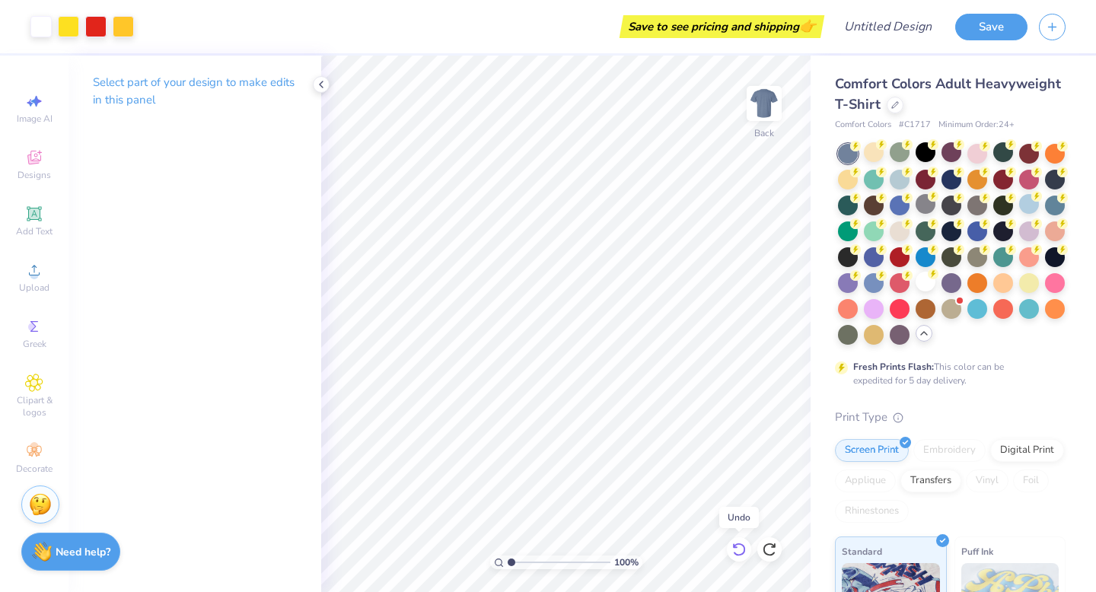
click at [737, 546] on icon at bounding box center [738, 549] width 15 height 15
click at [932, 281] on div at bounding box center [925, 282] width 20 height 20
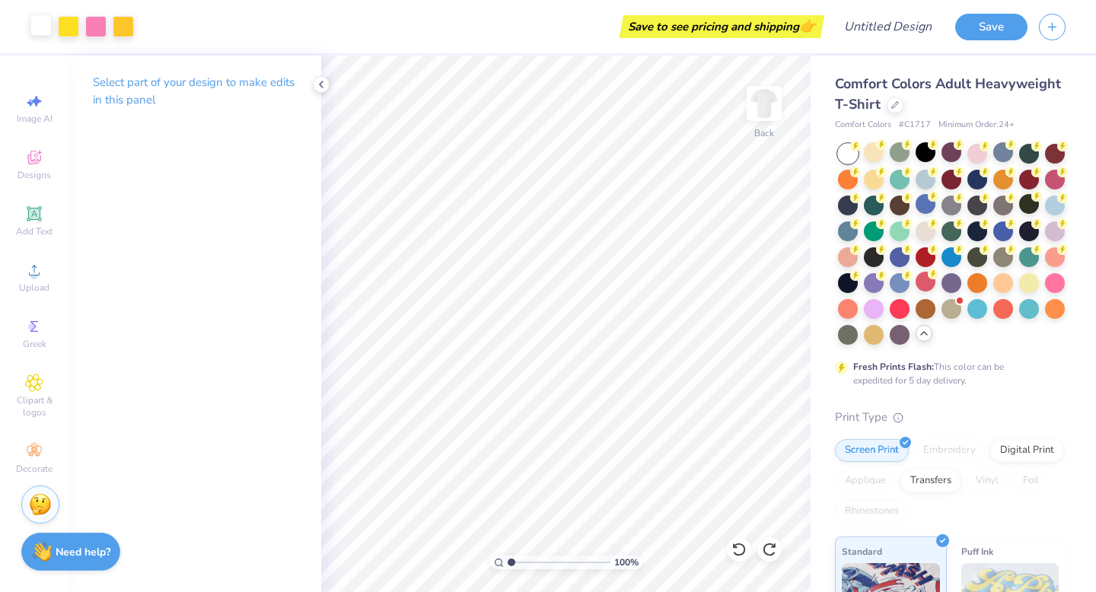
click at [42, 22] on div at bounding box center [40, 24] width 21 height 21
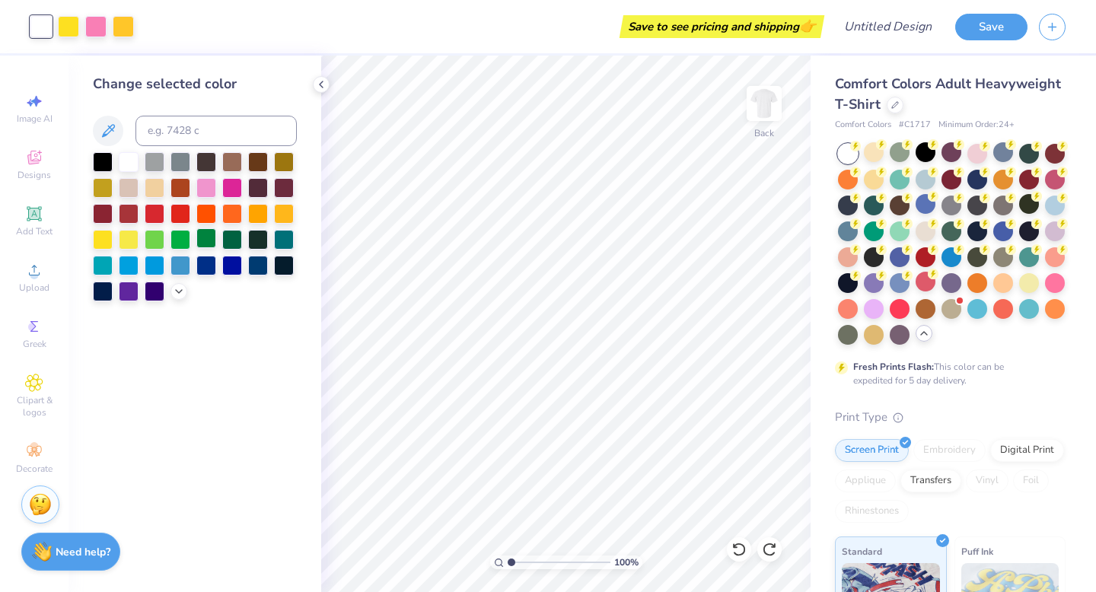
click at [208, 243] on div at bounding box center [206, 238] width 20 height 20
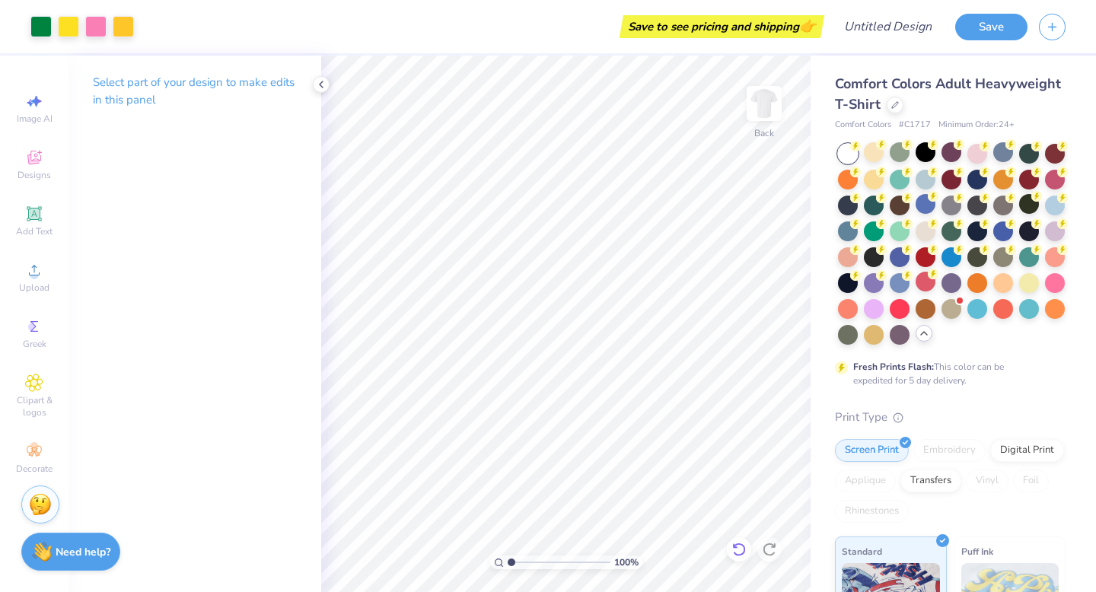
click at [738, 543] on icon at bounding box center [738, 550] width 13 height 14
click at [895, 202] on div at bounding box center [900, 204] width 20 height 20
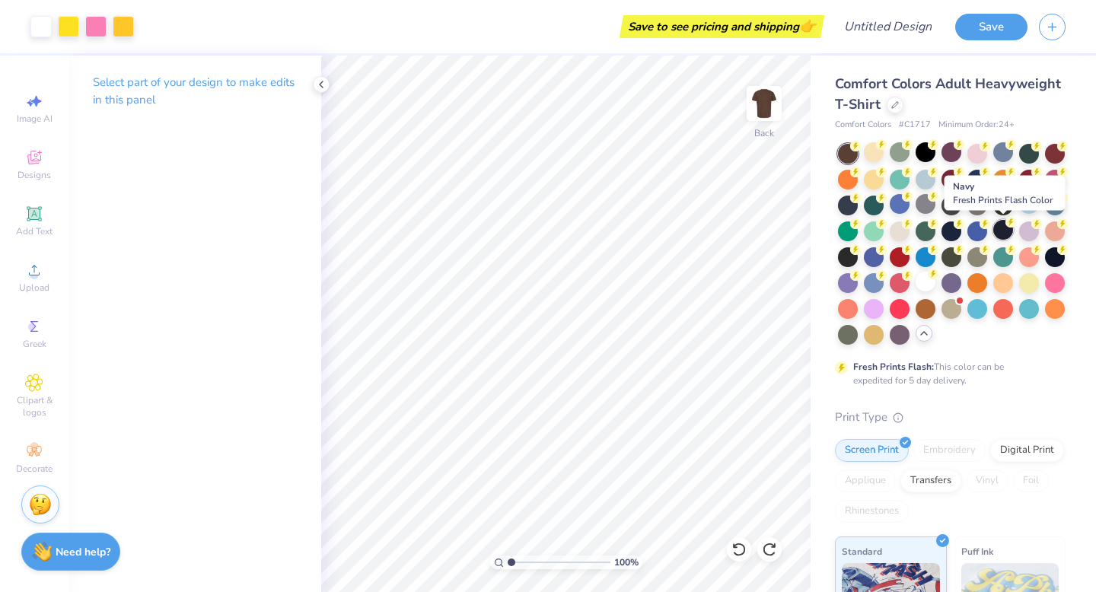
click at [998, 228] on div at bounding box center [1003, 230] width 20 height 20
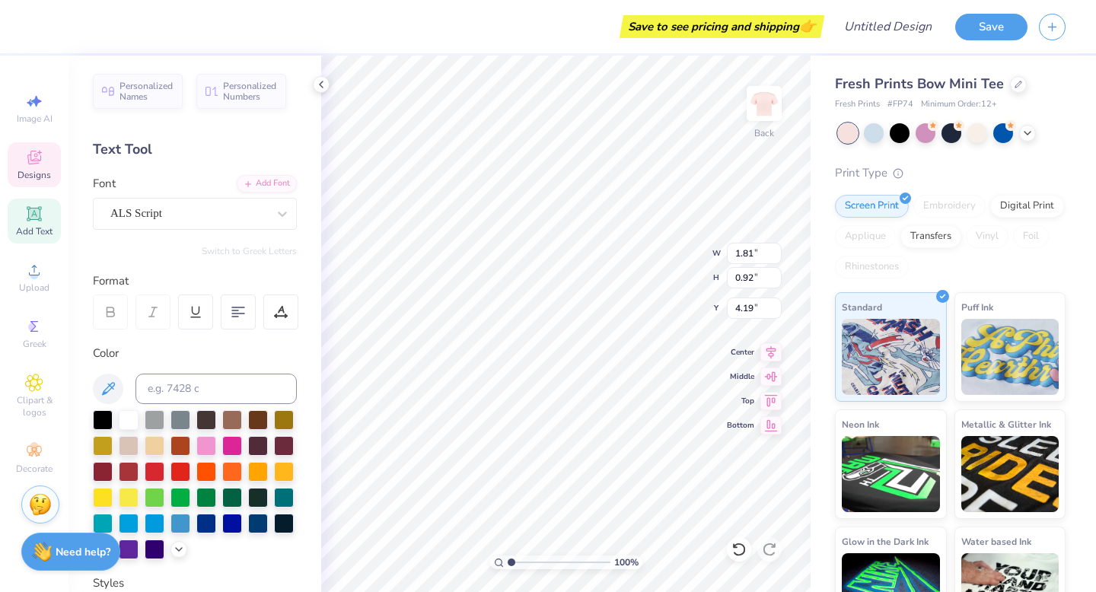
type textarea "C"
type textarea "cchams"
type input "4.48"
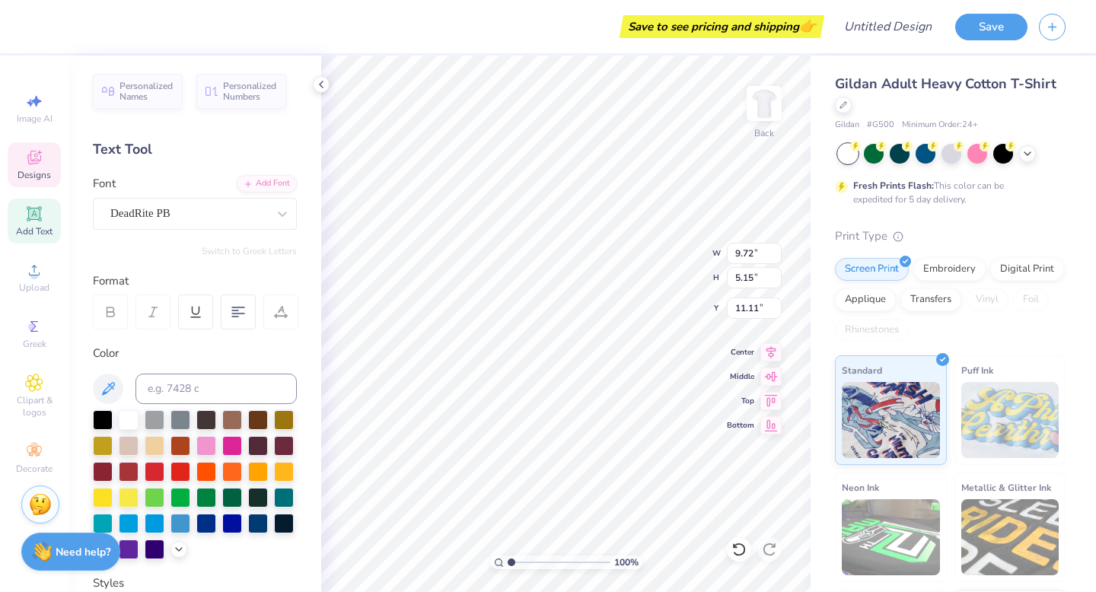
scroll to position [0, 1]
type textarea "h"
type textarea "Hammer"
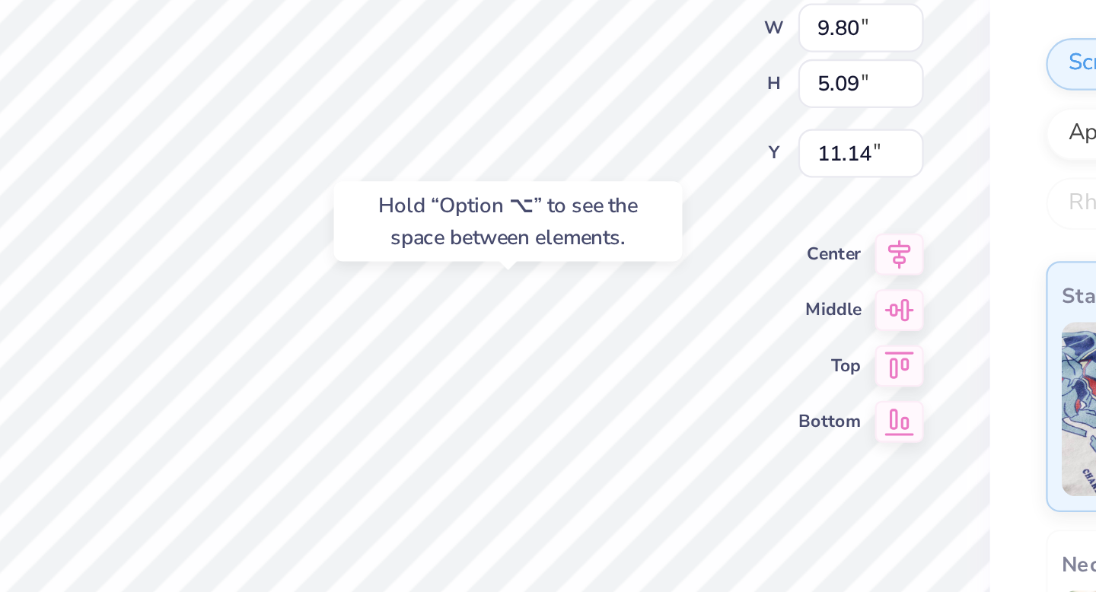
type input "15.33"
click at [571, 353] on div "Hold “Option ⌥” to see the space between elements." at bounding box center [600, 337] width 152 height 35
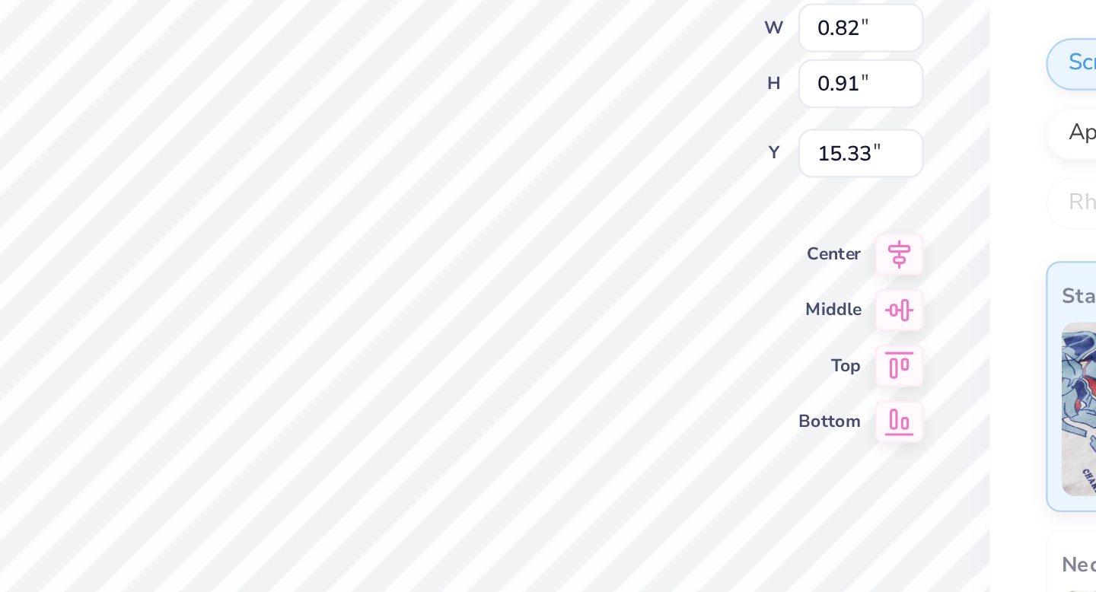
type input "0.82"
type input "0.91"
type input "11.39"
type input "9.80"
type input "5.09"
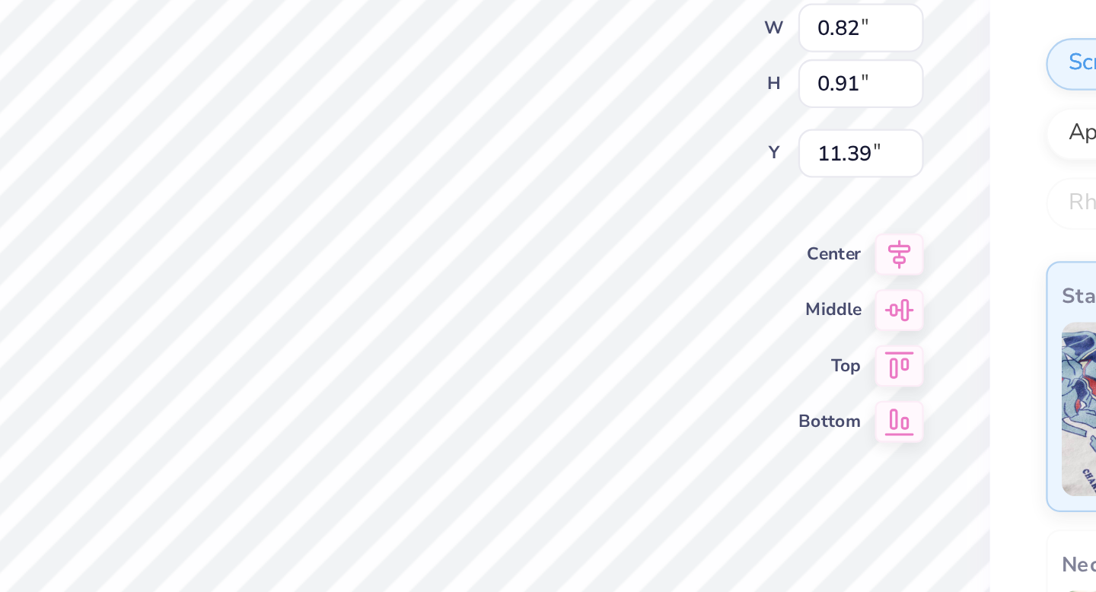
type input "15.33"
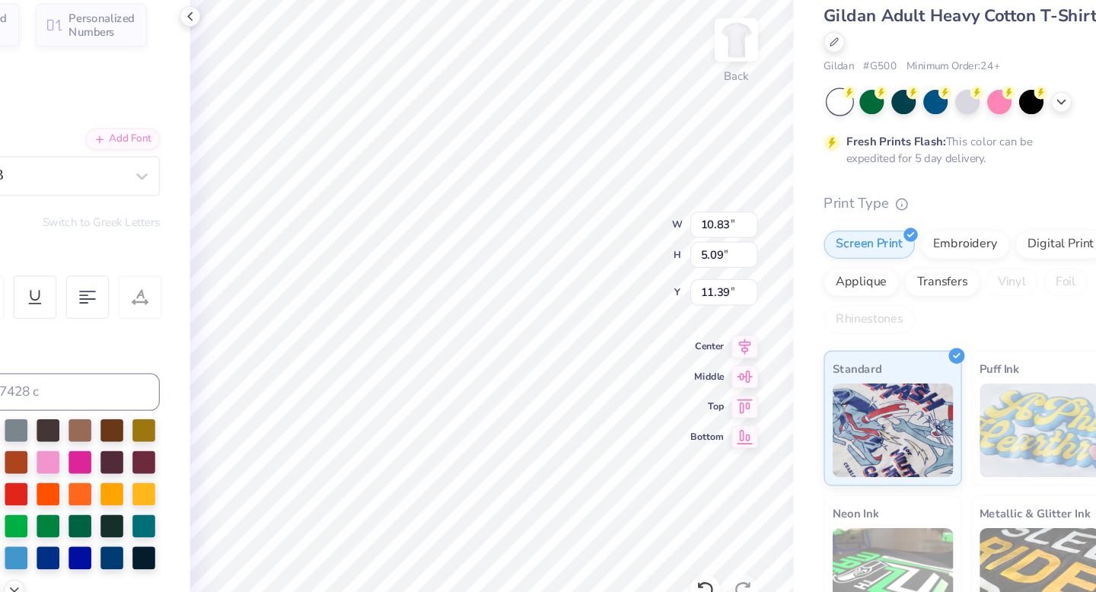
click at [675, 276] on div "100 % Back W 10.83 10.83 " H 5.09 5.09 " Y 11.39 11.39 " Center Middle Top Bott…" at bounding box center [565, 324] width 489 height 536
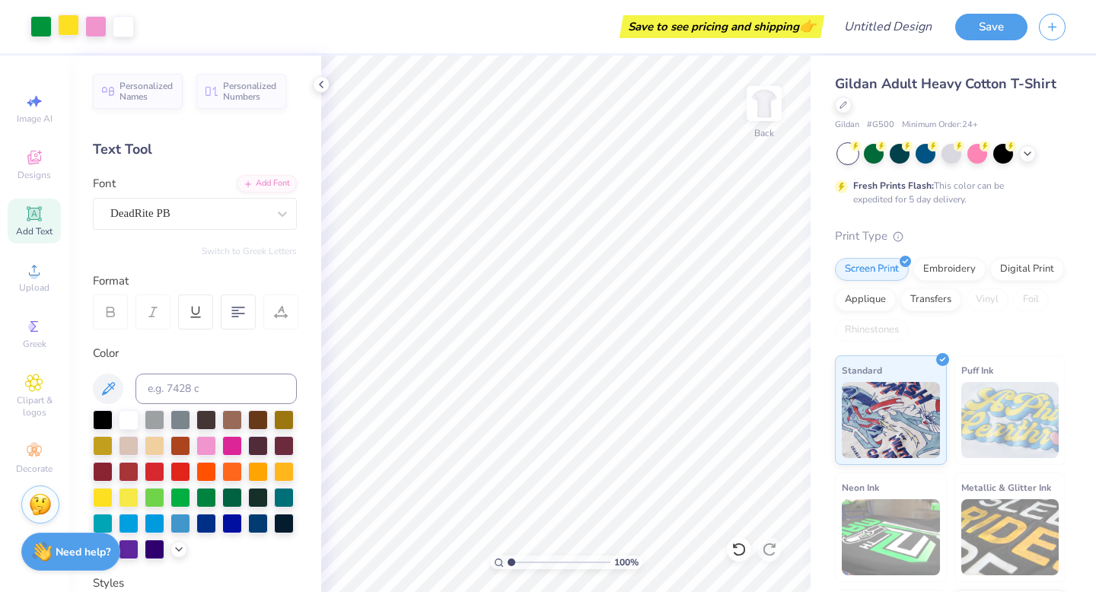
click at [72, 27] on div at bounding box center [68, 24] width 21 height 21
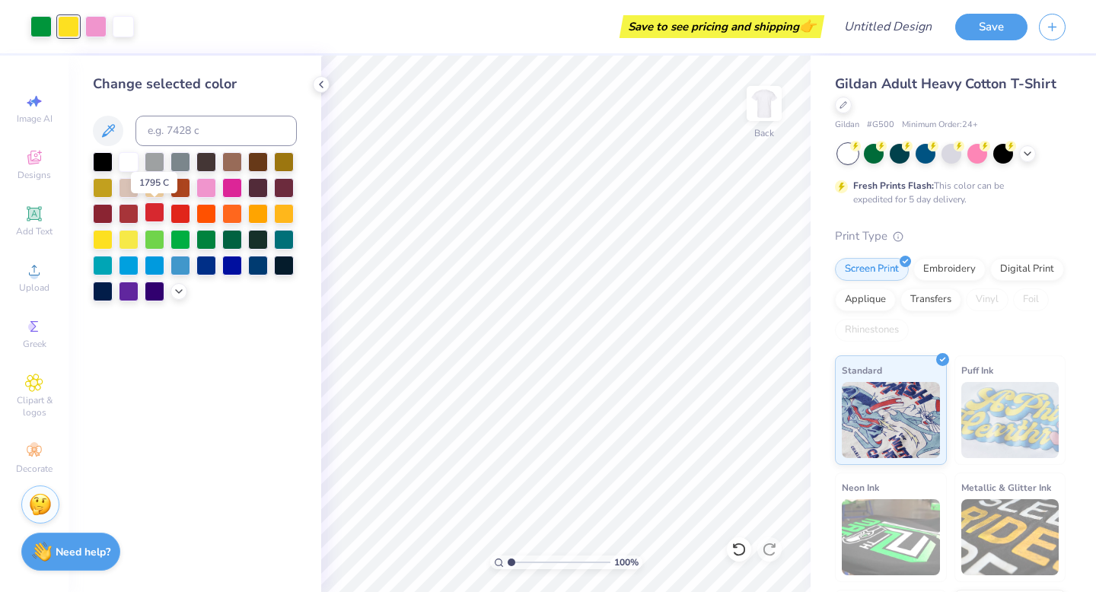
click at [156, 212] on div at bounding box center [155, 212] width 20 height 20
click at [44, 27] on div at bounding box center [40, 24] width 21 height 21
click at [212, 240] on div at bounding box center [206, 238] width 20 height 20
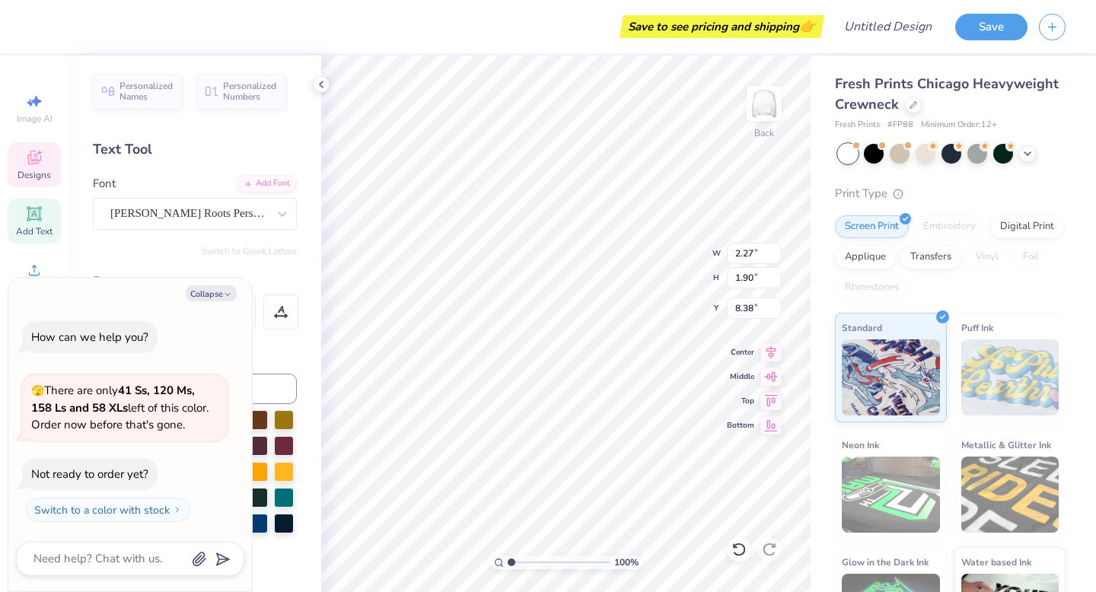
type textarea "x"
type textarea "c"
type textarea "x"
type textarea "cc"
type textarea "x"
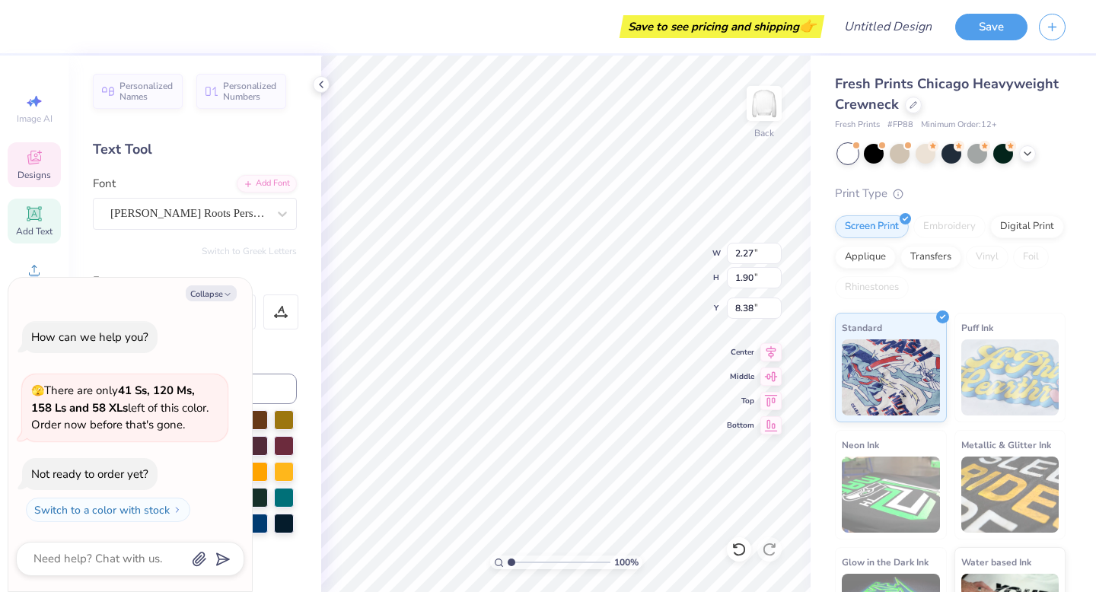
type textarea "cch"
type textarea "x"
type textarea "ccham"
type textarea "x"
type textarea "cchams"
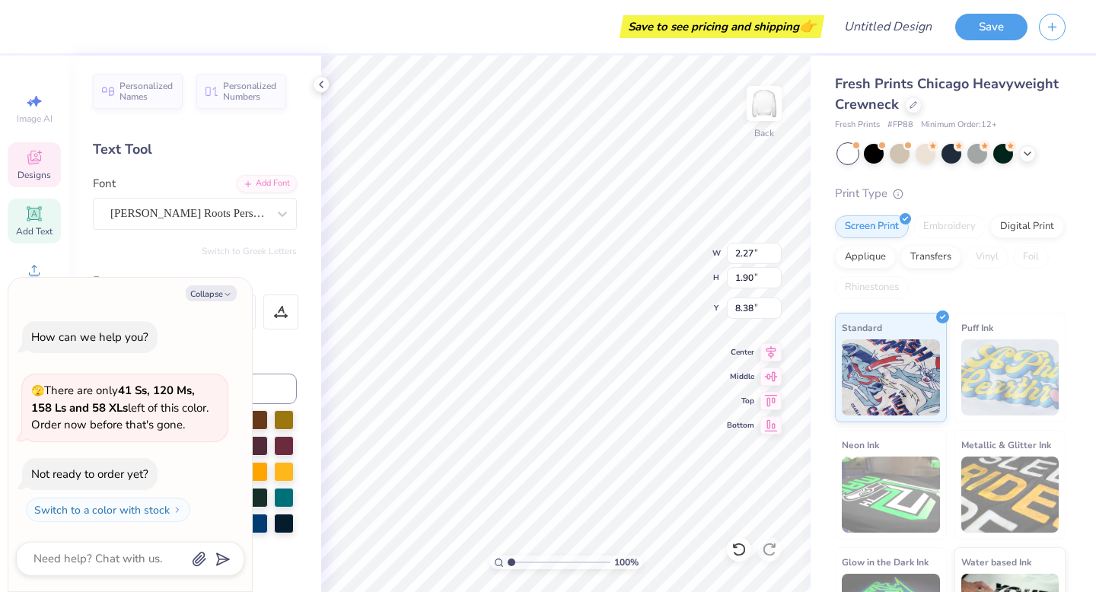
scroll to position [0, 1]
type textarea "x"
type input "8.52"
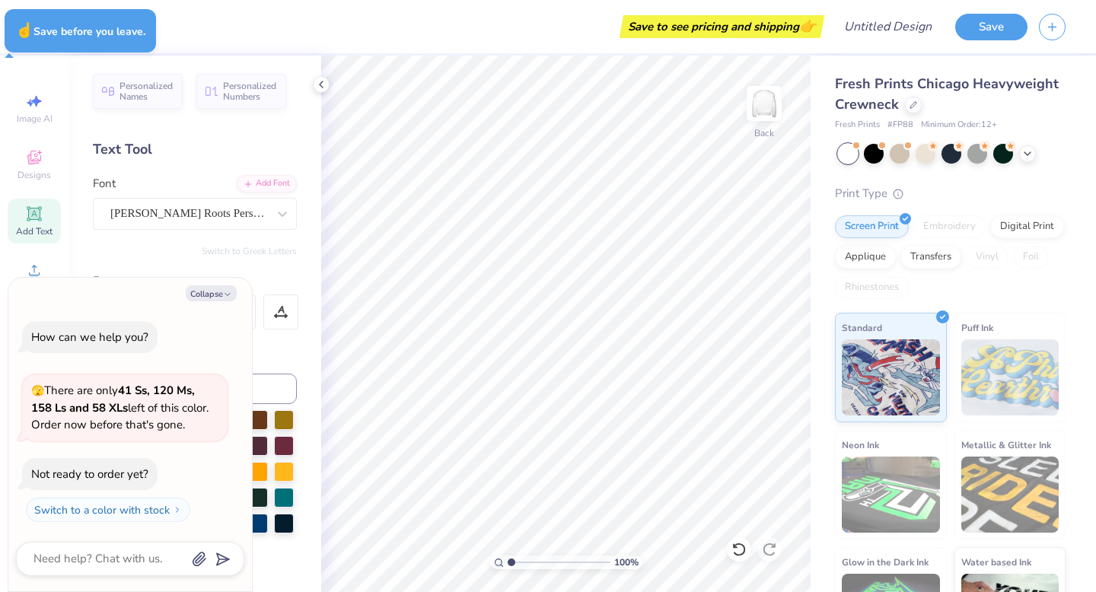
type textarea "x"
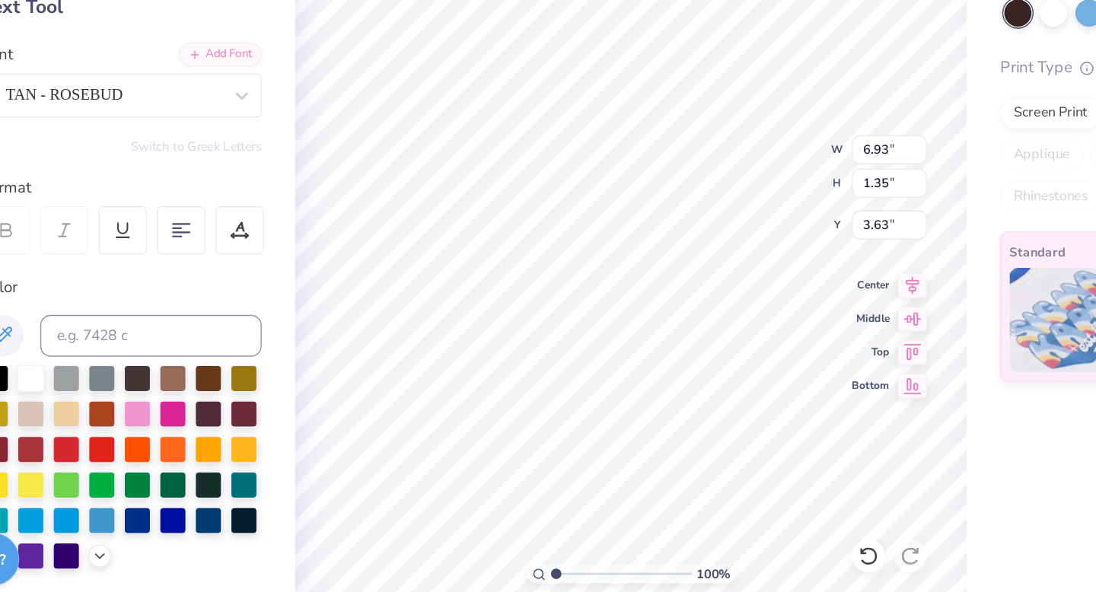
type textarea "CANADIAN CORNISHAMS"
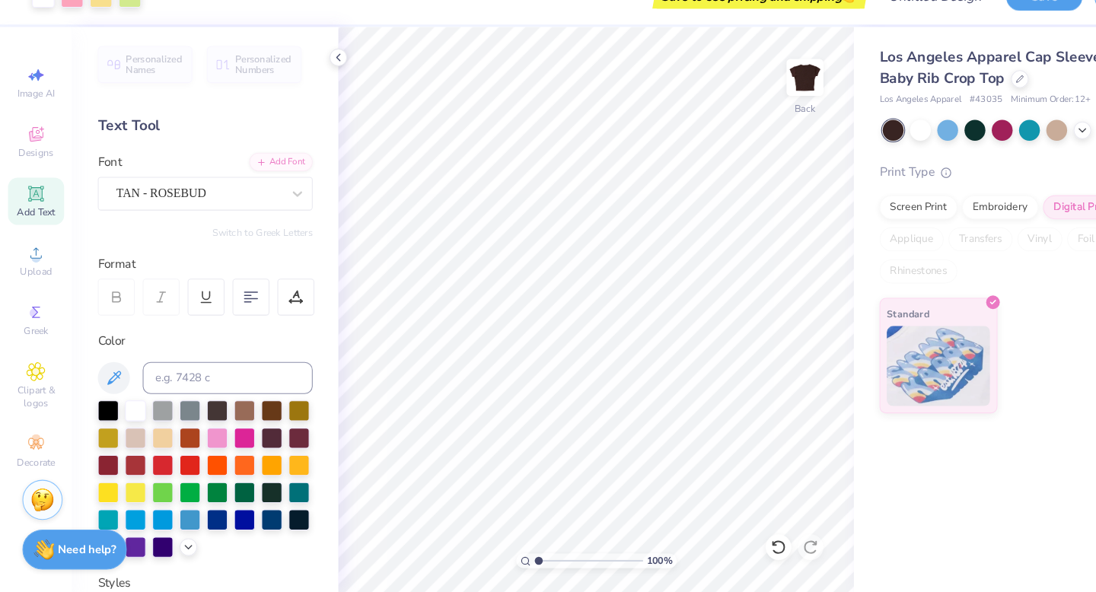
scroll to position [0, 0]
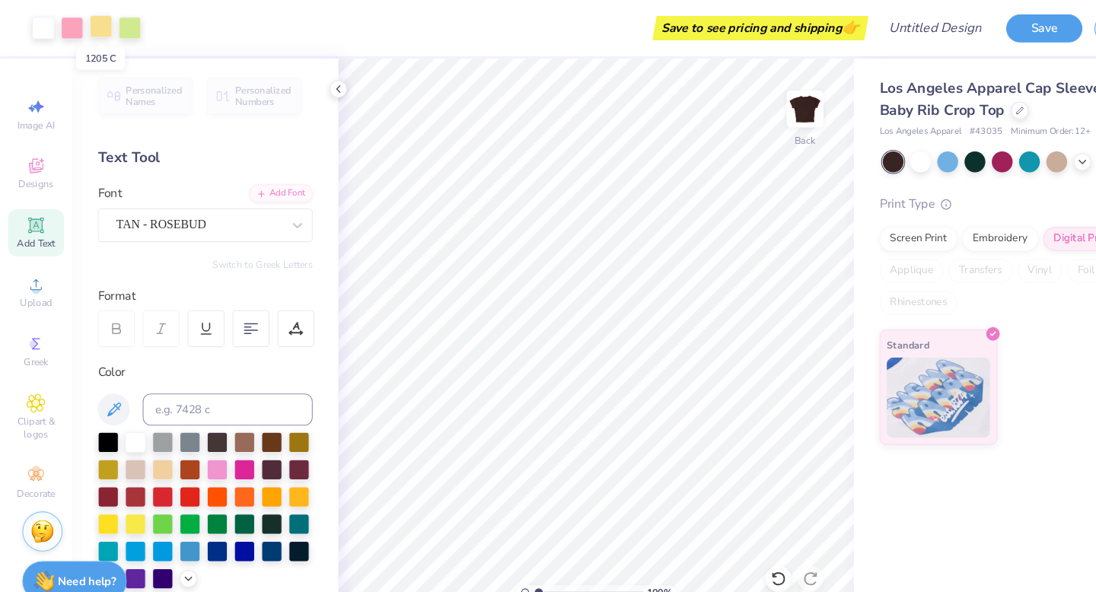
click at [96, 21] on div at bounding box center [95, 24] width 21 height 21
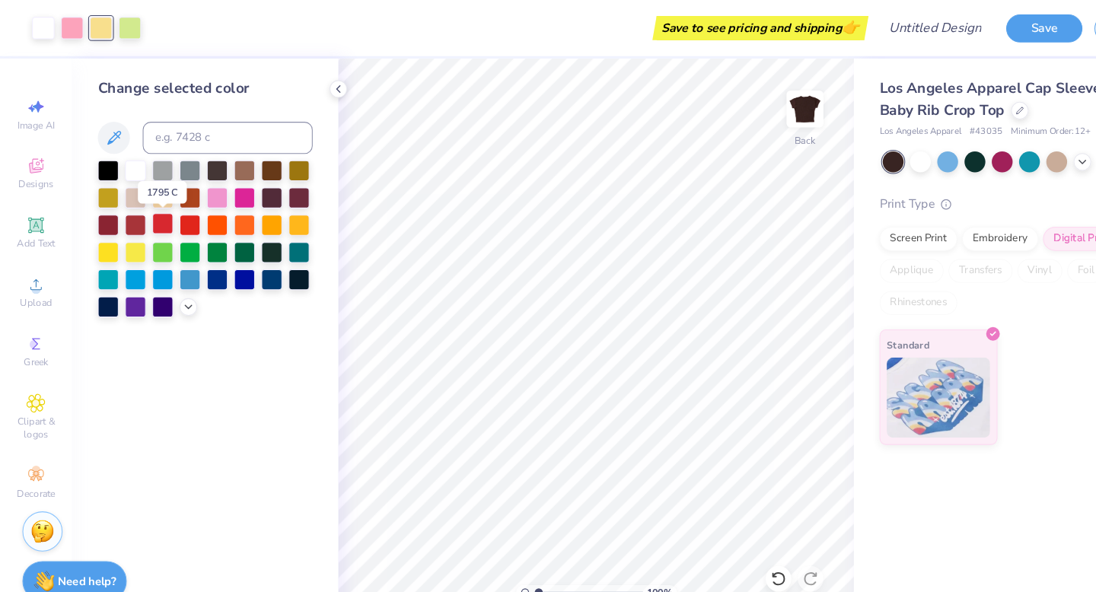
click at [154, 208] on div at bounding box center [155, 212] width 20 height 20
click at [732, 543] on icon at bounding box center [738, 549] width 15 height 15
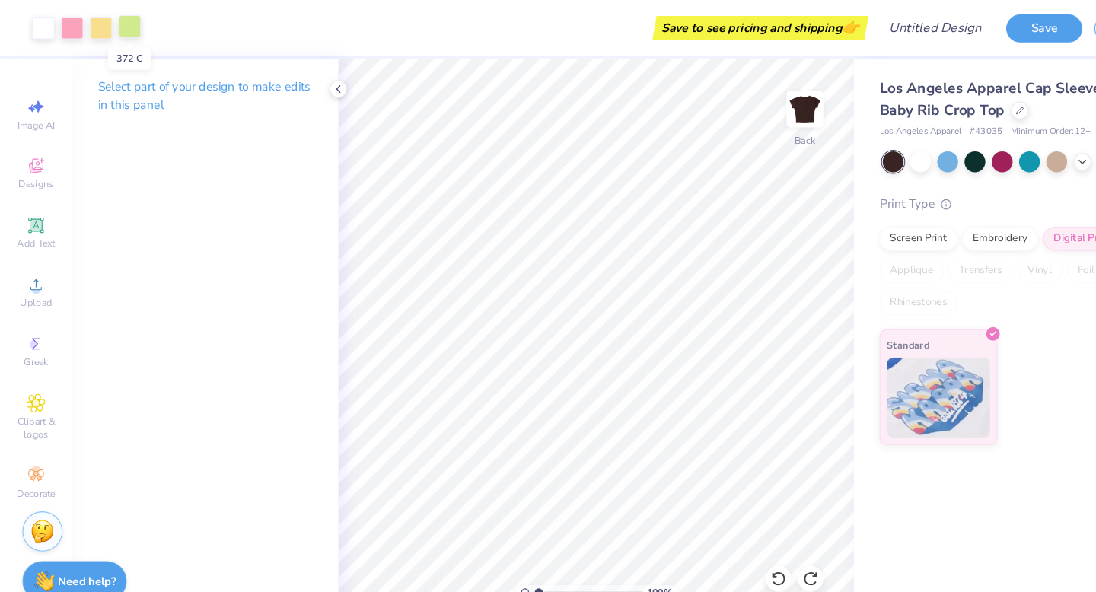
click at [126, 27] on div at bounding box center [123, 24] width 21 height 21
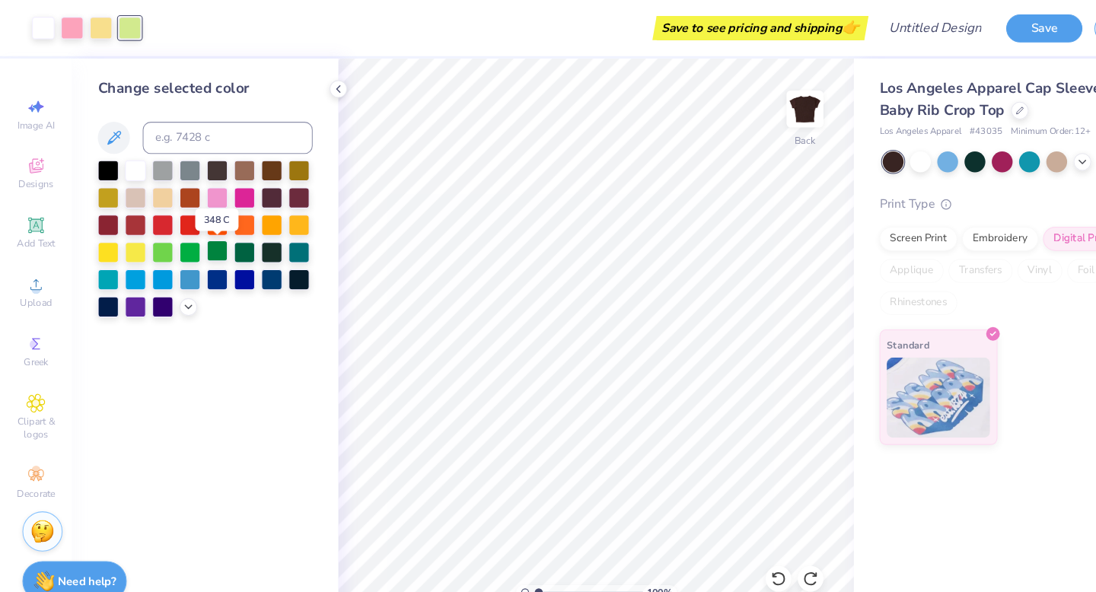
click at [212, 238] on div at bounding box center [206, 238] width 20 height 20
click at [871, 145] on div at bounding box center [874, 152] width 20 height 20
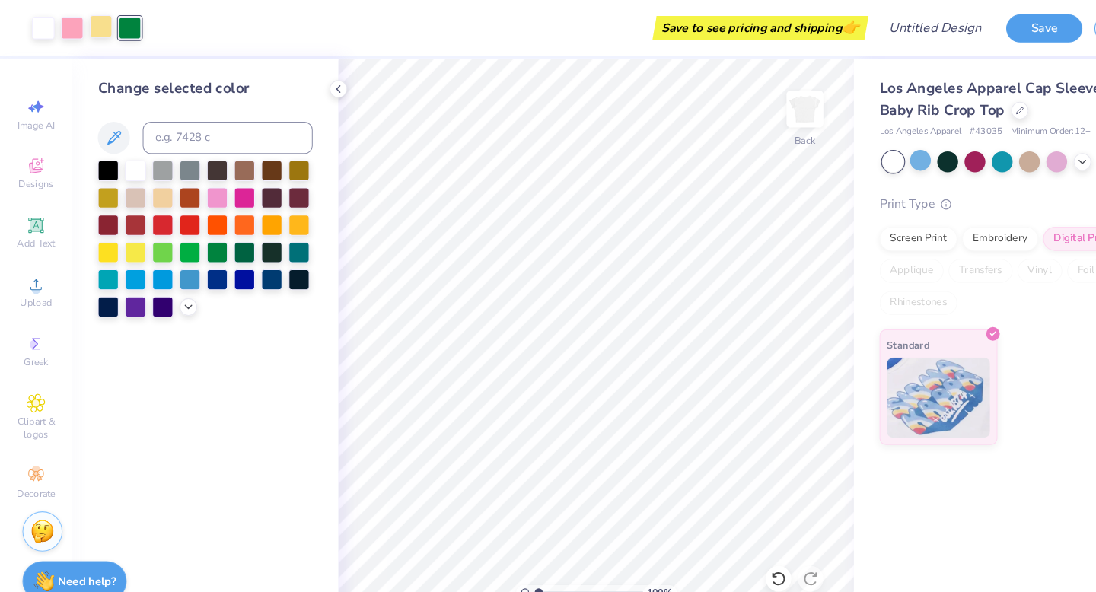
click at [96, 22] on div at bounding box center [95, 24] width 21 height 21
click at [179, 292] on icon at bounding box center [179, 290] width 12 height 12
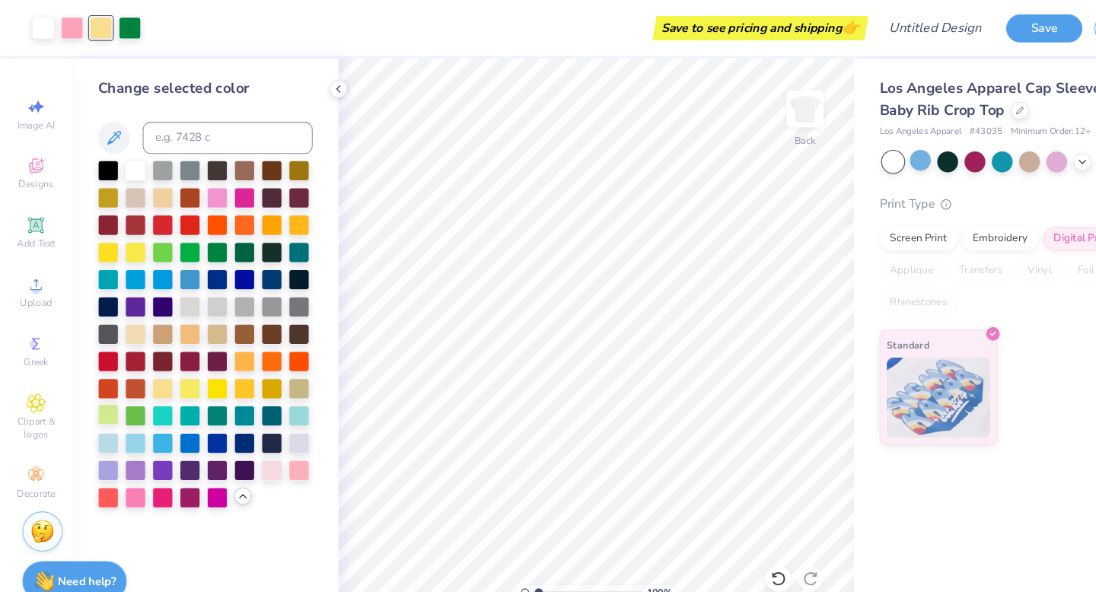
click at [103, 392] on div at bounding box center [103, 394] width 20 height 20
click at [126, 392] on div at bounding box center [129, 394] width 20 height 20
click at [69, 23] on div at bounding box center [68, 24] width 21 height 21
click at [154, 214] on div at bounding box center [155, 212] width 20 height 20
click at [39, 18] on div at bounding box center [40, 24] width 21 height 21
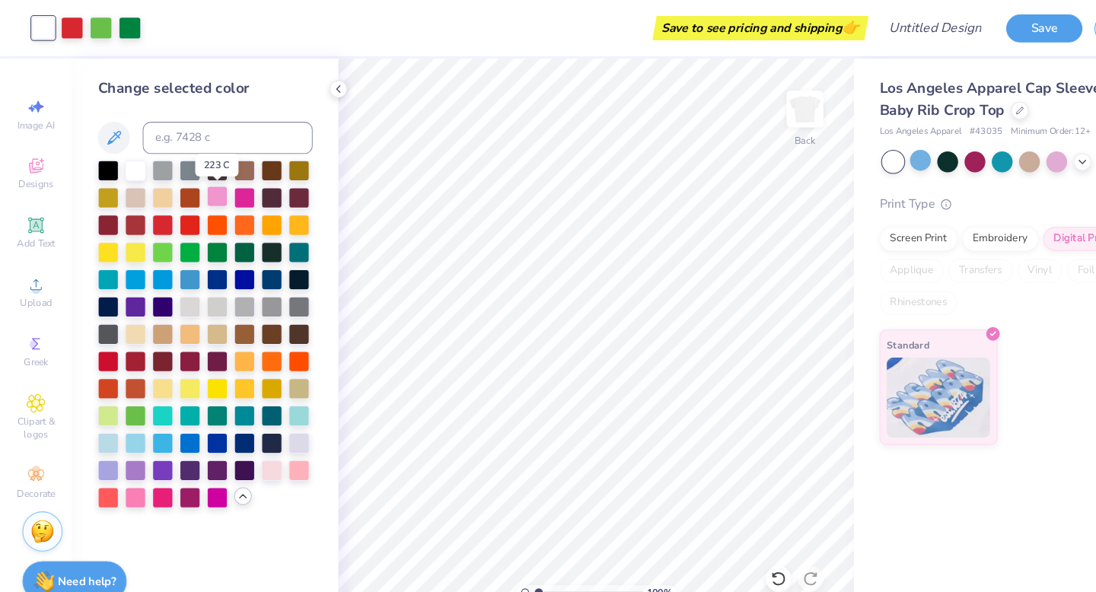
click at [207, 188] on div at bounding box center [206, 187] width 20 height 20
click at [97, 27] on div at bounding box center [95, 24] width 21 height 21
click at [213, 235] on div at bounding box center [206, 238] width 20 height 20
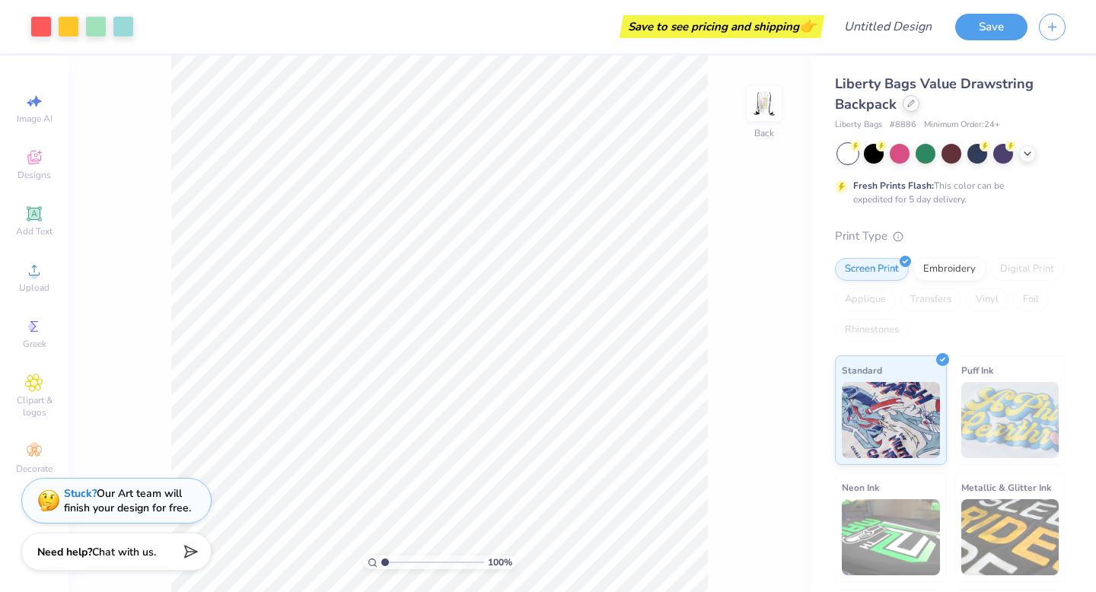
click at [910, 107] on icon at bounding box center [911, 104] width 8 height 8
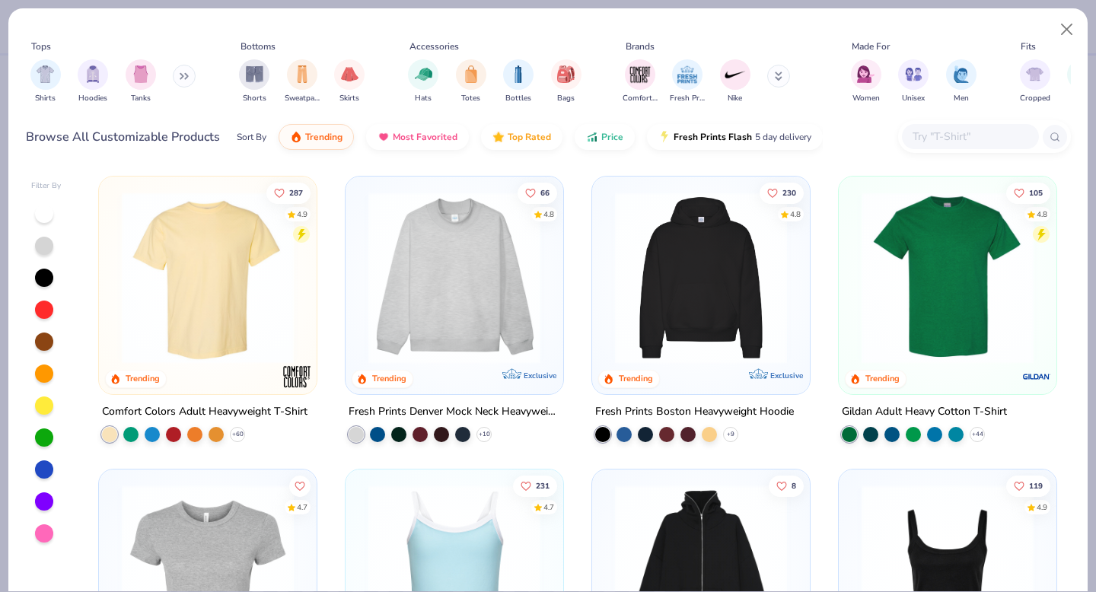
click at [202, 308] on img at bounding box center [207, 278] width 187 height 172
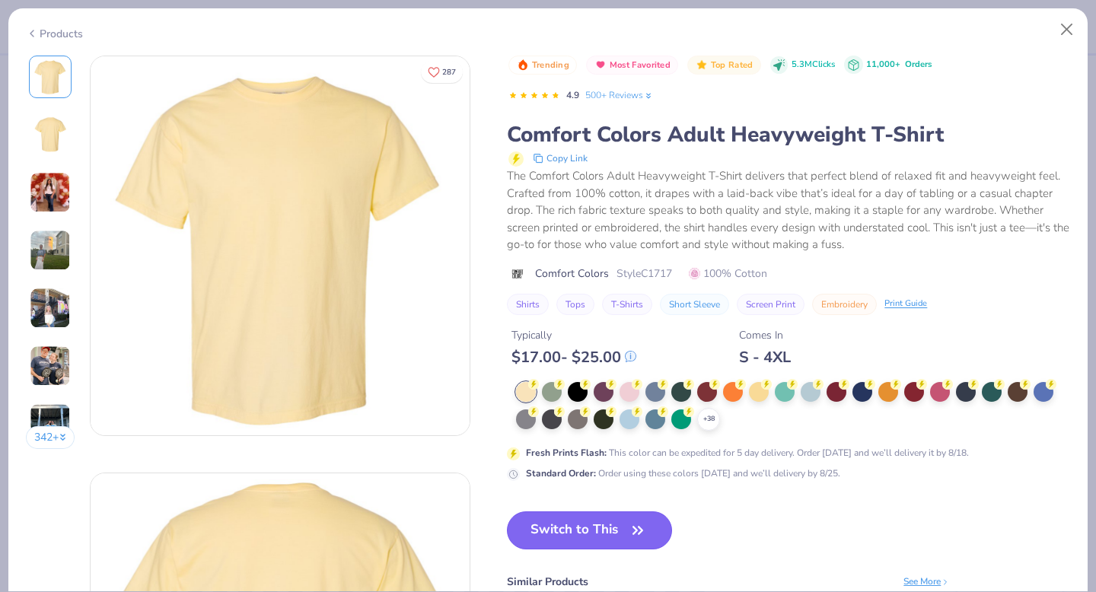
click at [574, 539] on button "Switch to This" at bounding box center [589, 530] width 165 height 38
click at [588, 526] on button "Switch to This" at bounding box center [589, 530] width 165 height 38
click at [1068, 23] on button "Close" at bounding box center [1066, 29] width 29 height 29
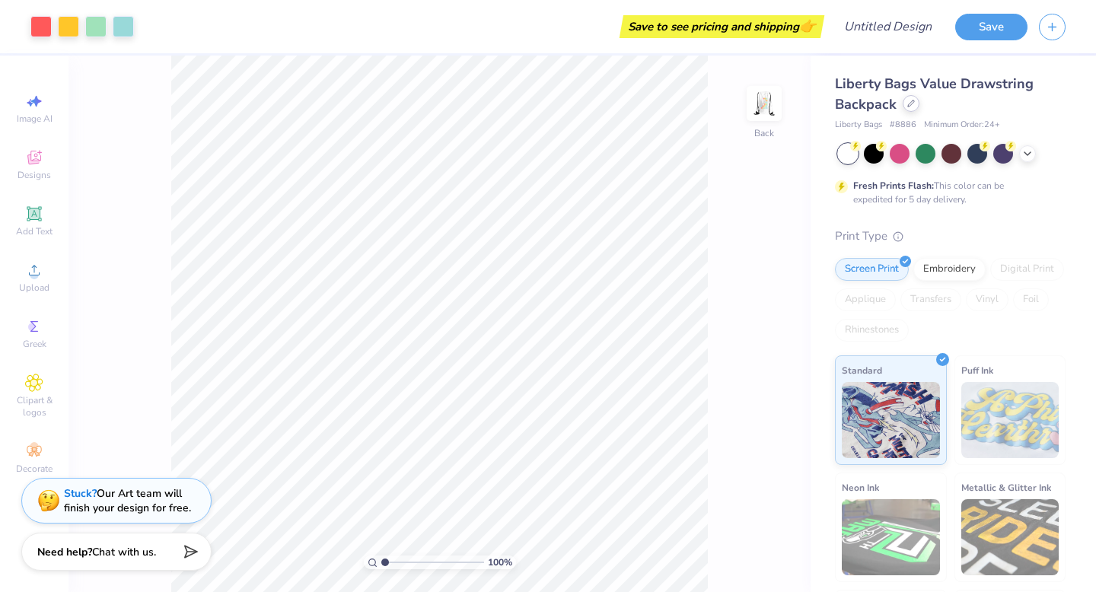
click at [912, 110] on div at bounding box center [910, 103] width 17 height 17
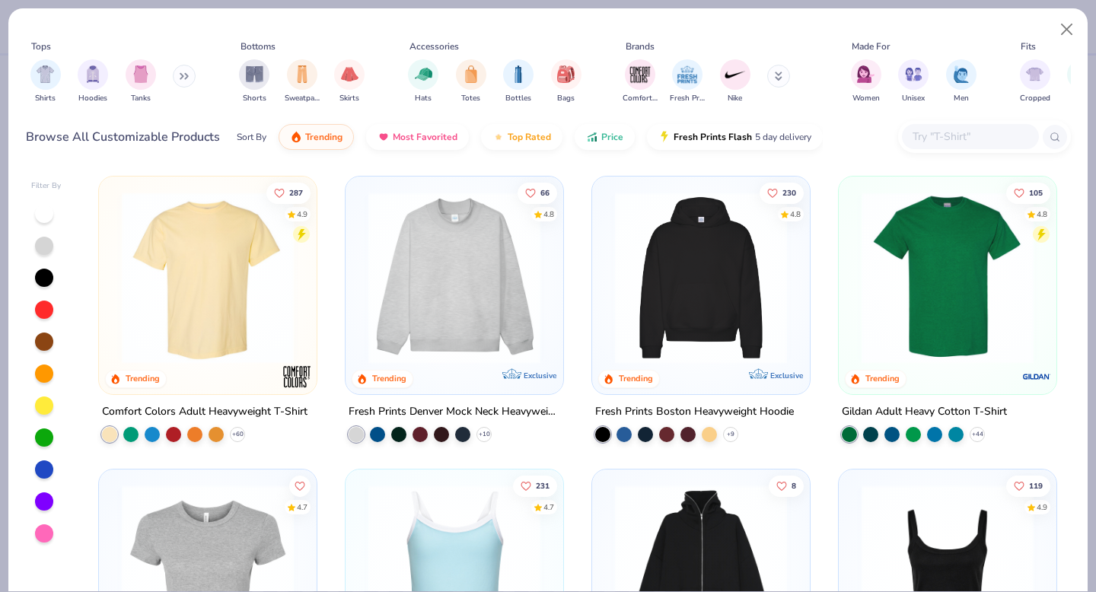
click at [443, 300] on img at bounding box center [454, 278] width 187 height 172
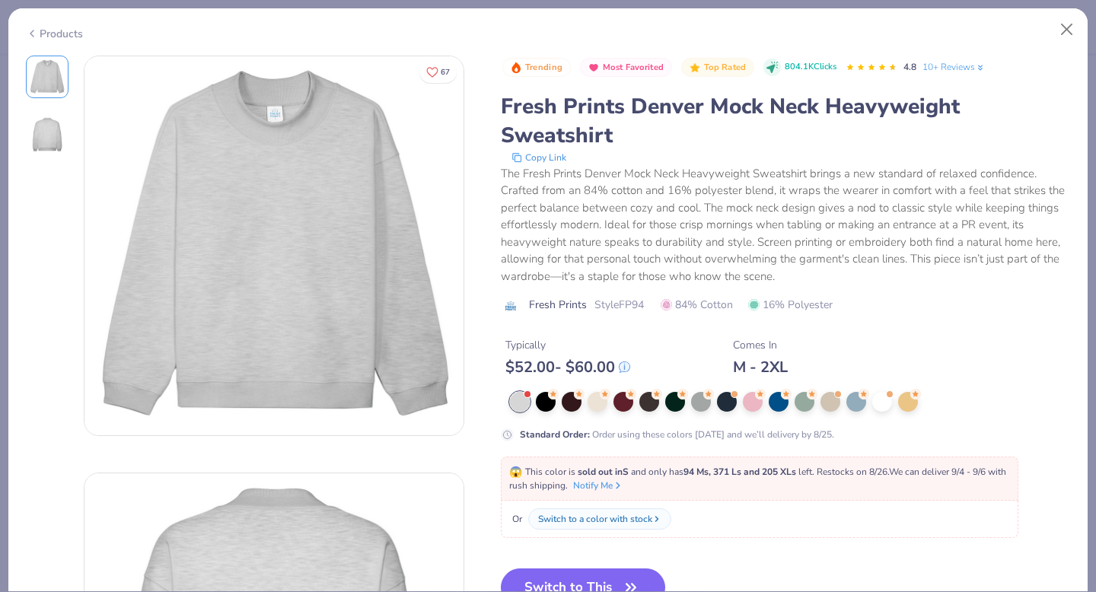
scroll to position [44, 0]
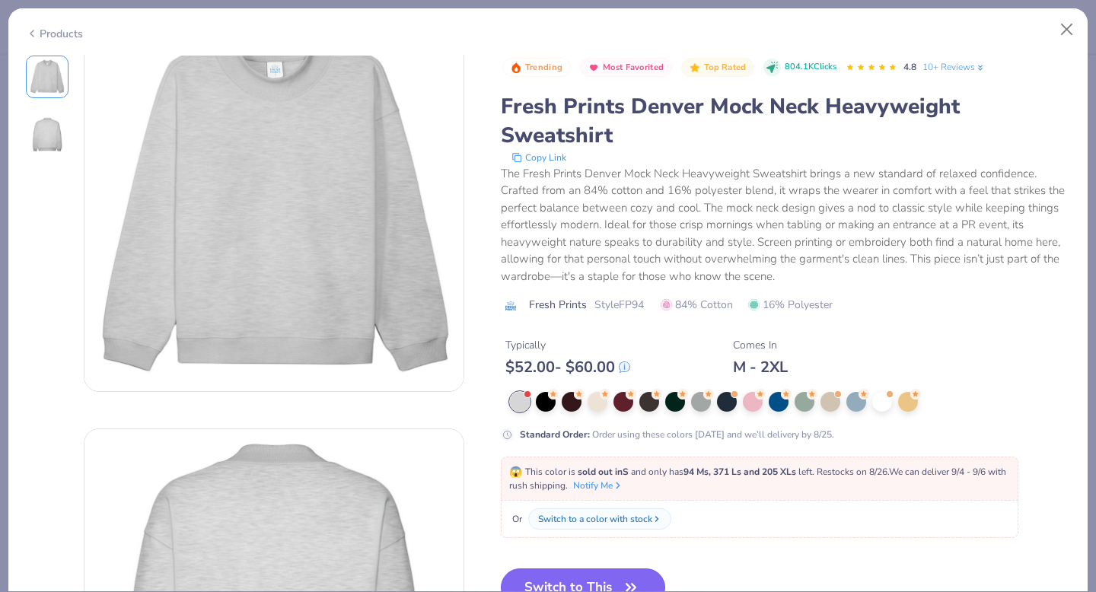
click at [596, 574] on button "Switch to This" at bounding box center [583, 587] width 165 height 38
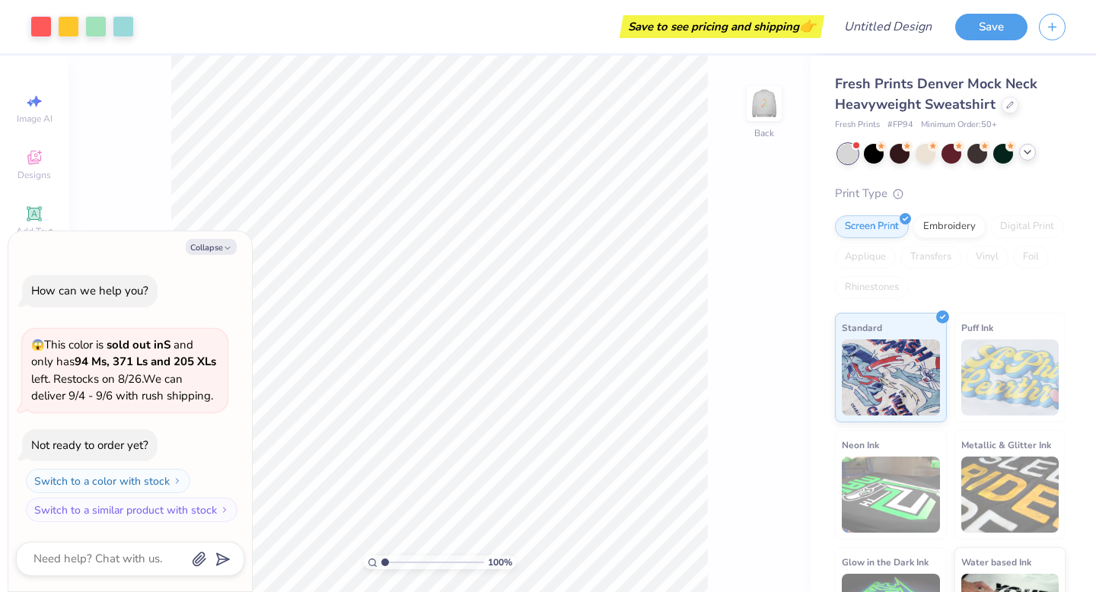
click at [1030, 155] on icon at bounding box center [1027, 152] width 12 height 12
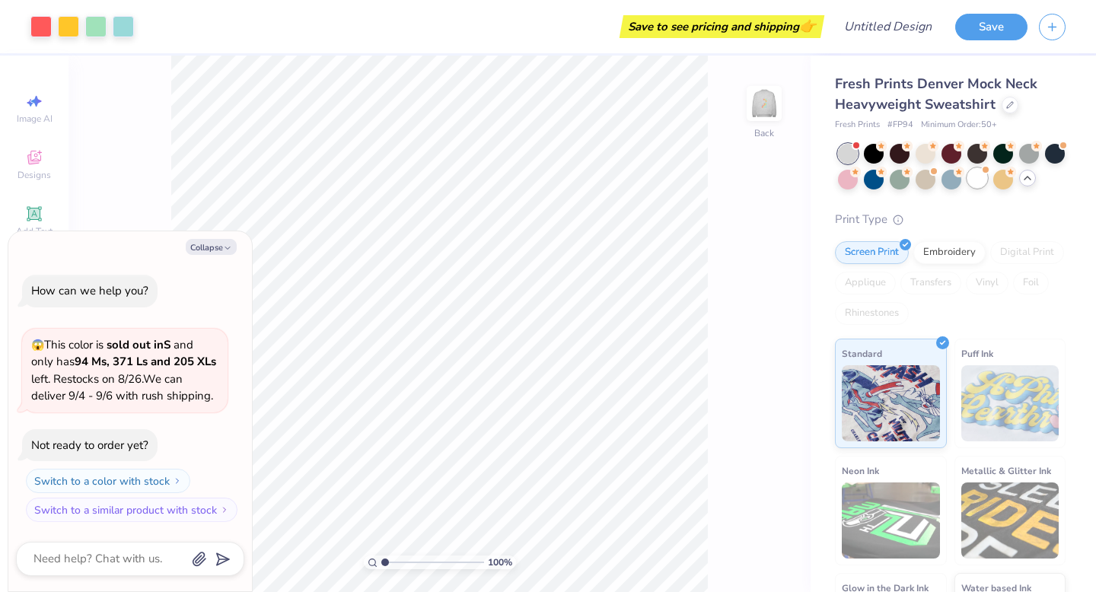
click at [976, 183] on div at bounding box center [977, 178] width 20 height 20
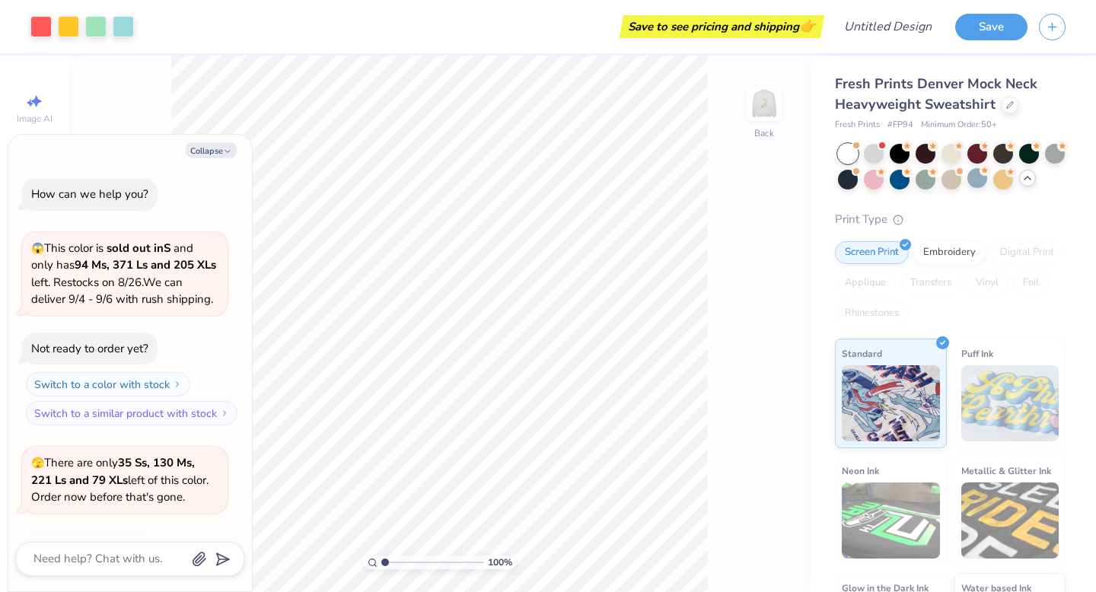
scroll to position [101, 0]
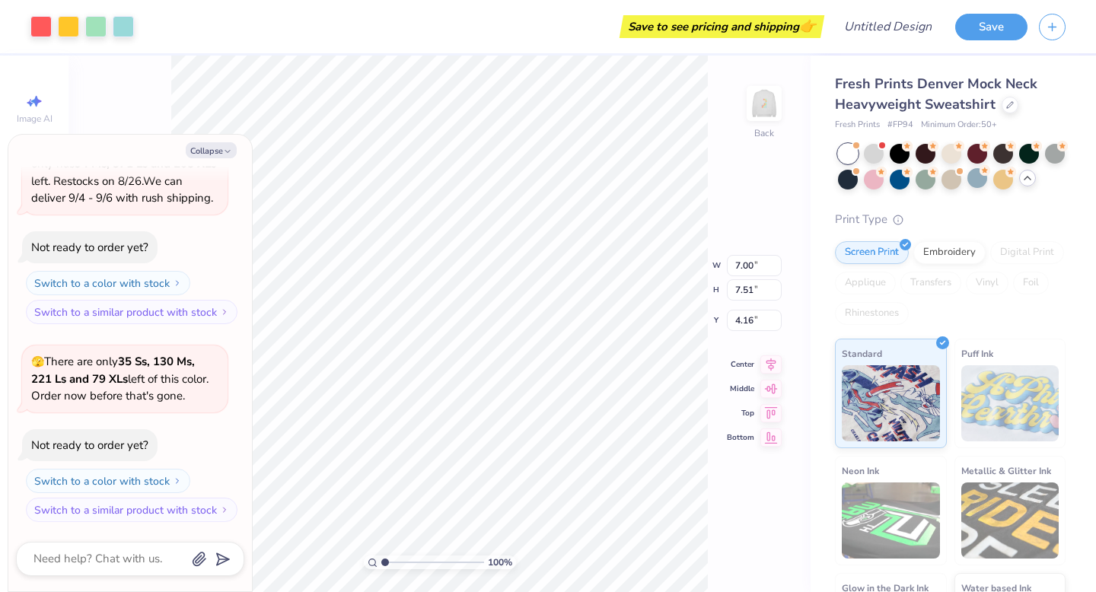
type textarea "x"
type input "9.12"
type input "9.78"
type input "1.89"
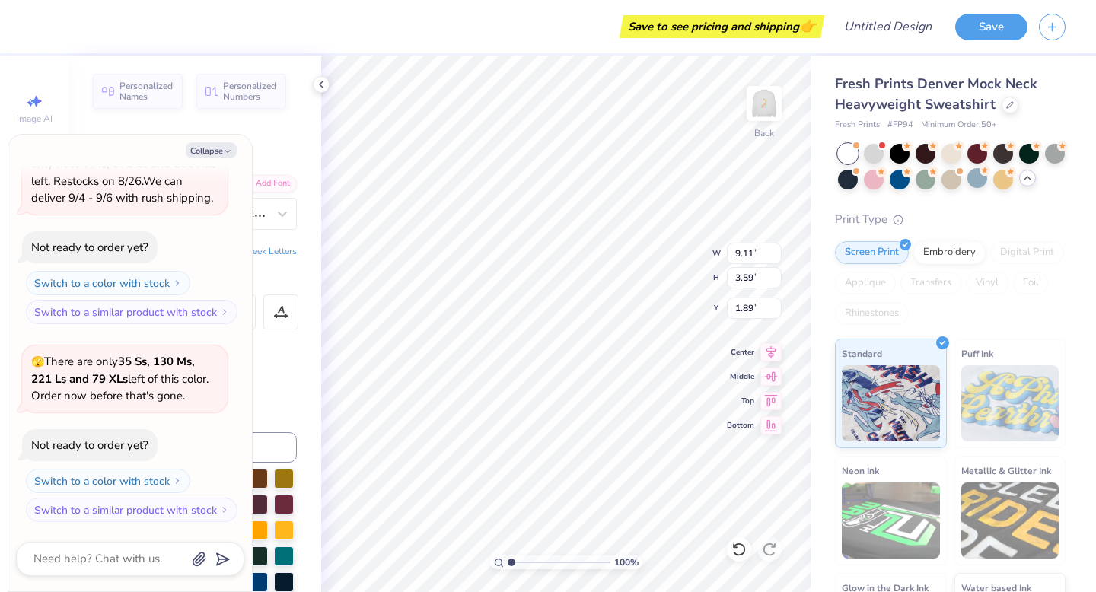
type textarea "x"
type textarea "C"
type textarea "x"
type textarea "C"
type textarea "x"
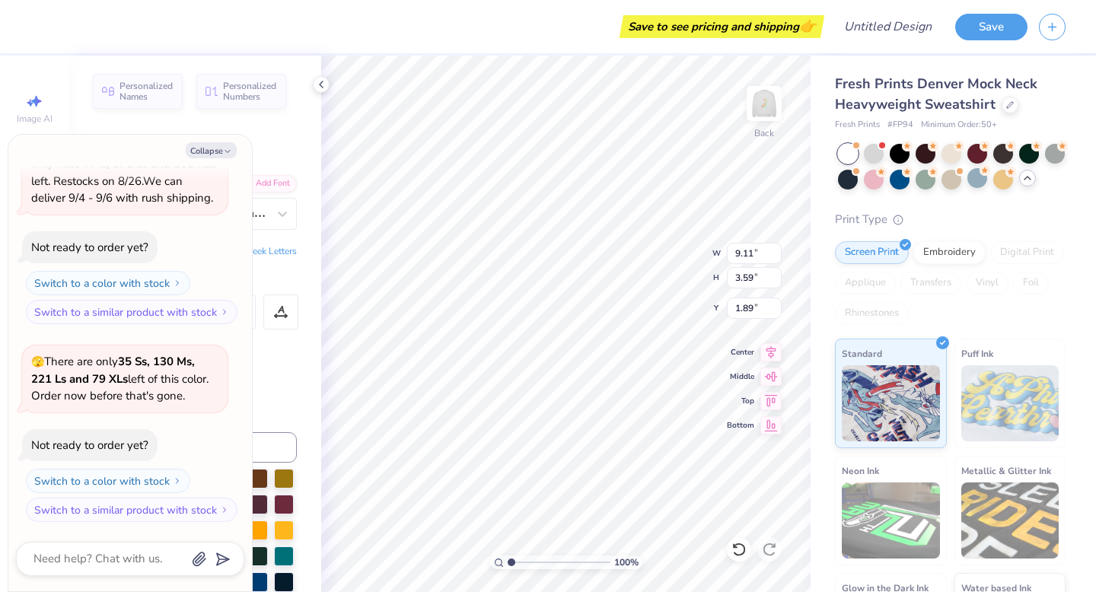
type textarea "CA"
type textarea "x"
type textarea "CAN"
type textarea "x"
type textarea "CANA"
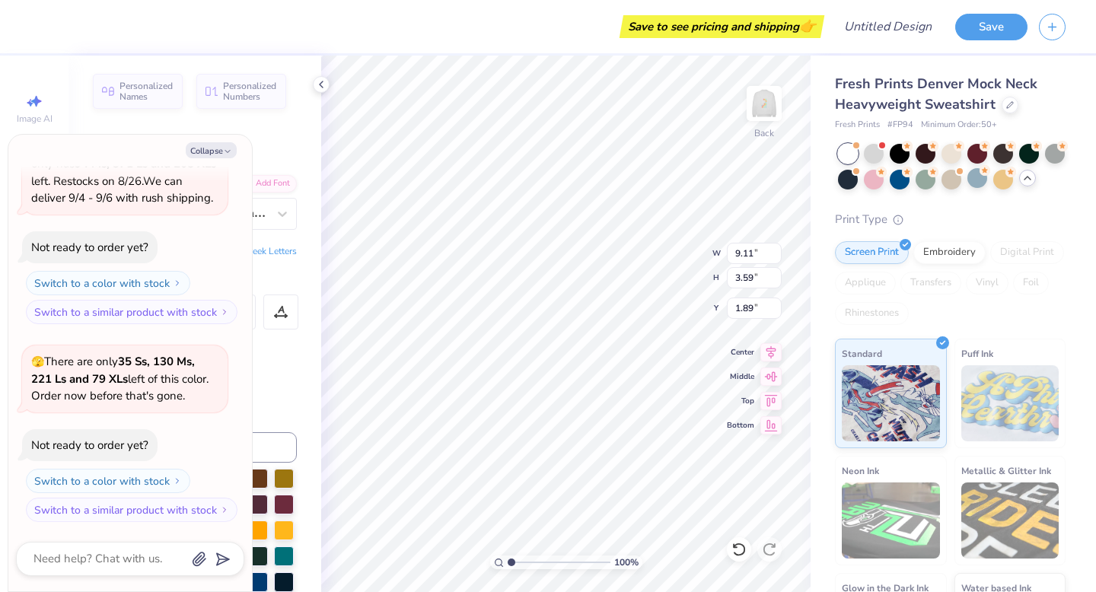
scroll to position [0, 0]
type textarea "x"
type textarea "CANAD"
type textarea "x"
type textarea "CANADI"
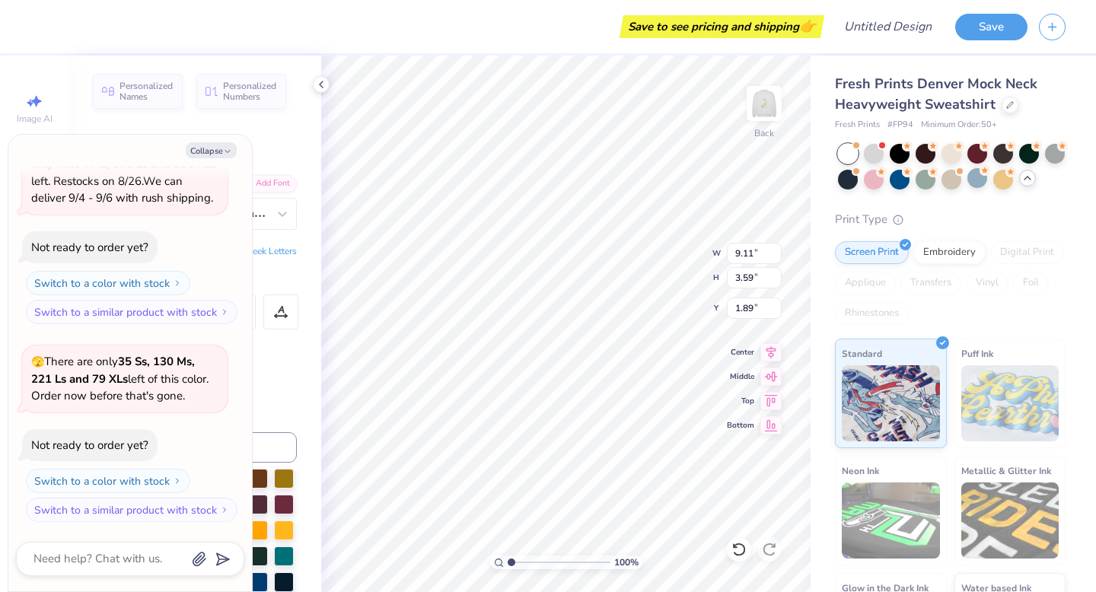
type textarea "x"
type textarea "CANADIA"
type textarea "x"
type textarea "CANADIAN"
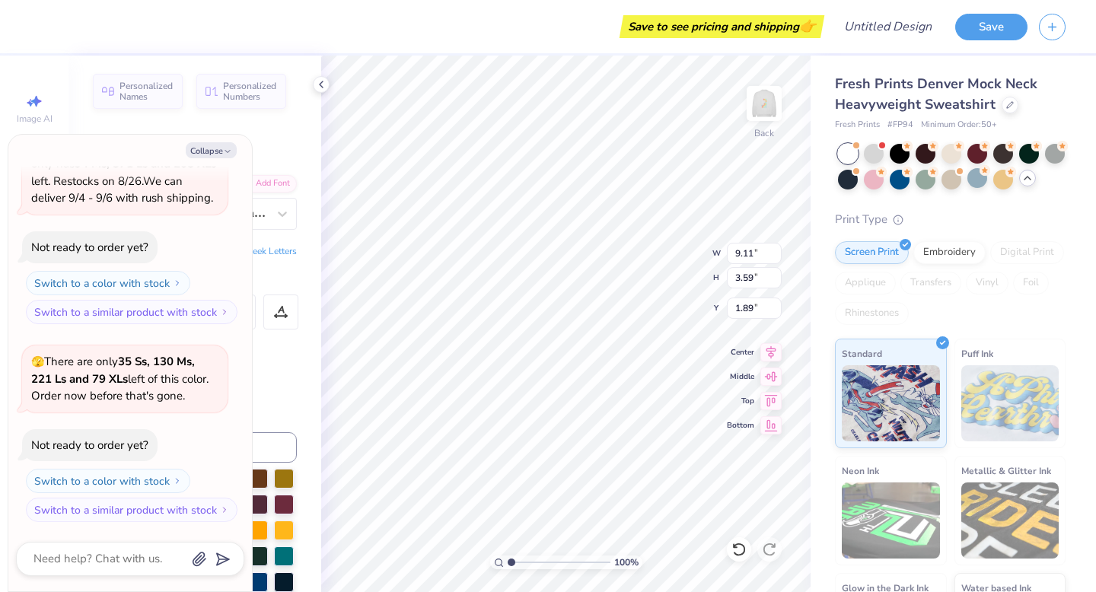
type textarea "x"
type textarea "CANADIAN"
type textarea "x"
type textarea "CANADIAN C"
type textarea "x"
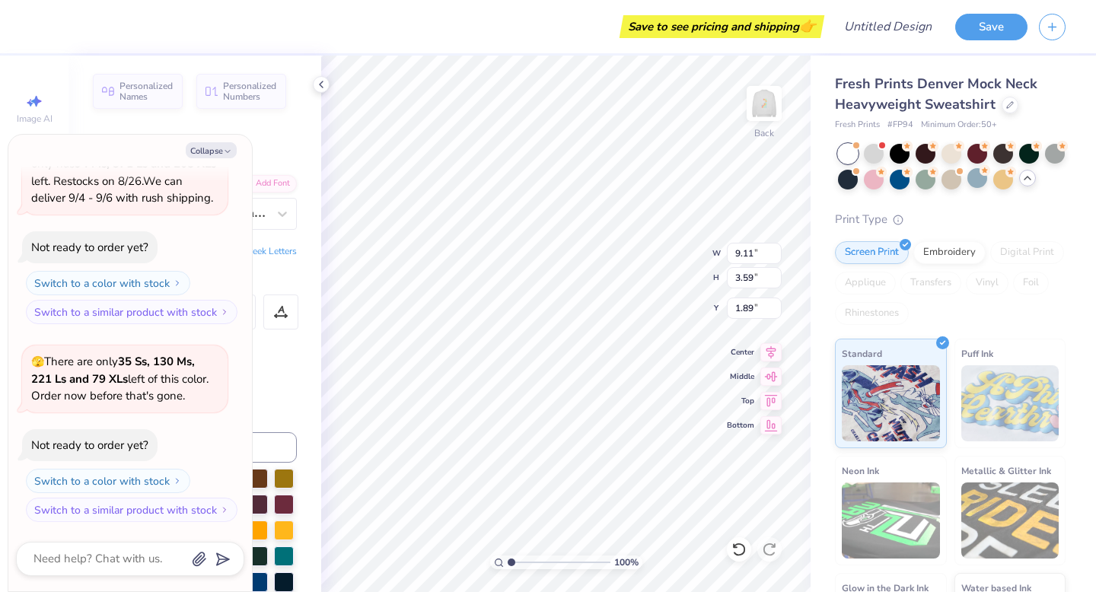
type textarea "CANADIAN CO"
type textarea "x"
type textarea "CANADIAN COR"
type textarea "x"
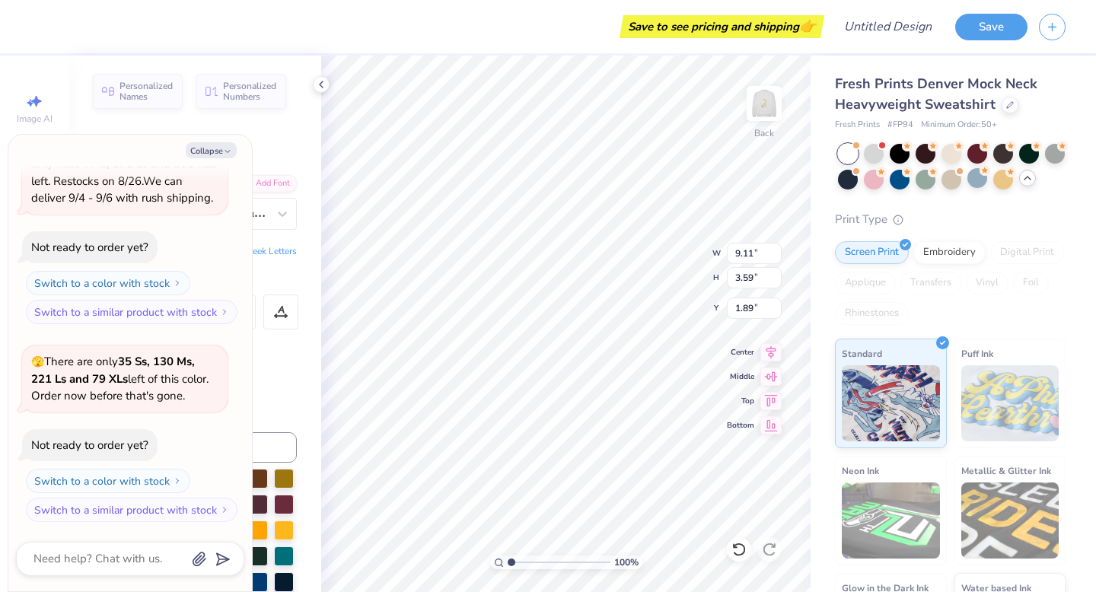
type textarea "CANADIAN CO"
type textarea "x"
type textarea "CANADIAN C"
type textarea "x"
type textarea "CANADIAN"
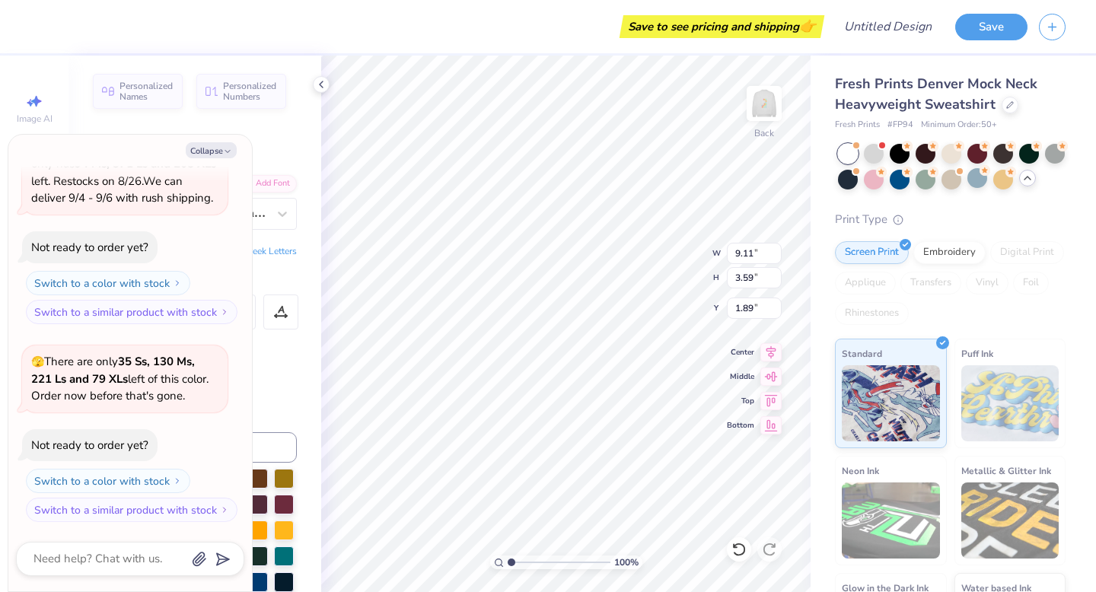
scroll to position [0, 2]
type textarea "x"
type textarea "CANADIAN"
type textarea "x"
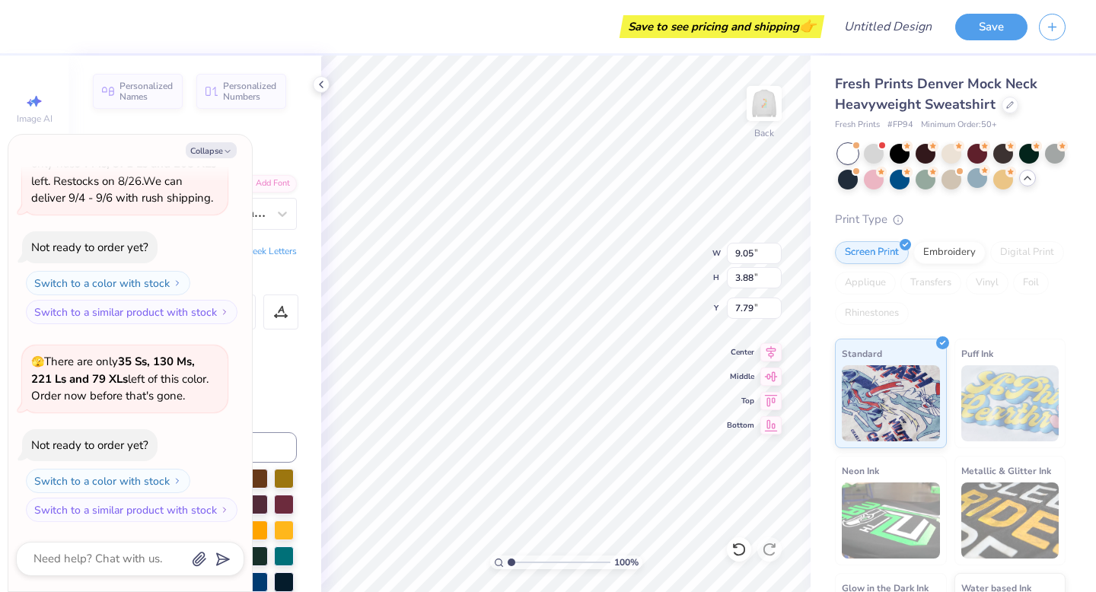
scroll to position [0, 0]
type textarea "CO"
type textarea "x"
type textarea "COR"
type textarea "x"
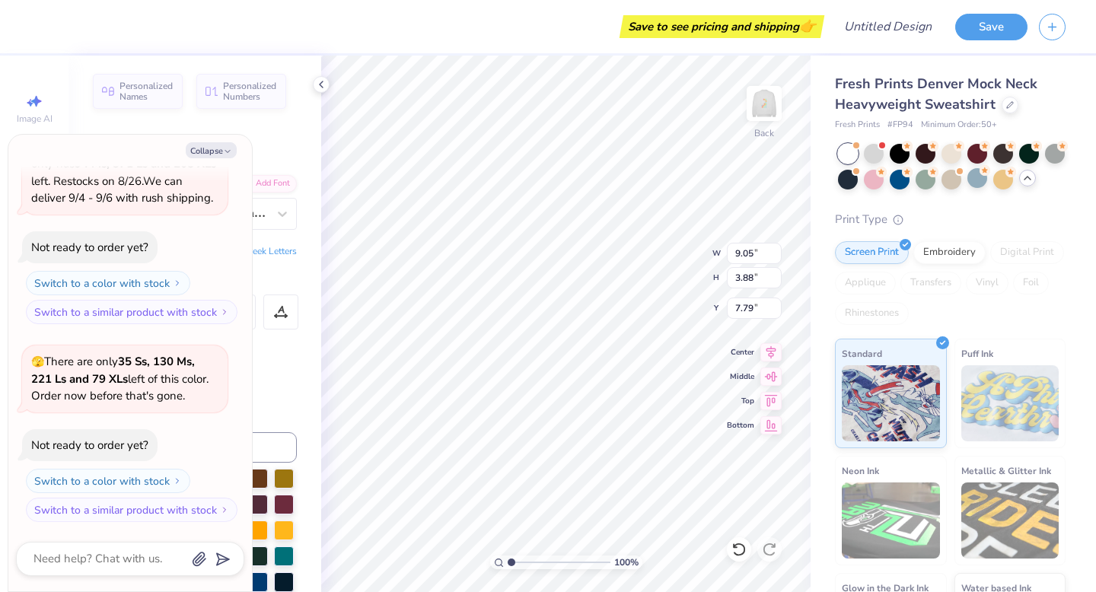
type textarea "CORN"
type textarea "x"
type textarea "CORNI"
type textarea "x"
type textarea "CORNIS"
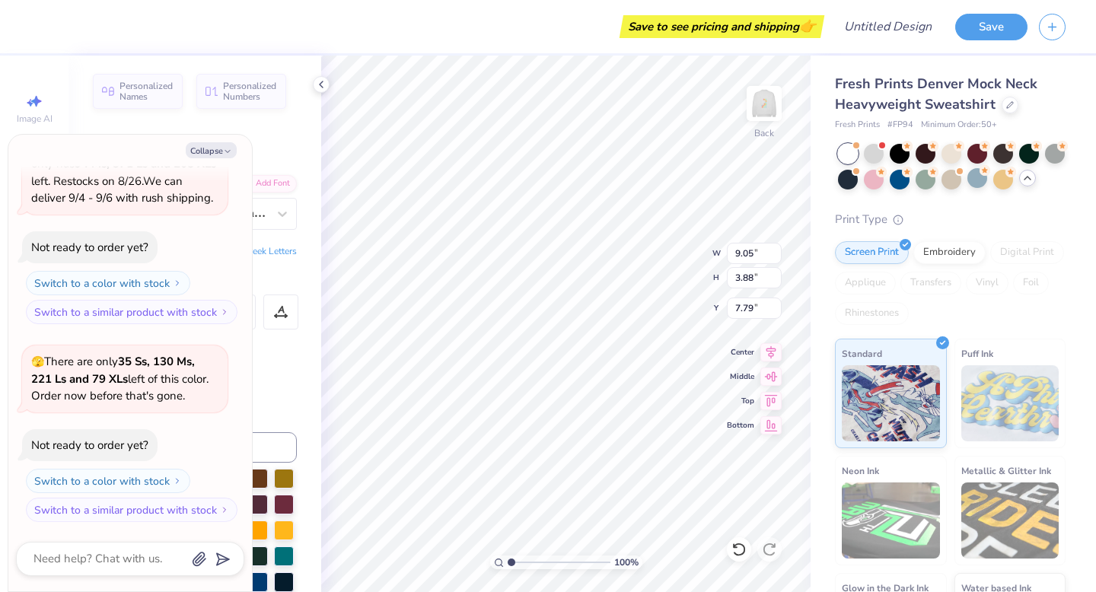
type textarea "x"
type textarea "CORNISH"
type textarea "x"
type textarea "CORNISHA"
type textarea "x"
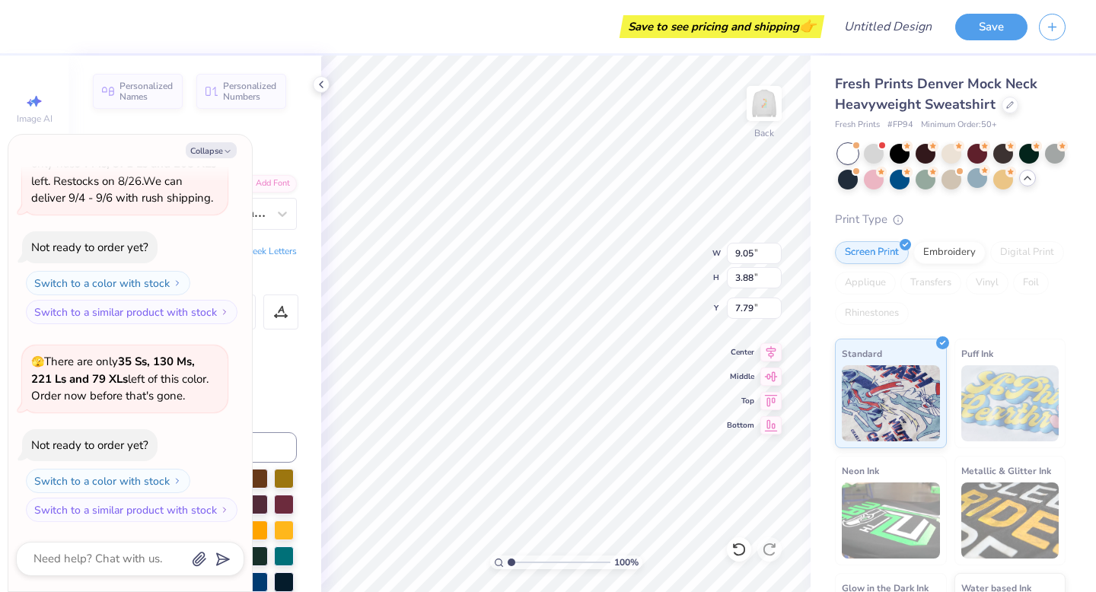
type textarea "CORNISHAM"
type textarea "x"
type textarea "CORNISHAMS"
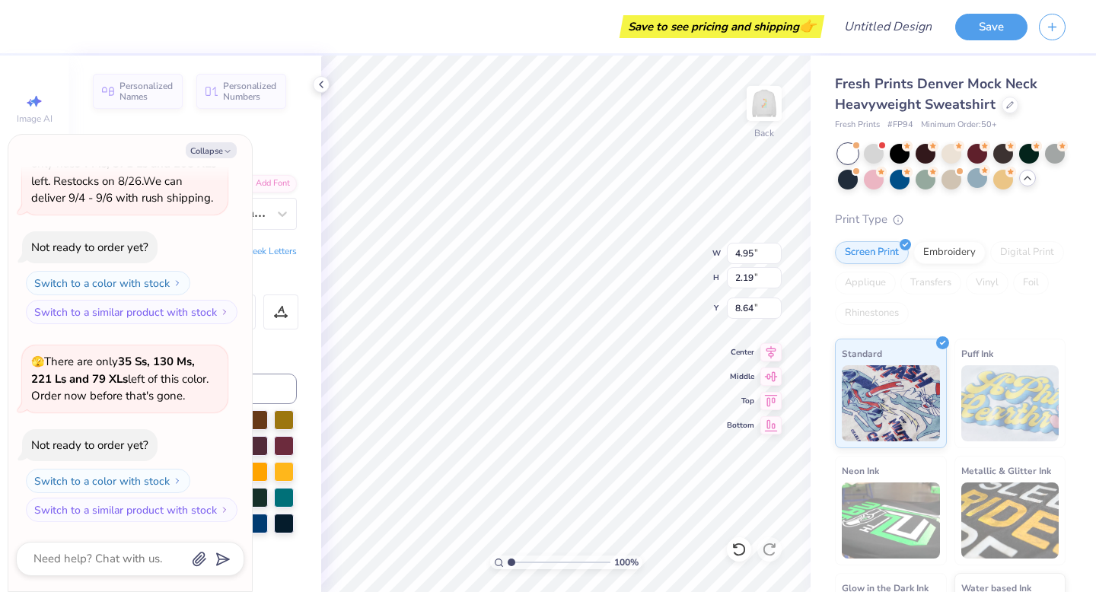
type textarea "x"
type input "10.49"
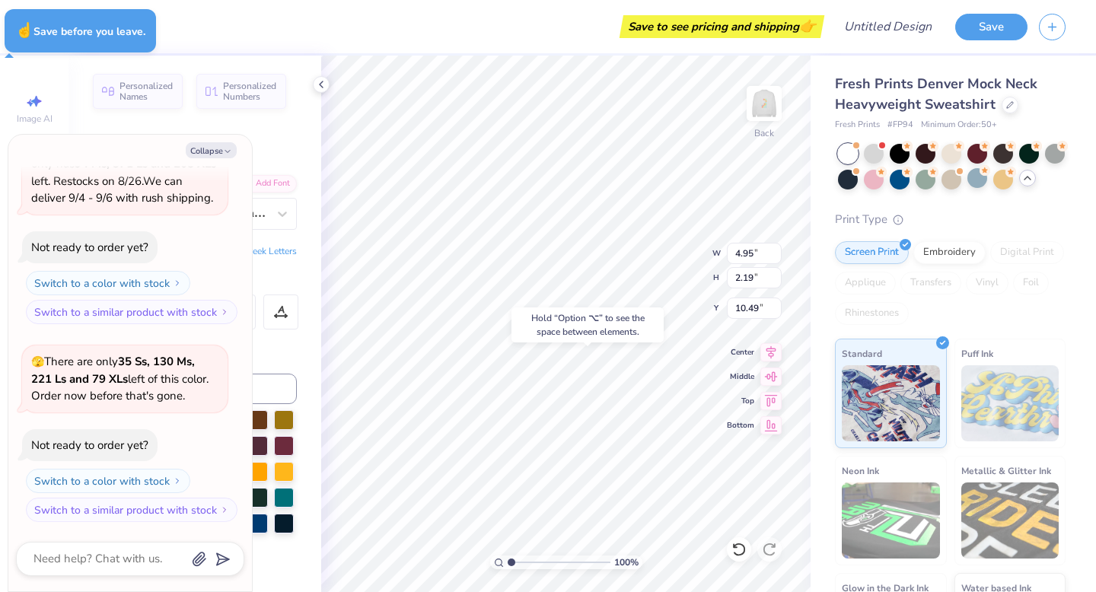
type textarea "x"
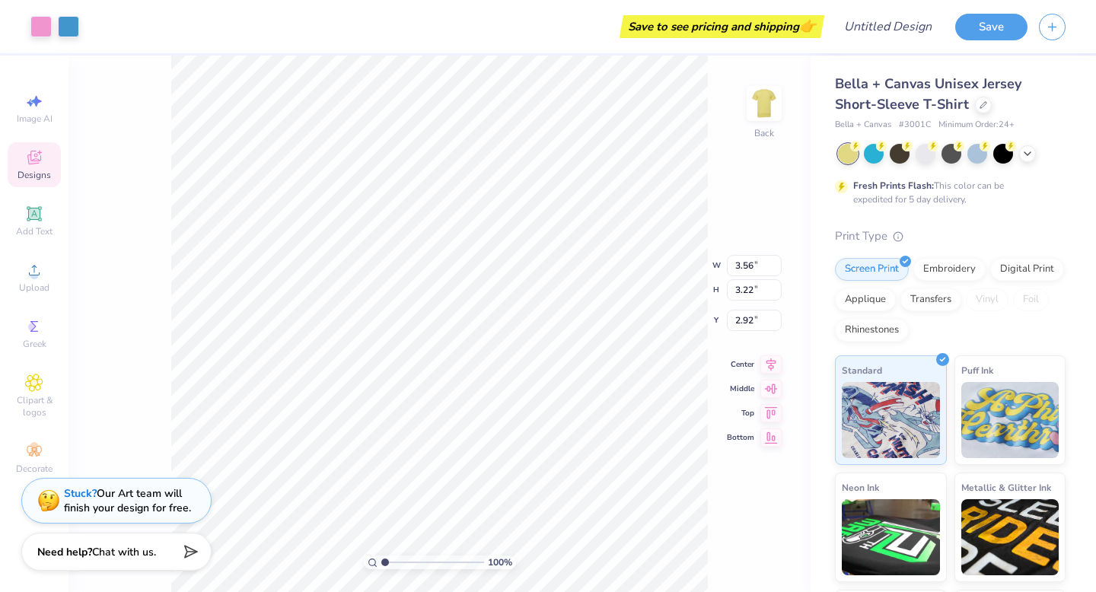
type input "8.62"
type input "8.99"
type input "8.11"
click at [933, 152] on div at bounding box center [925, 152] width 20 height 20
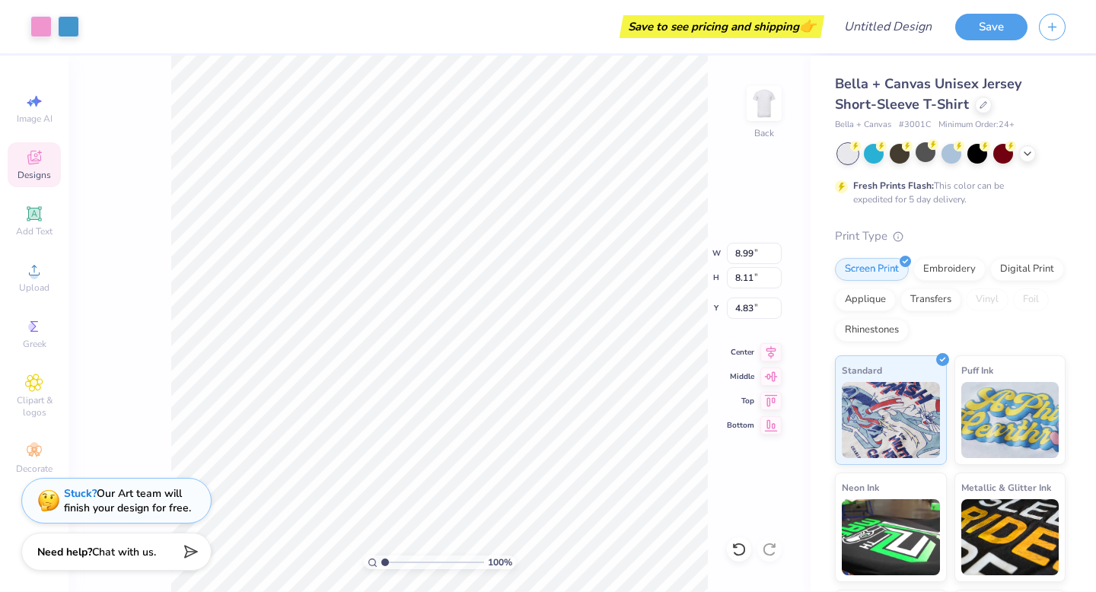
type input "4.88"
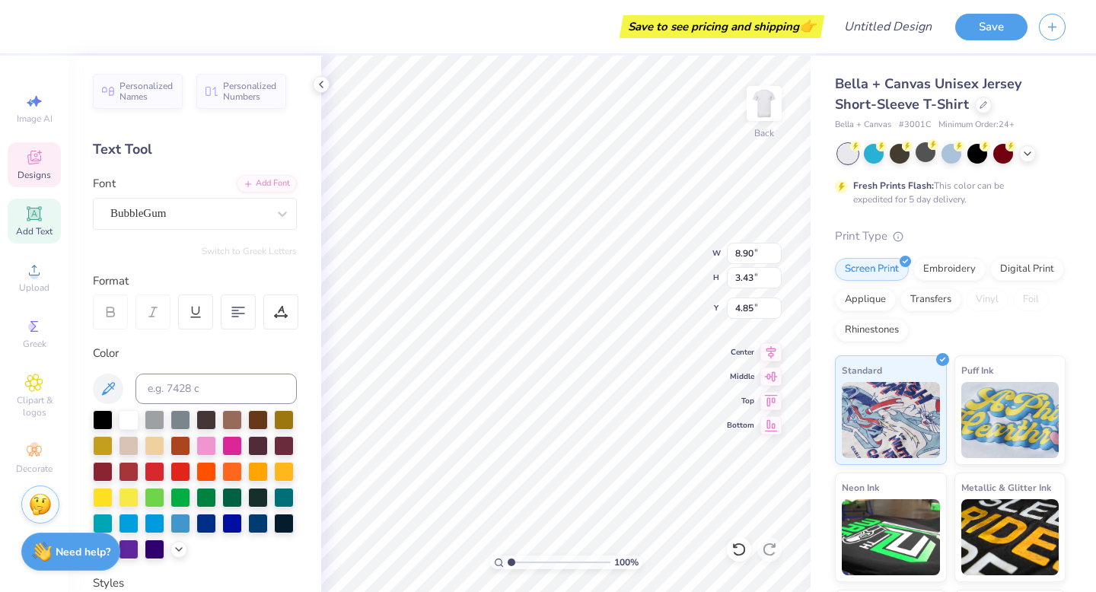
type textarea "CANADIAN"
type textarea "CORNISHAMS"
click at [40, 27] on div at bounding box center [40, 24] width 21 height 21
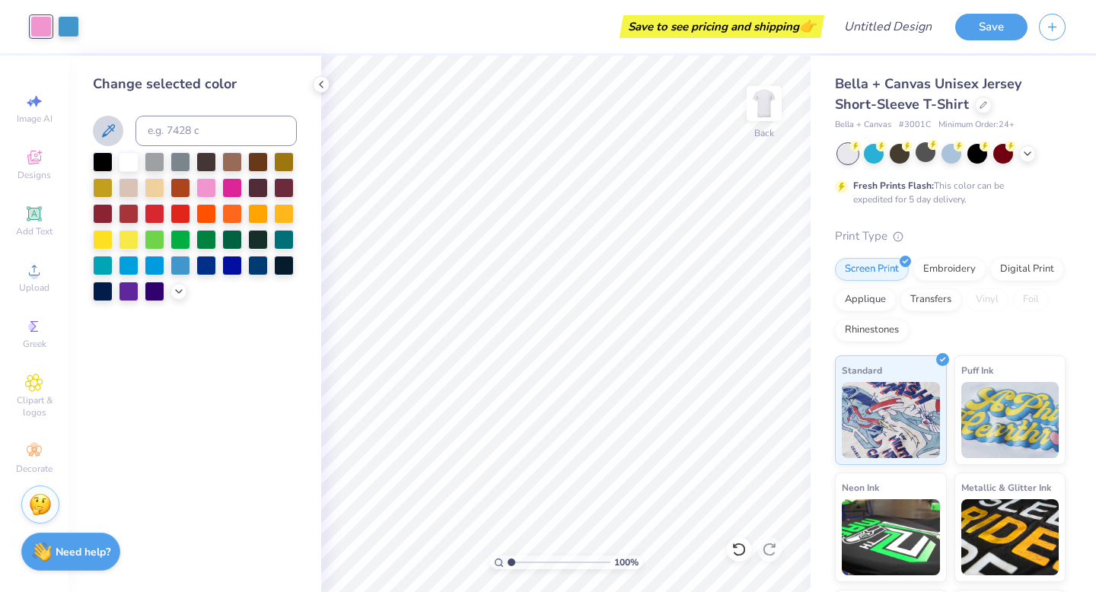
drag, startPoint x: 155, startPoint y: 212, endPoint x: 111, endPoint y: 118, distance: 104.2
click at [155, 212] on div at bounding box center [155, 214] width 20 height 20
click at [68, 26] on div at bounding box center [68, 24] width 21 height 21
click at [209, 231] on div at bounding box center [206, 238] width 20 height 20
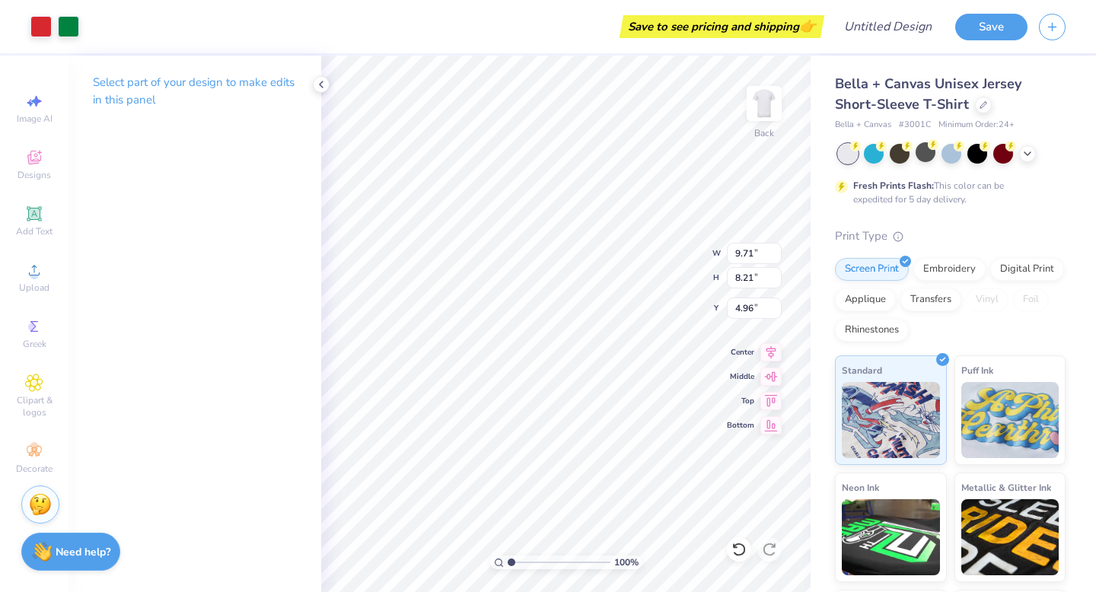
type input "5.04"
